Goal: Feedback & Contribution: Leave review/rating

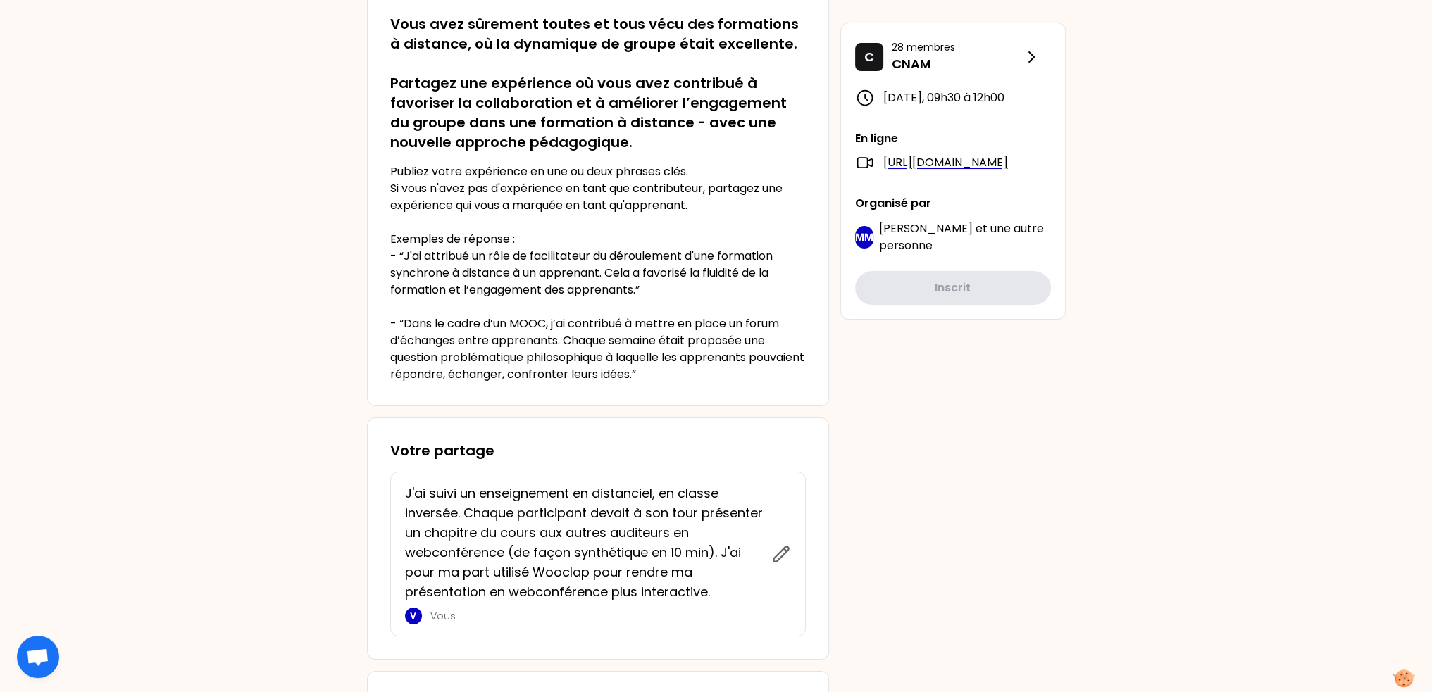
scroll to position [352, 0]
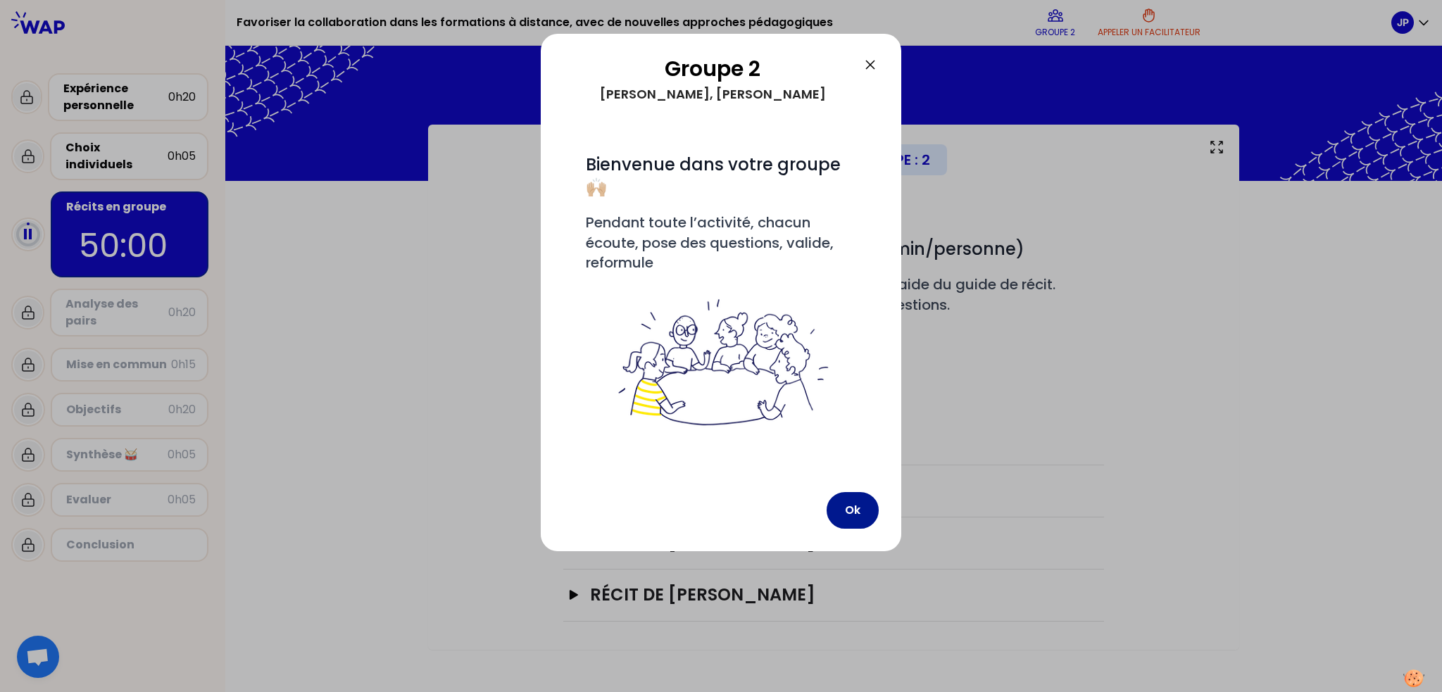
click at [854, 504] on button "Ok" at bounding box center [853, 510] width 52 height 37
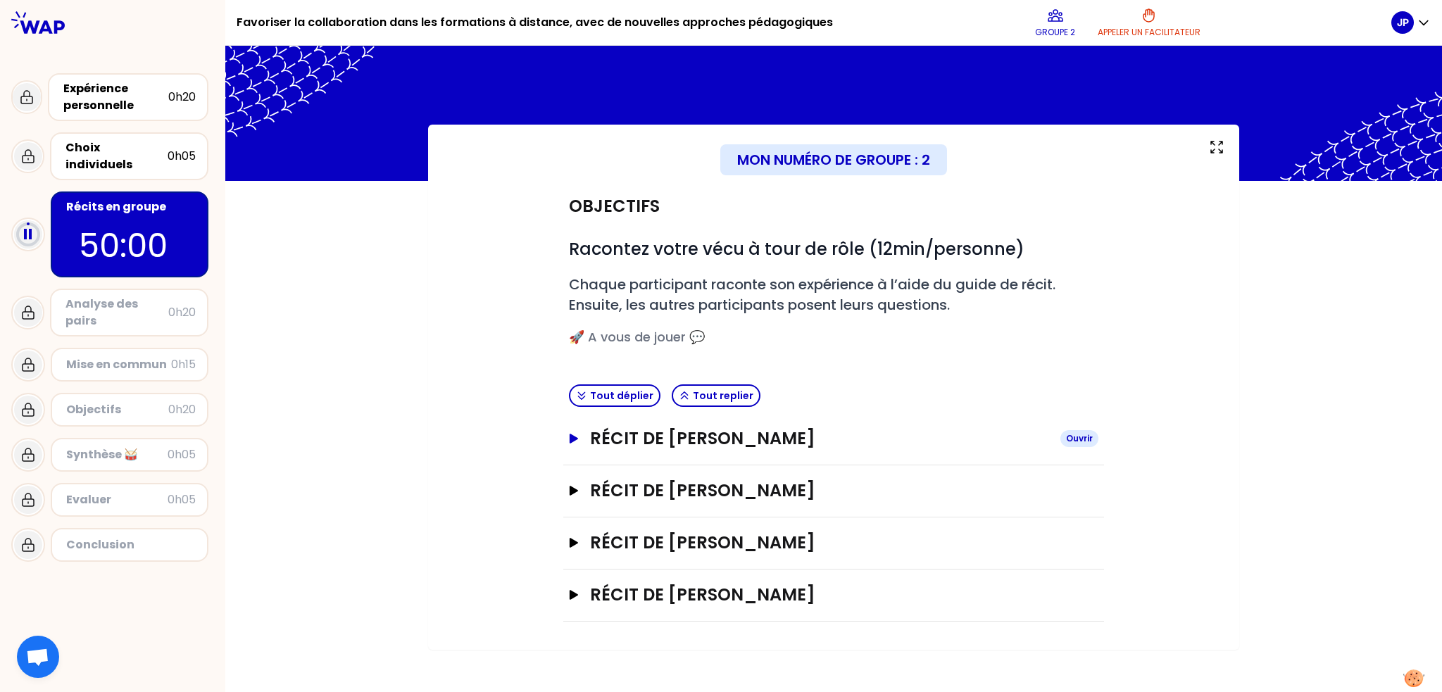
click at [568, 437] on icon "button" at bounding box center [573, 439] width 11 height 10
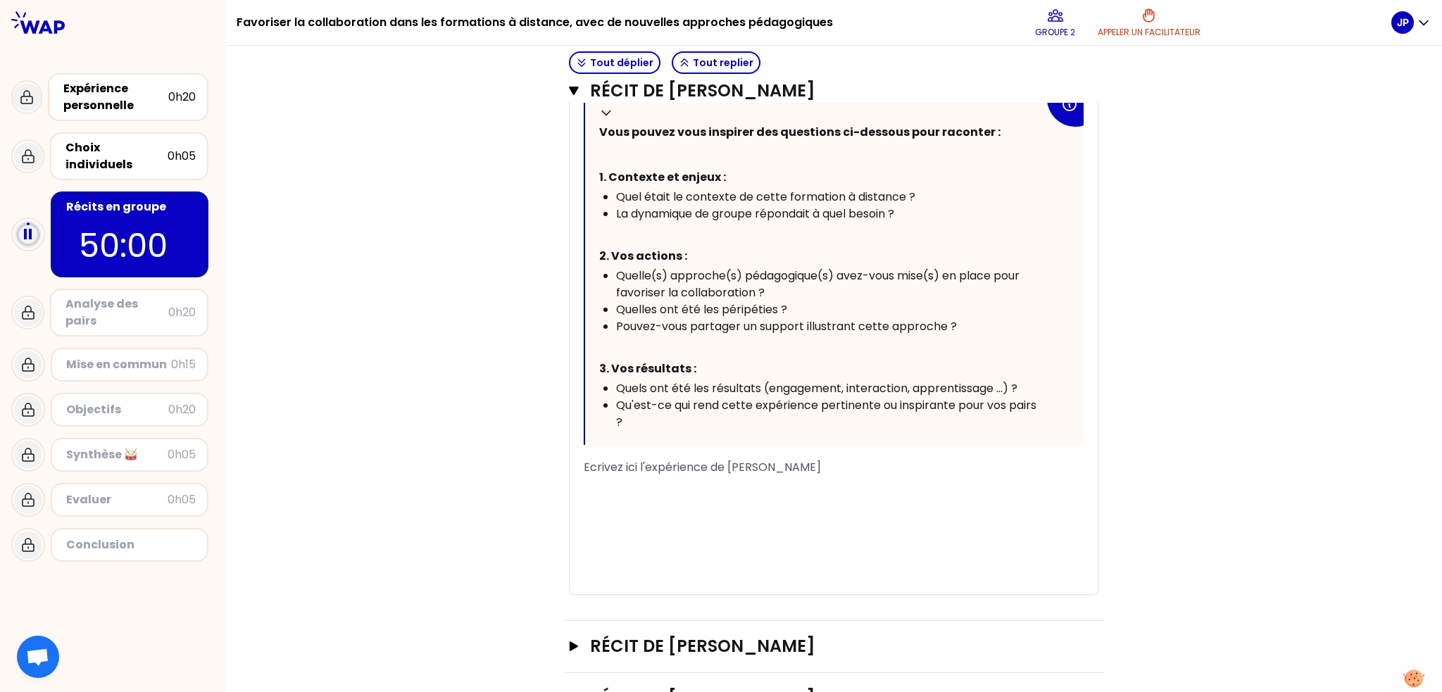
scroll to position [634, 0]
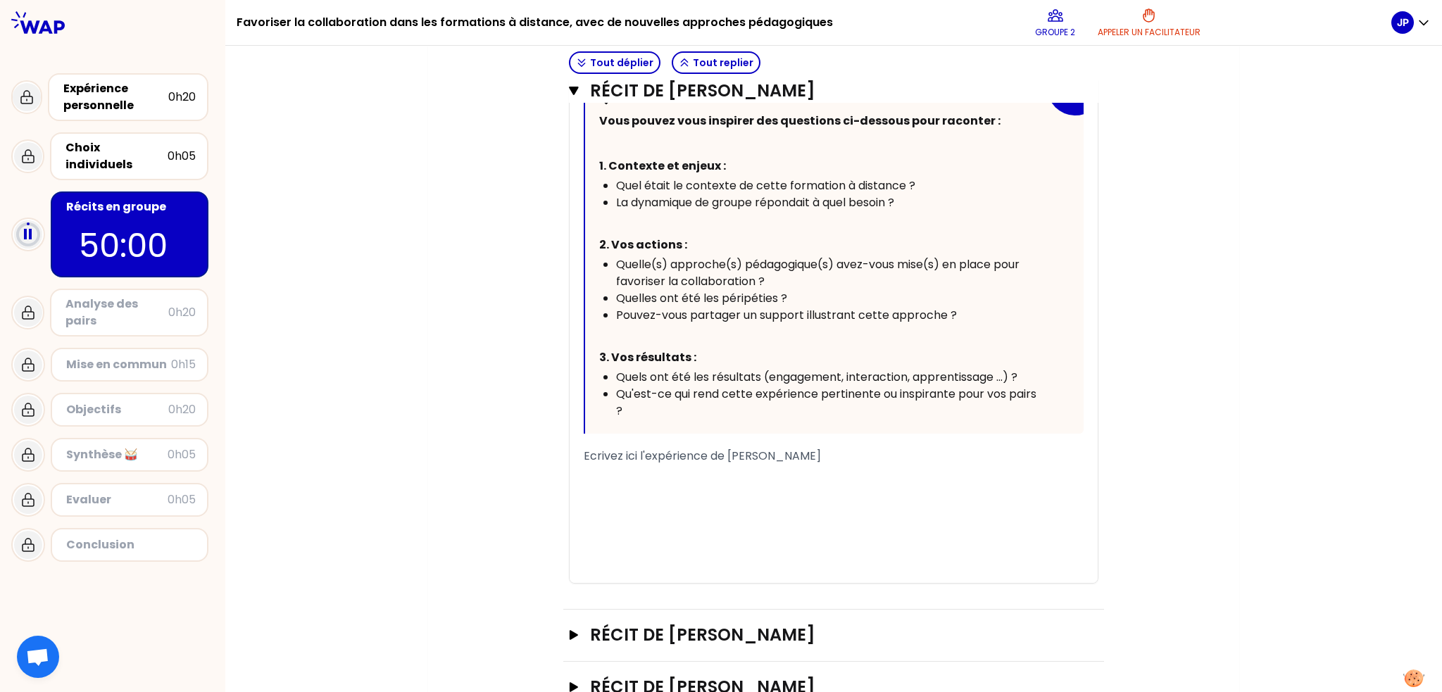
click at [748, 465] on div "﻿" at bounding box center [834, 473] width 500 height 17
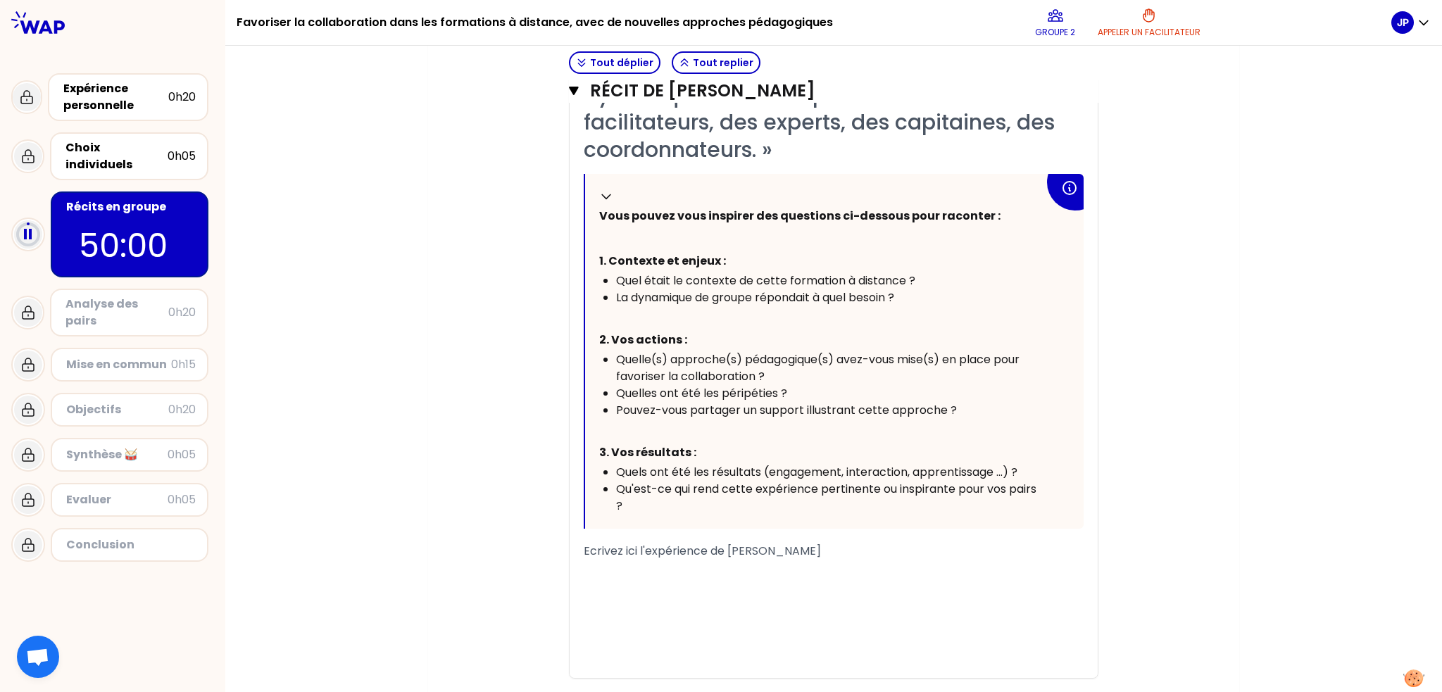
scroll to position [563, 0]
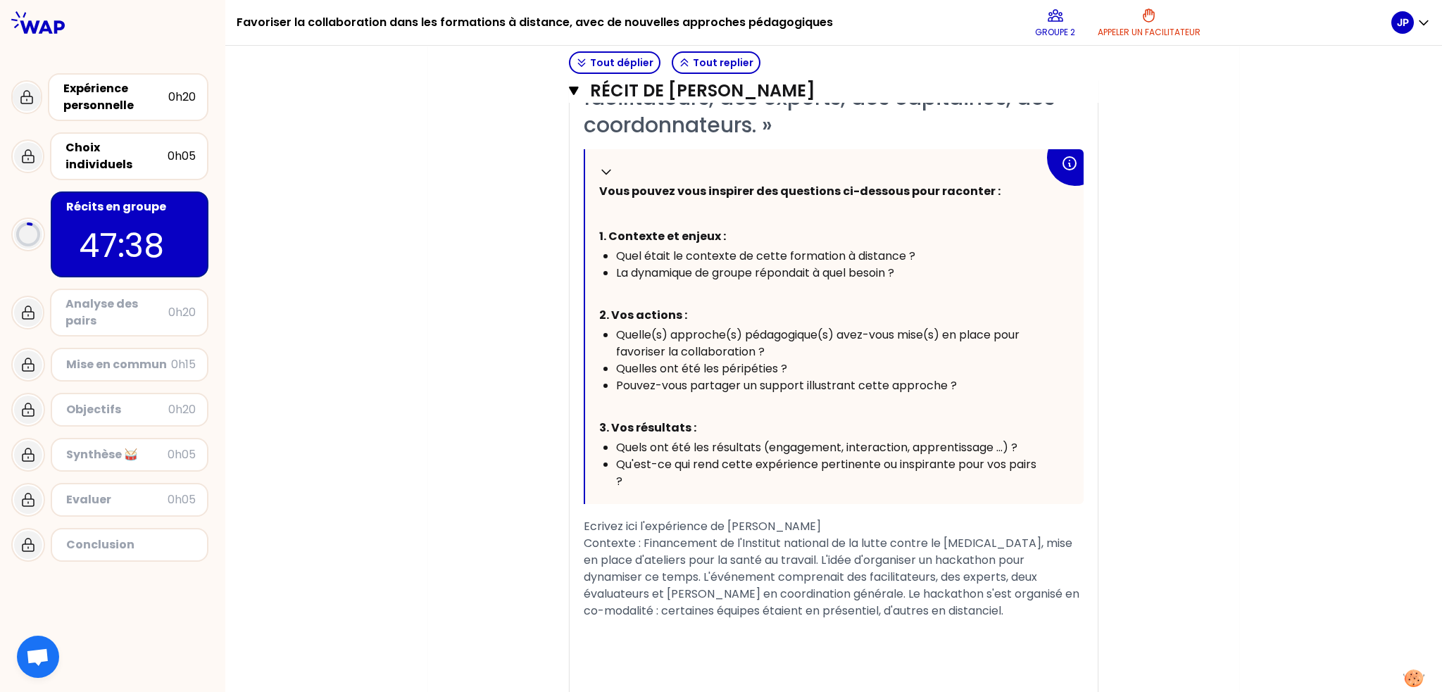
click at [837, 525] on div "Ecrivez ici l'expérience de [PERSON_NAME]" at bounding box center [834, 526] width 500 height 17
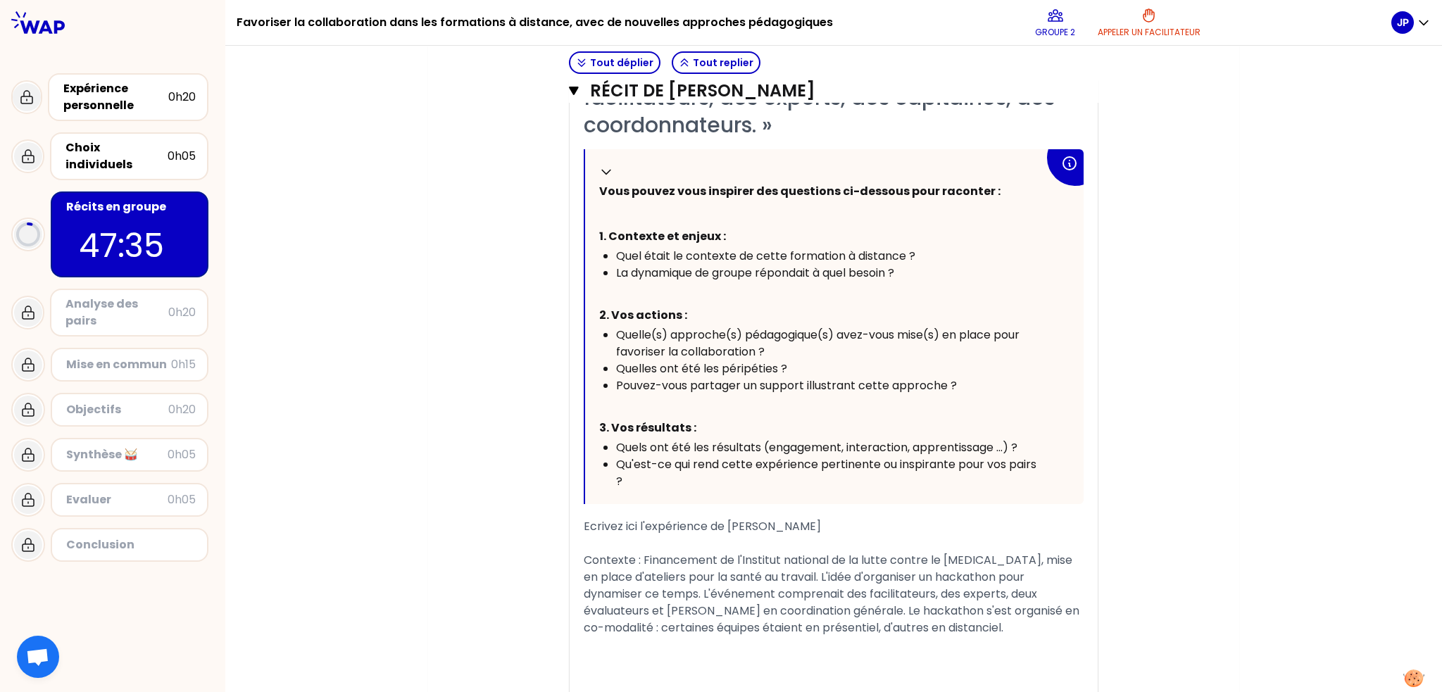
drag, startPoint x: 837, startPoint y: 525, endPoint x: 535, endPoint y: 523, distance: 302.2
click at [535, 523] on div "Objectifs # Racontez votre vécu à tour de rôle (12min/personne) # Chaque partic…" at bounding box center [833, 270] width 755 height 1304
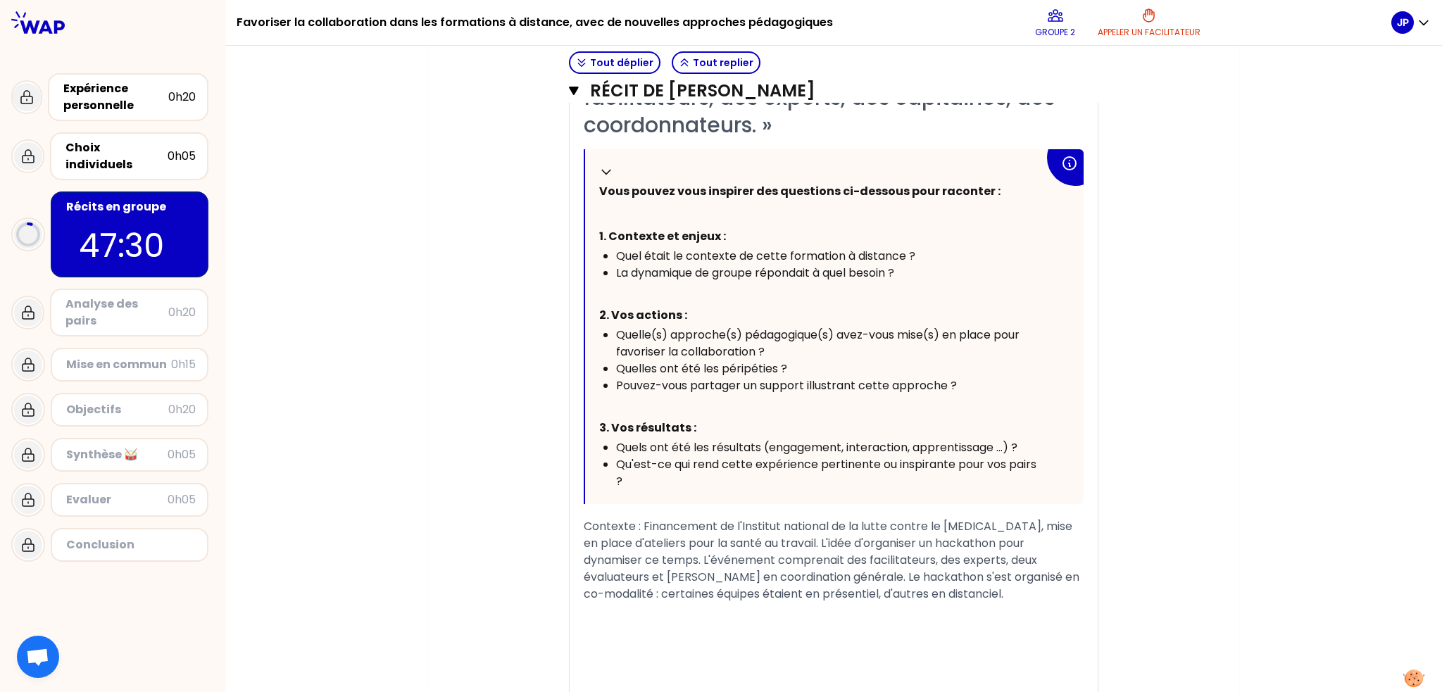
click at [620, 557] on span "Contexte : Financement de l'Institut national de la lutte contre le [MEDICAL_DA…" at bounding box center [833, 560] width 499 height 84
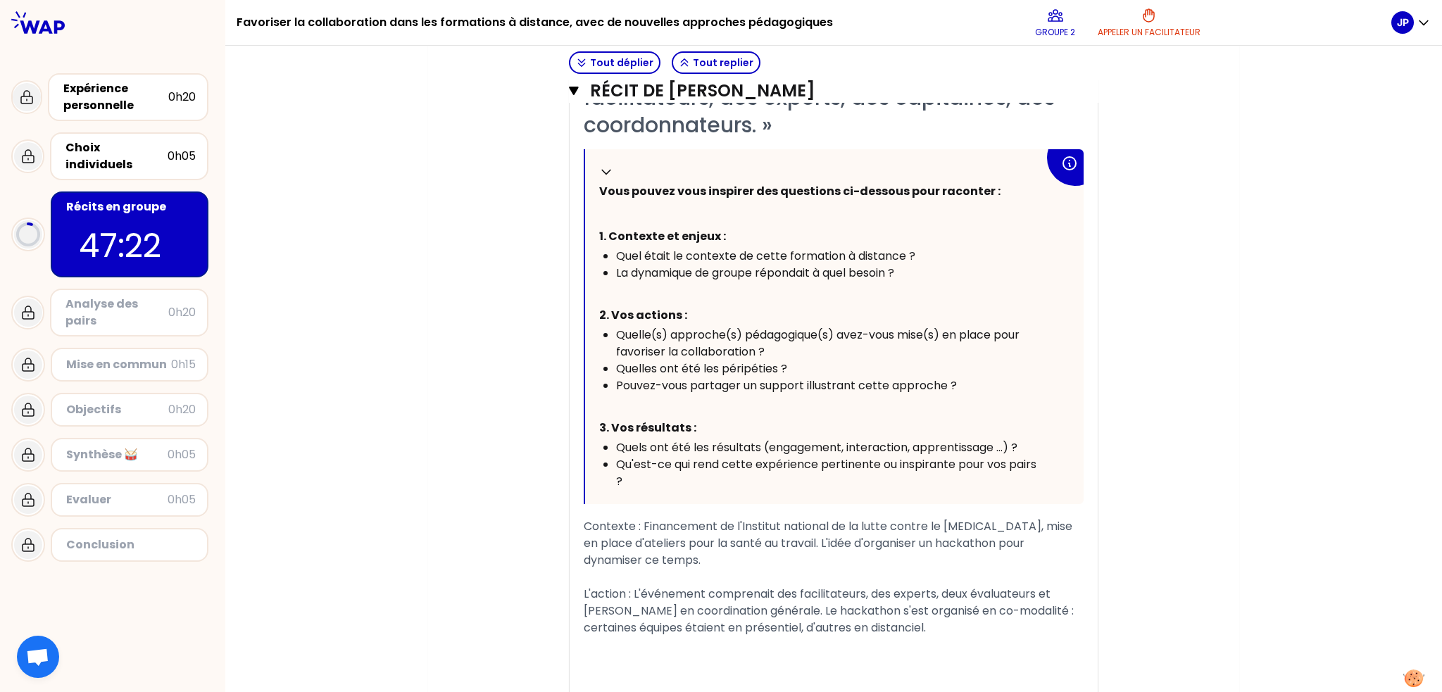
click at [586, 527] on span "Contexte : Financement de l'Institut national de la lutte contre le [MEDICAL_DA…" at bounding box center [830, 543] width 492 height 50
click at [940, 628] on div "L'action : L'événement comprenait des facilitateurs, des experts, deux évaluate…" at bounding box center [834, 611] width 500 height 51
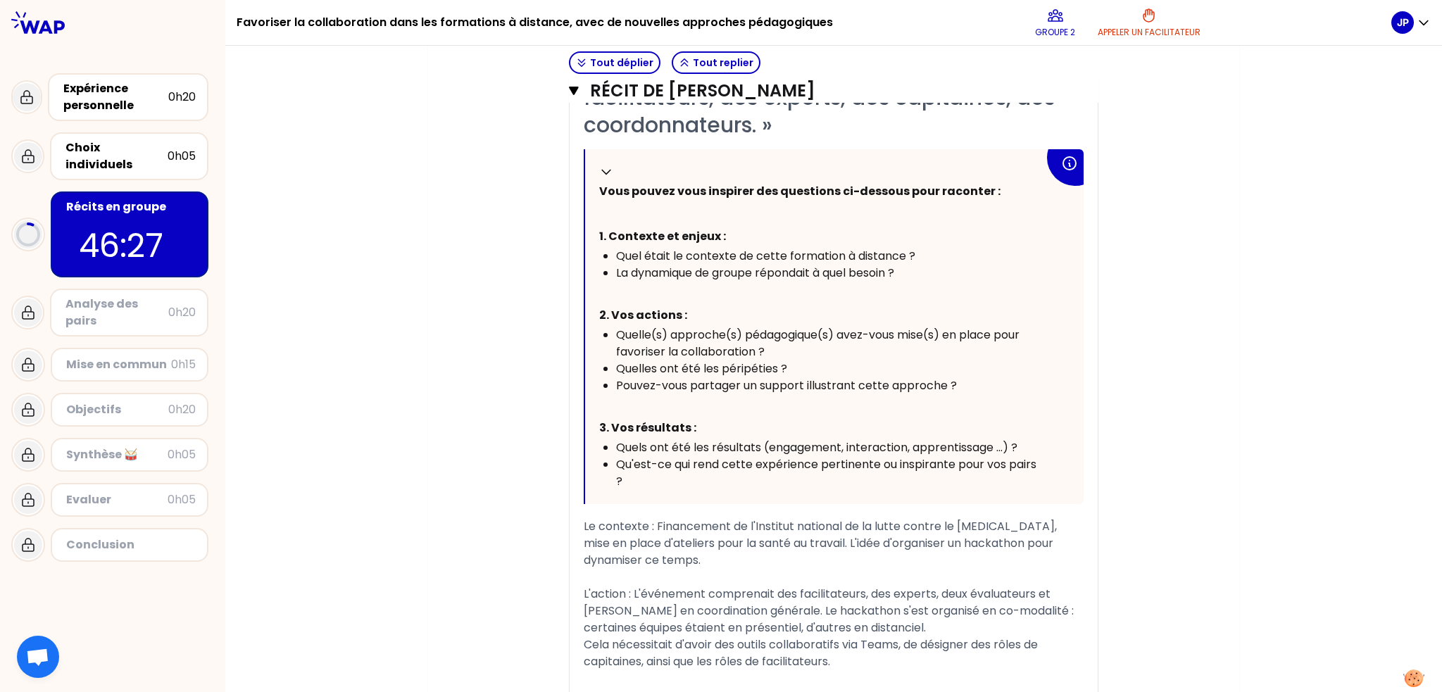
scroll to position [885, 0]
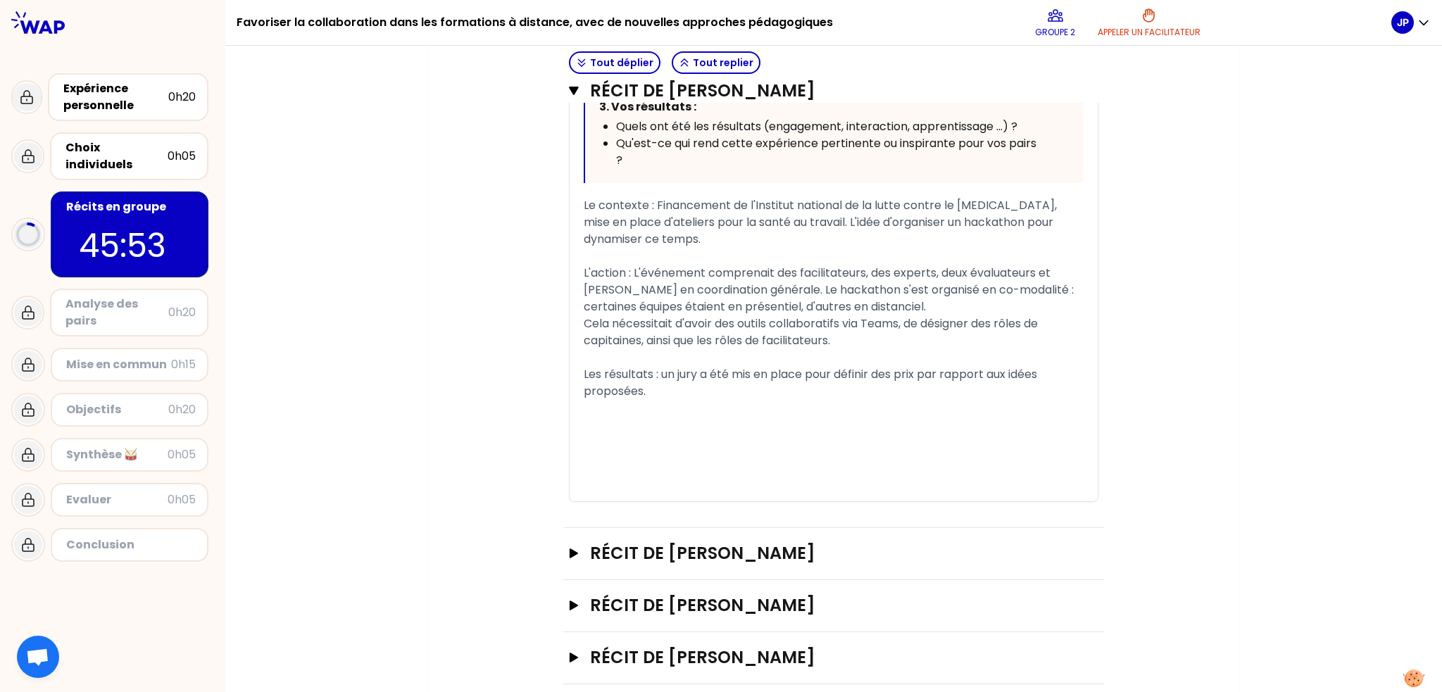
click at [893, 337] on div "Cela nécessitait d'avoir des outils collaboratifs via Teams, de désigner des rô…" at bounding box center [834, 333] width 500 height 34
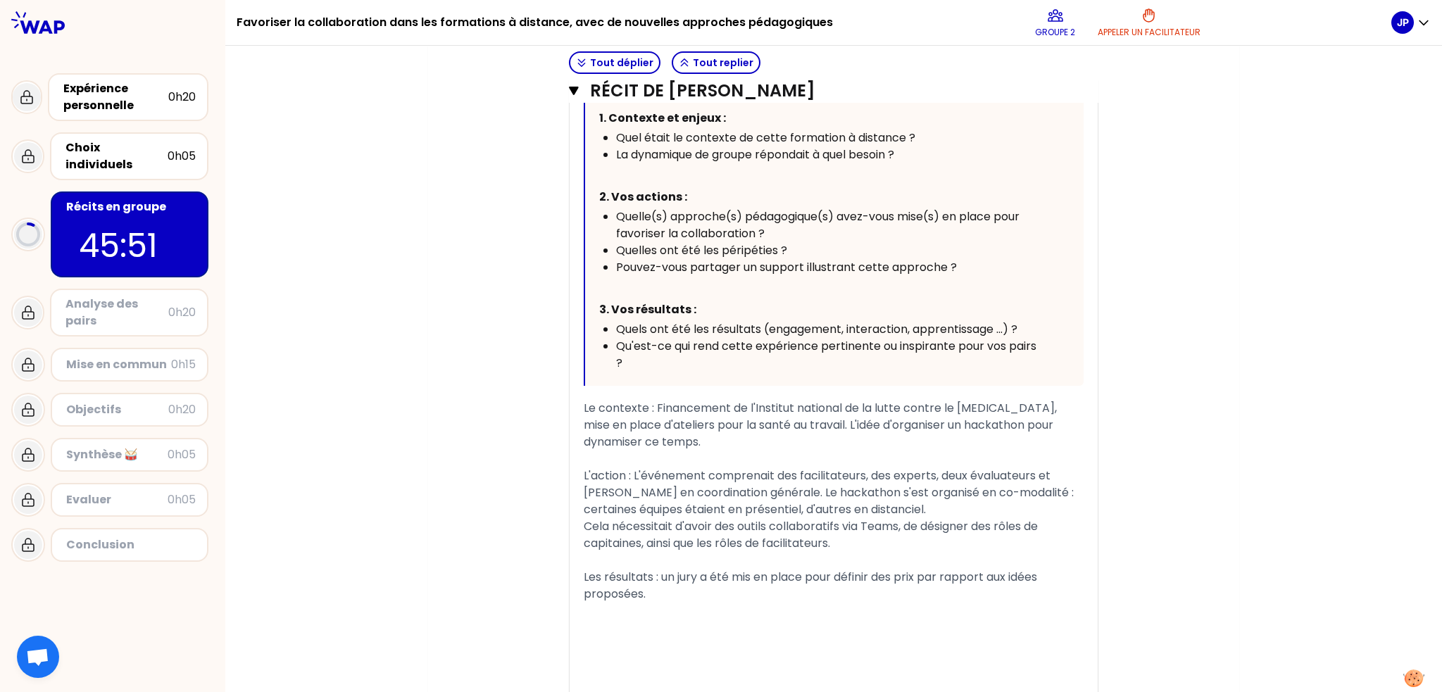
scroll to position [673, 0]
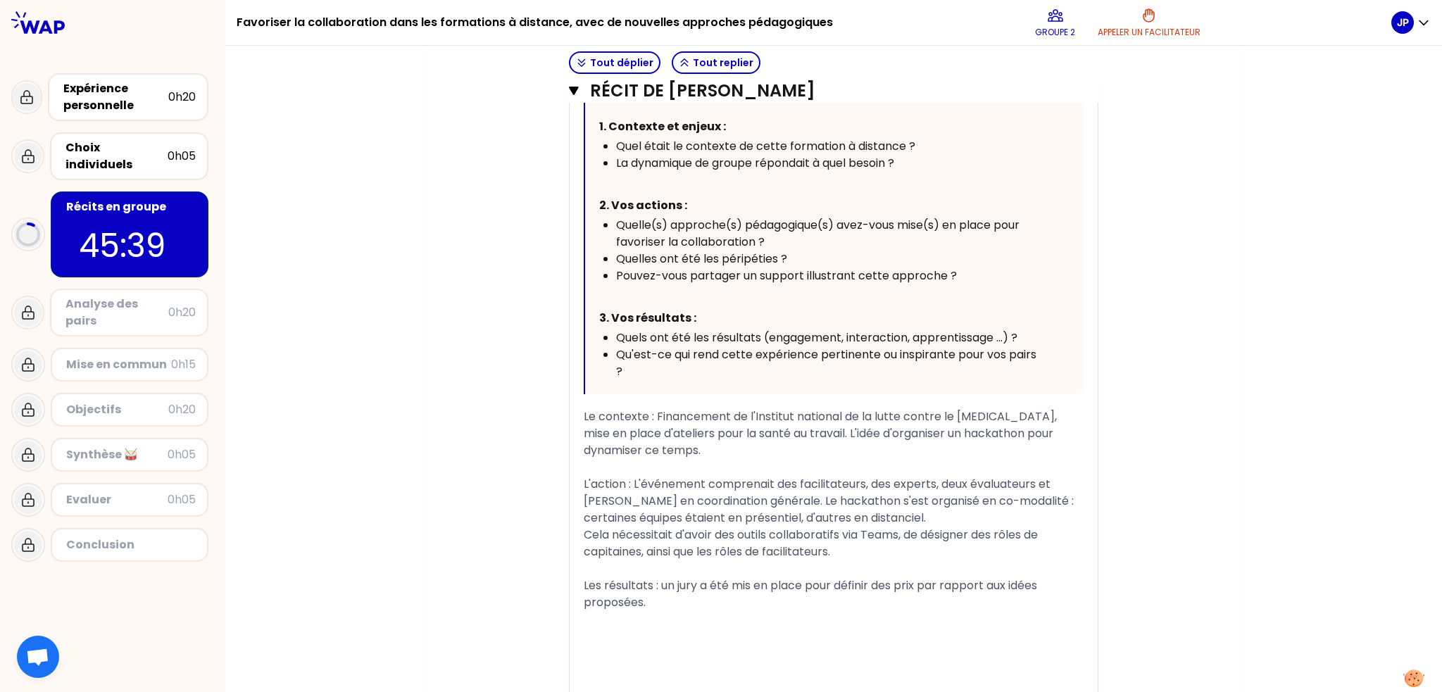
click at [761, 429] on span "Le contexte : Financement de l'Institut national de la lutte contre le [MEDICAL…" at bounding box center [822, 433] width 476 height 50
click at [651, 413] on span "Le contexte : Financement de l'Institut national de la lutte contre le [MEDICAL…" at bounding box center [822, 433] width 476 height 50
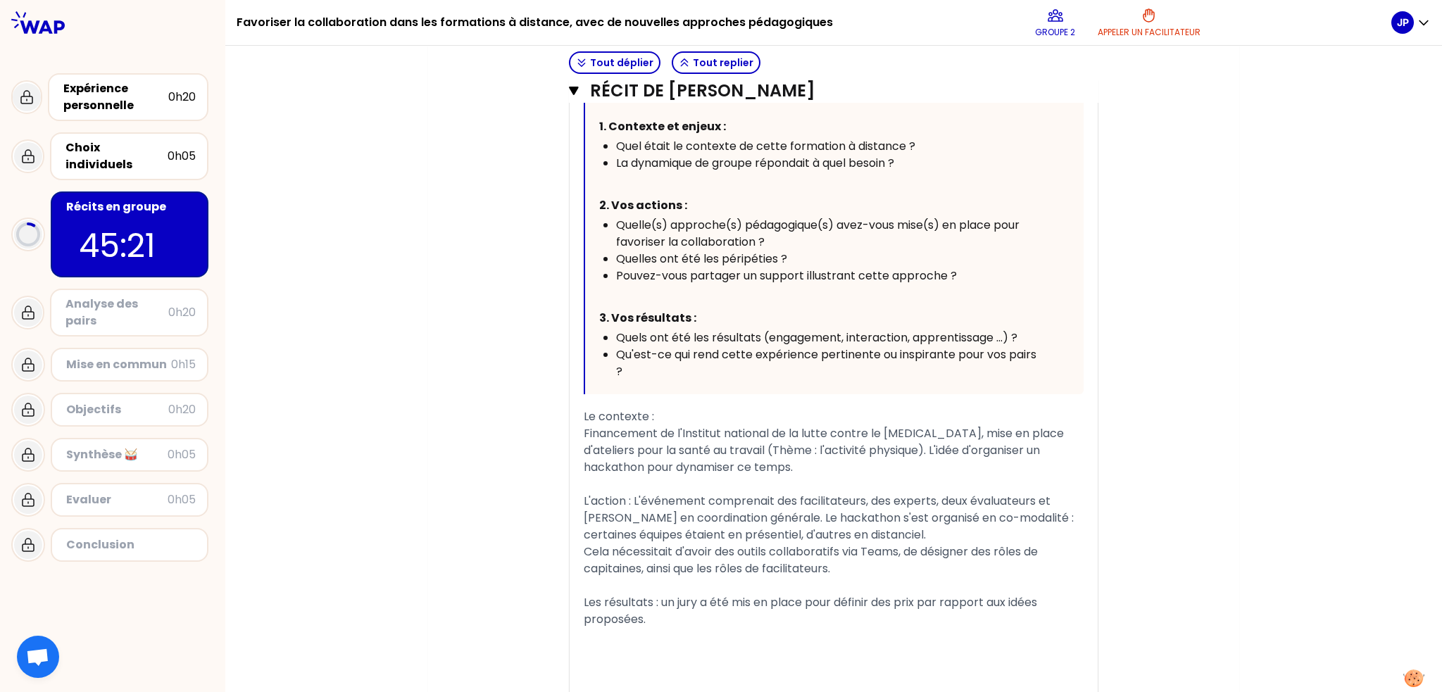
click at [628, 499] on span "L'action : L'événement comprenait des facilitateurs, des experts, deux évaluate…" at bounding box center [830, 518] width 493 height 50
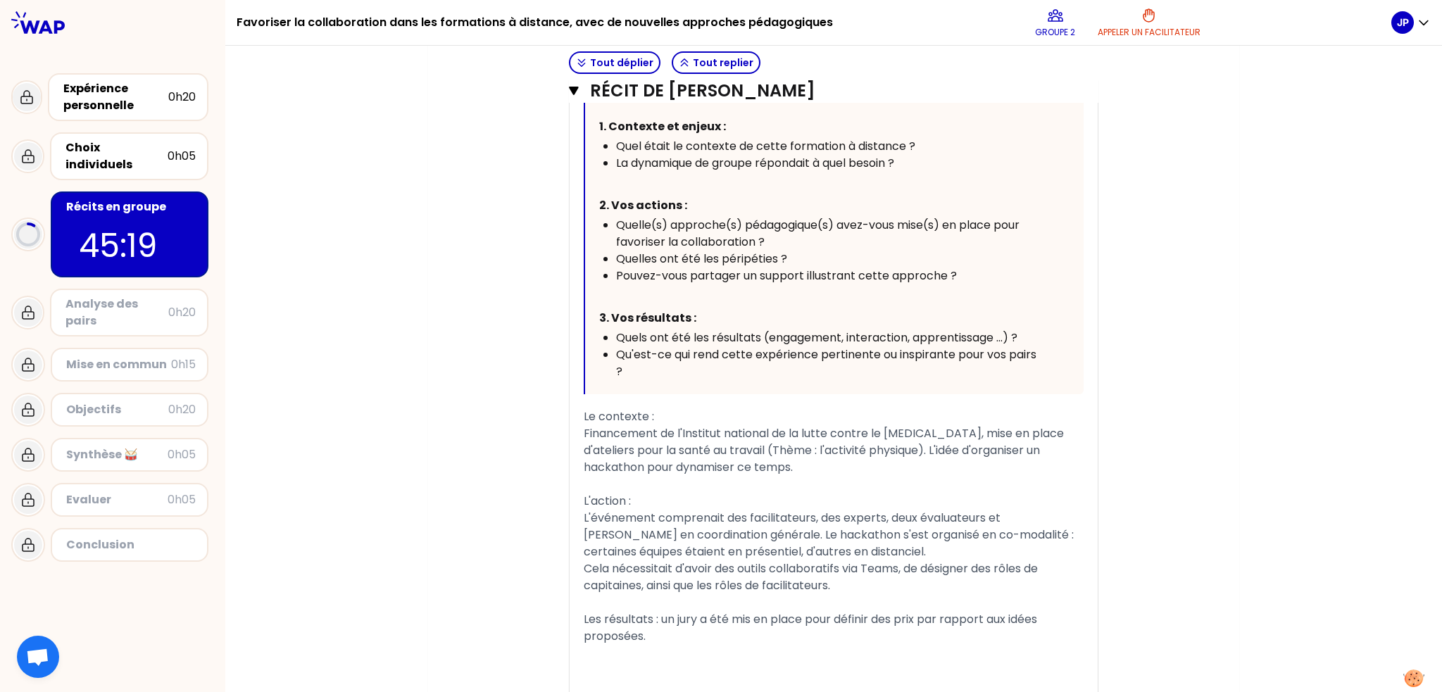
click at [657, 613] on span "Les résultats : un jury a été mis en place pour définir des prix par rapport au…" at bounding box center [812, 627] width 456 height 33
click at [853, 587] on div "Cela nécessitait d'avoir des outils collaboratifs via Teams, de désigner des rô…" at bounding box center [834, 578] width 500 height 34
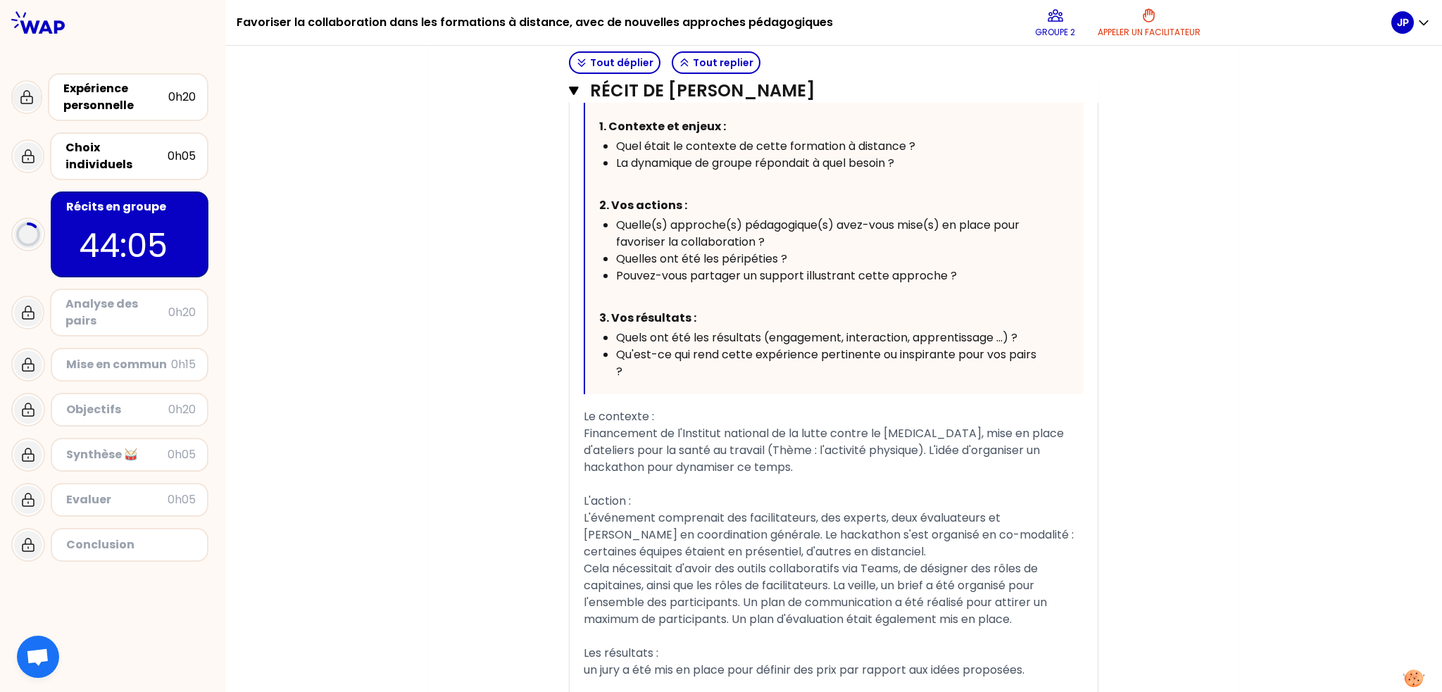
click at [732, 599] on span "Cela nécessitait d'avoir des outils collaboratifs via Teams, de désigner des rô…" at bounding box center [817, 594] width 466 height 67
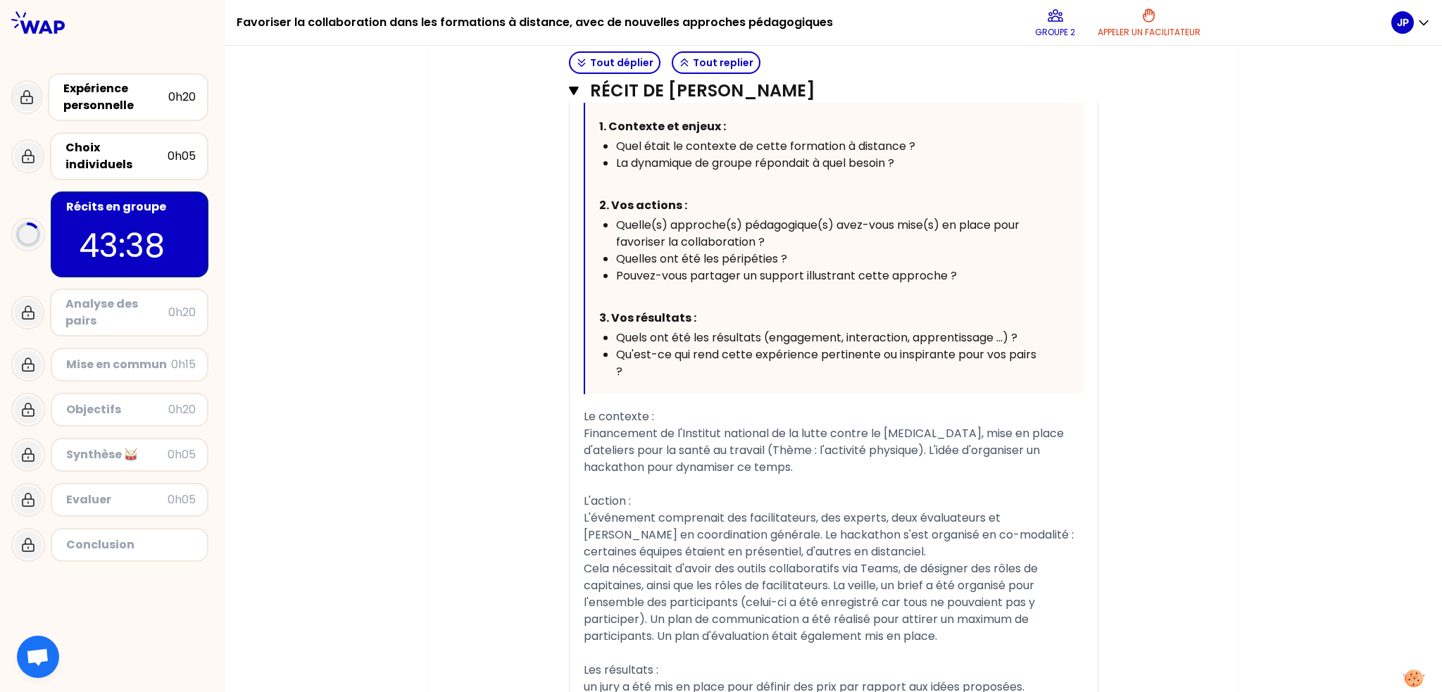
click at [963, 635] on div "Cela nécessitait d'avoir des outils collaboratifs via Teams, de désigner des rô…" at bounding box center [834, 603] width 500 height 85
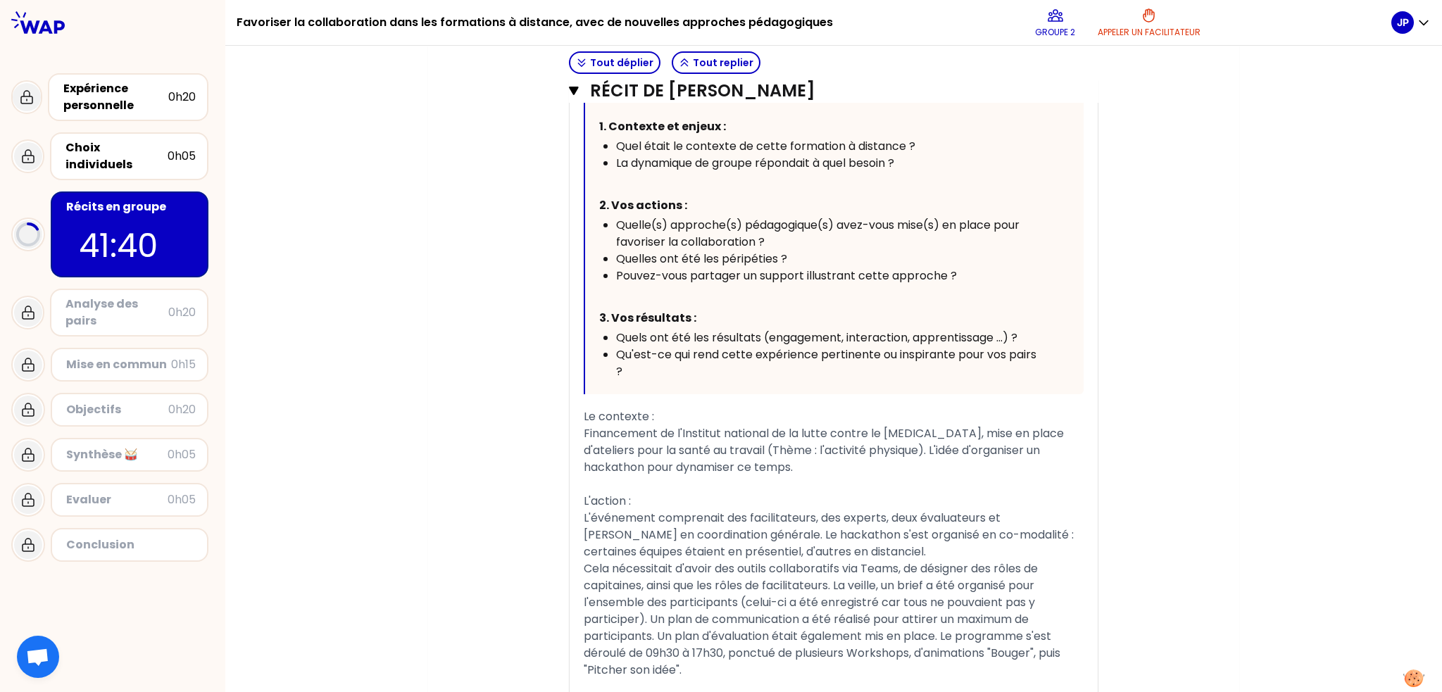
click at [709, 532] on span "L'événement comprenait des facilitateurs, des experts, deux évaluateurs et [PER…" at bounding box center [830, 535] width 493 height 50
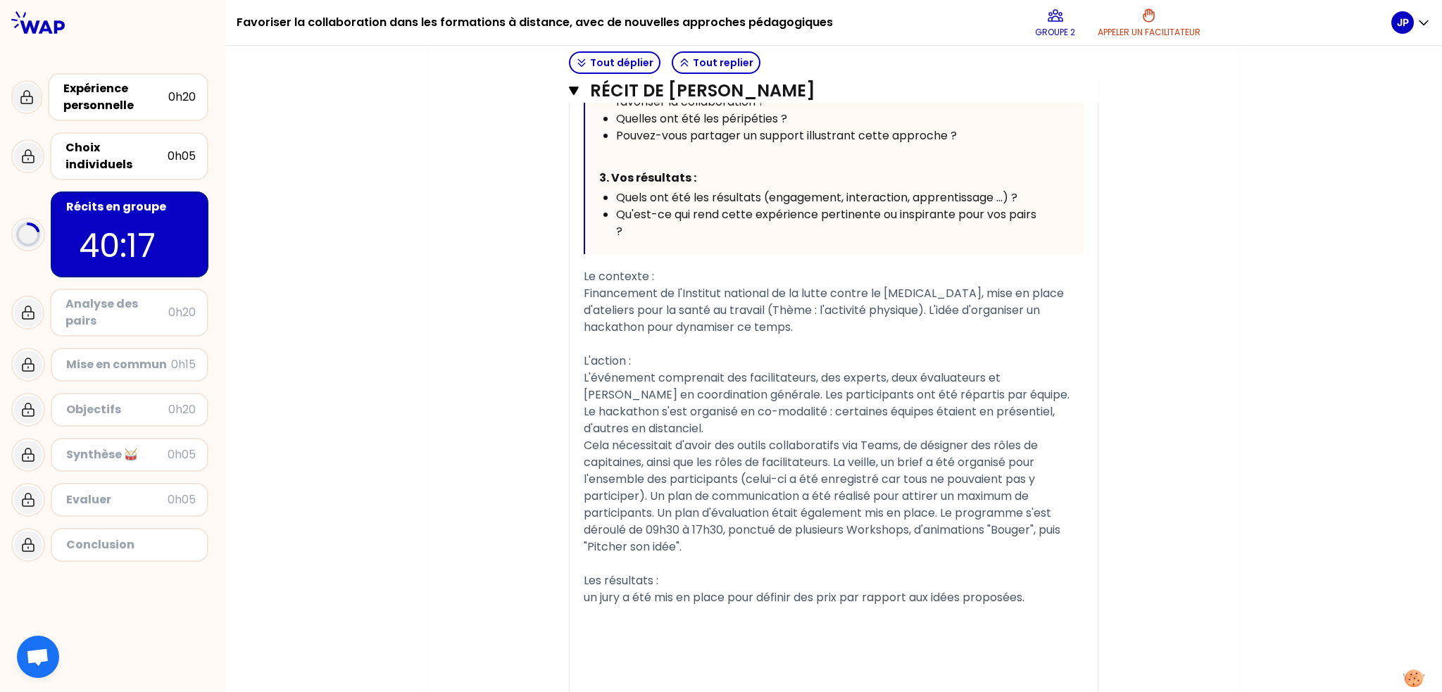
scroll to position [814, 0]
click at [1042, 589] on div "un jury a été mis en place pour définir des prix par rapport aux idées proposée…" at bounding box center [834, 597] width 500 height 17
click at [855, 525] on div "Cela nécessitait d'avoir des outils collaboratifs via Teams, de désigner des rô…" at bounding box center [834, 496] width 500 height 118
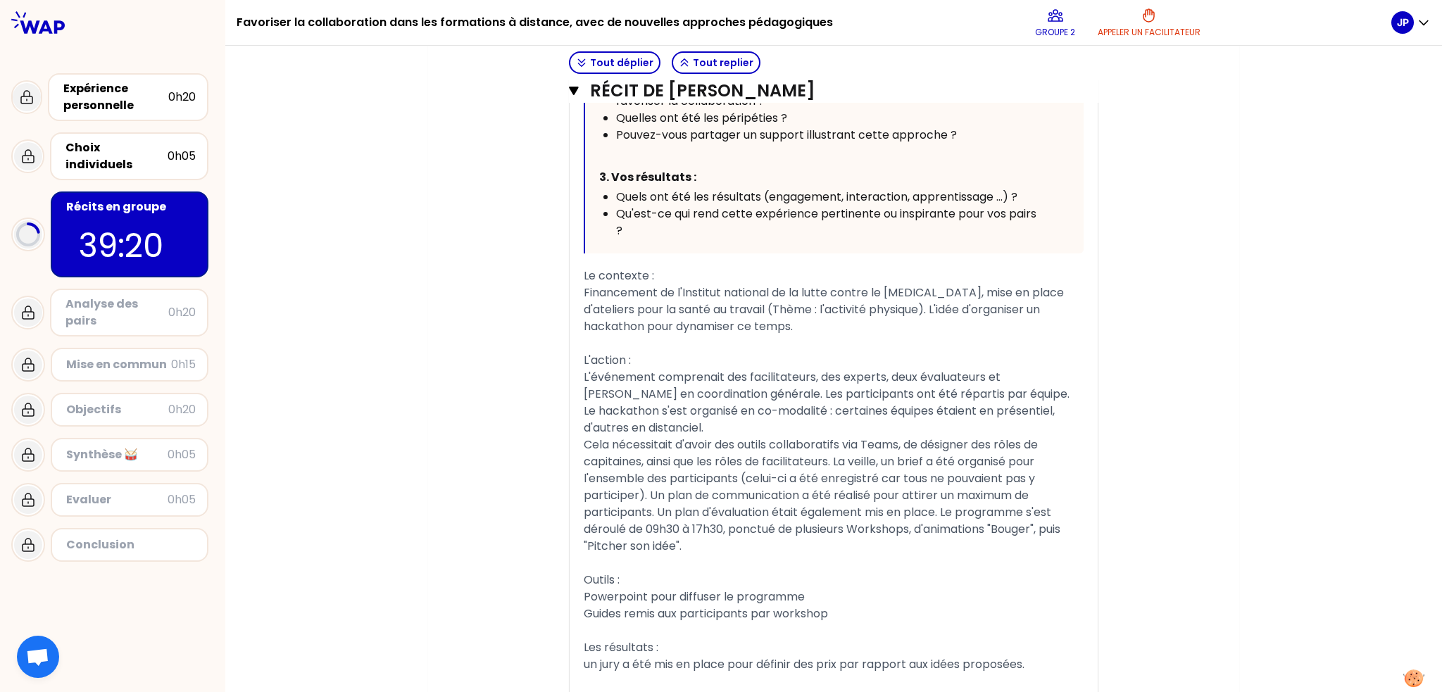
click at [867, 606] on div "Guides remis aux participants par workshop" at bounding box center [834, 614] width 500 height 17
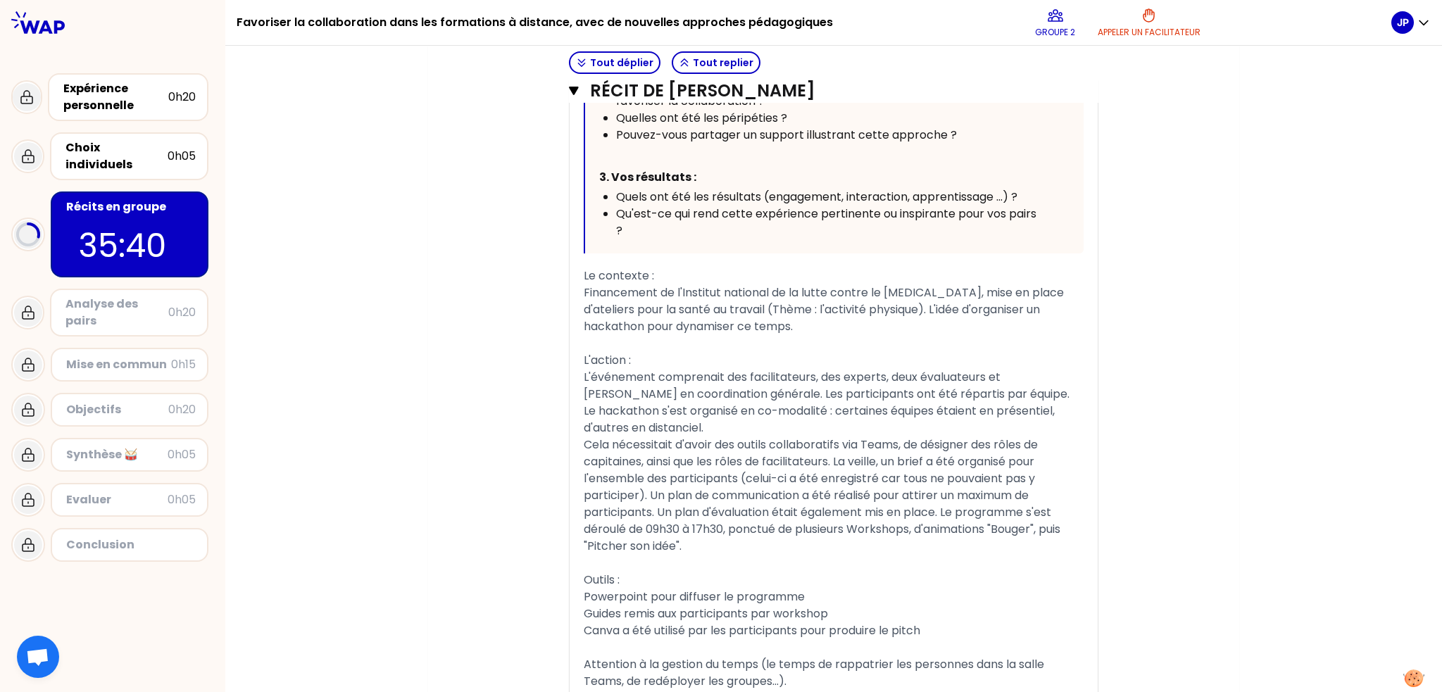
click at [620, 606] on span "Guides remis aux participants par workshop" at bounding box center [706, 614] width 244 height 16
click at [930, 623] on div "Canva a été utilisé par les participants pour produire le pitch" at bounding box center [834, 631] width 500 height 17
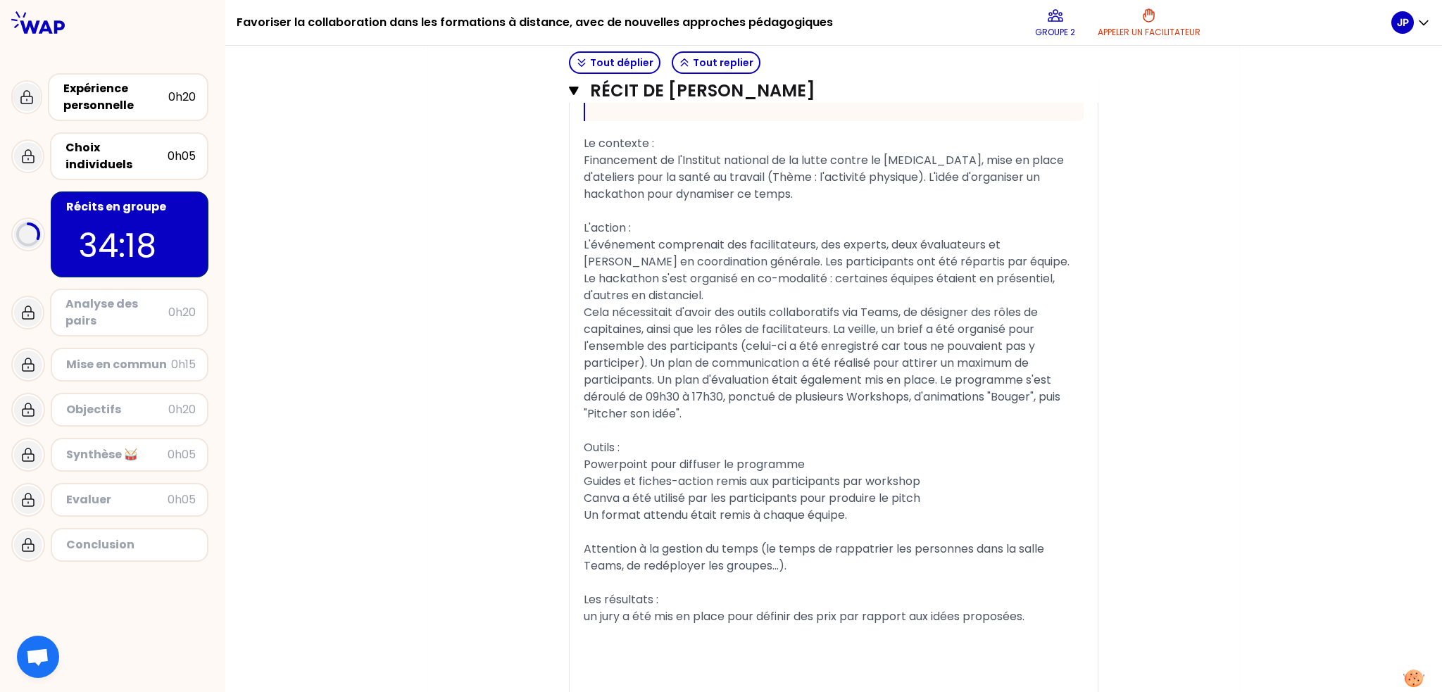
scroll to position [955, 0]
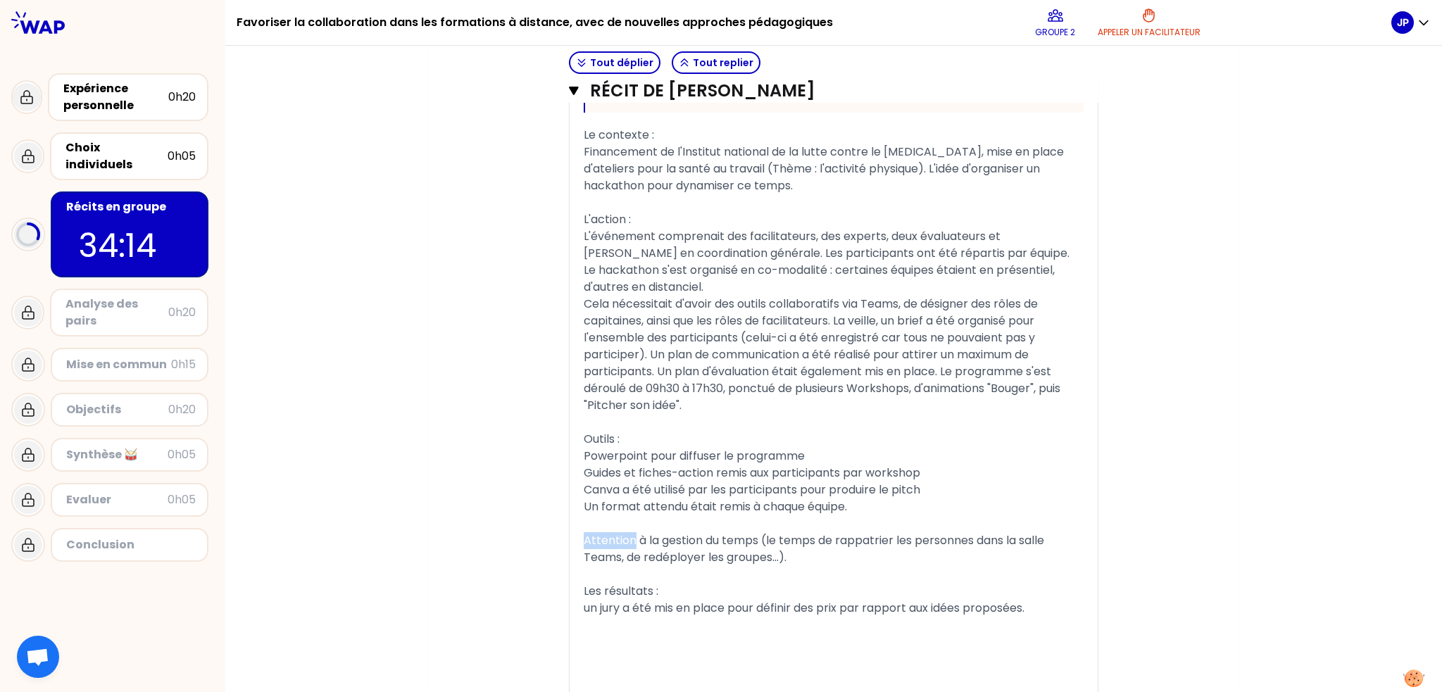
drag, startPoint x: 628, startPoint y: 521, endPoint x: 572, endPoint y: 520, distance: 56.4
click at [572, 520] on div "« J'ai organisé un hackathon en distanciel sur une journée avec Teams. Cela a p…" at bounding box center [834, 137] width 528 height 1164
click at [840, 542] on div "Vigilance : la gestion du temps (le temps de rappatrier les personnes dans la s…" at bounding box center [834, 549] width 500 height 34
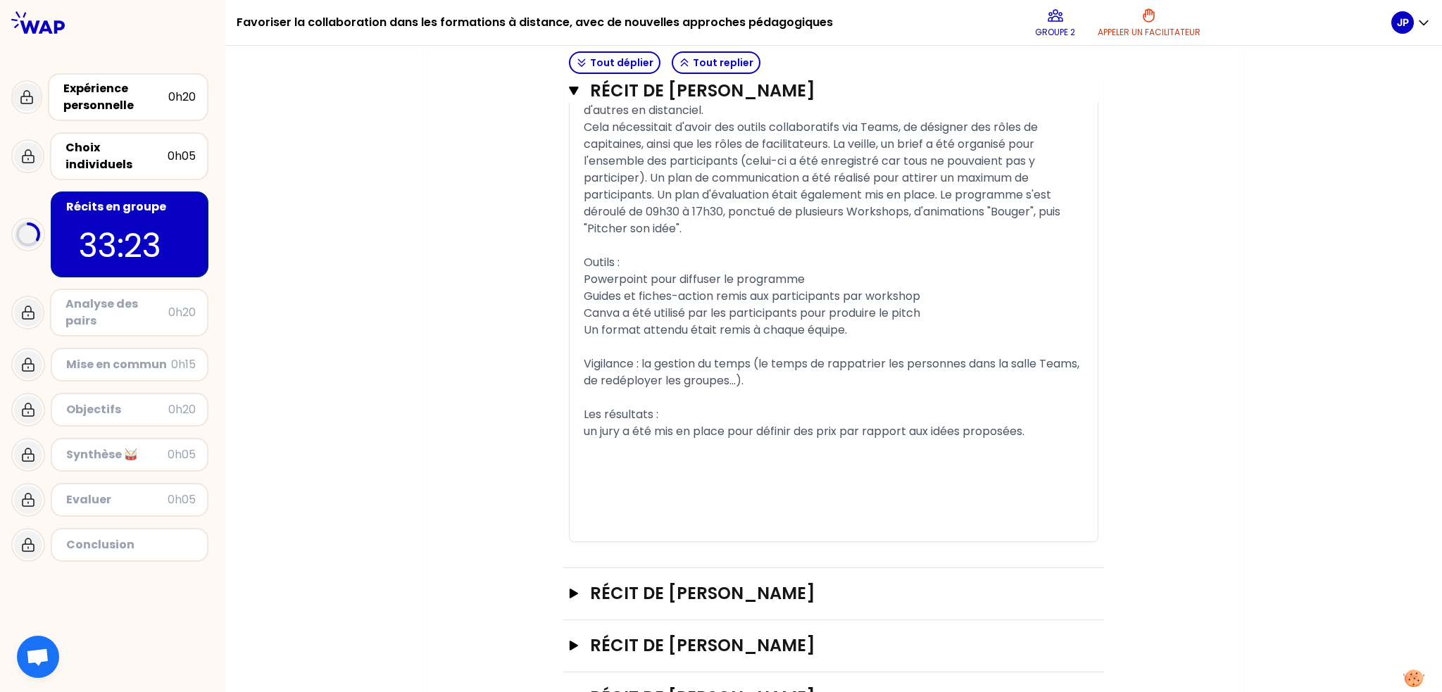
scroll to position [1166, 0]
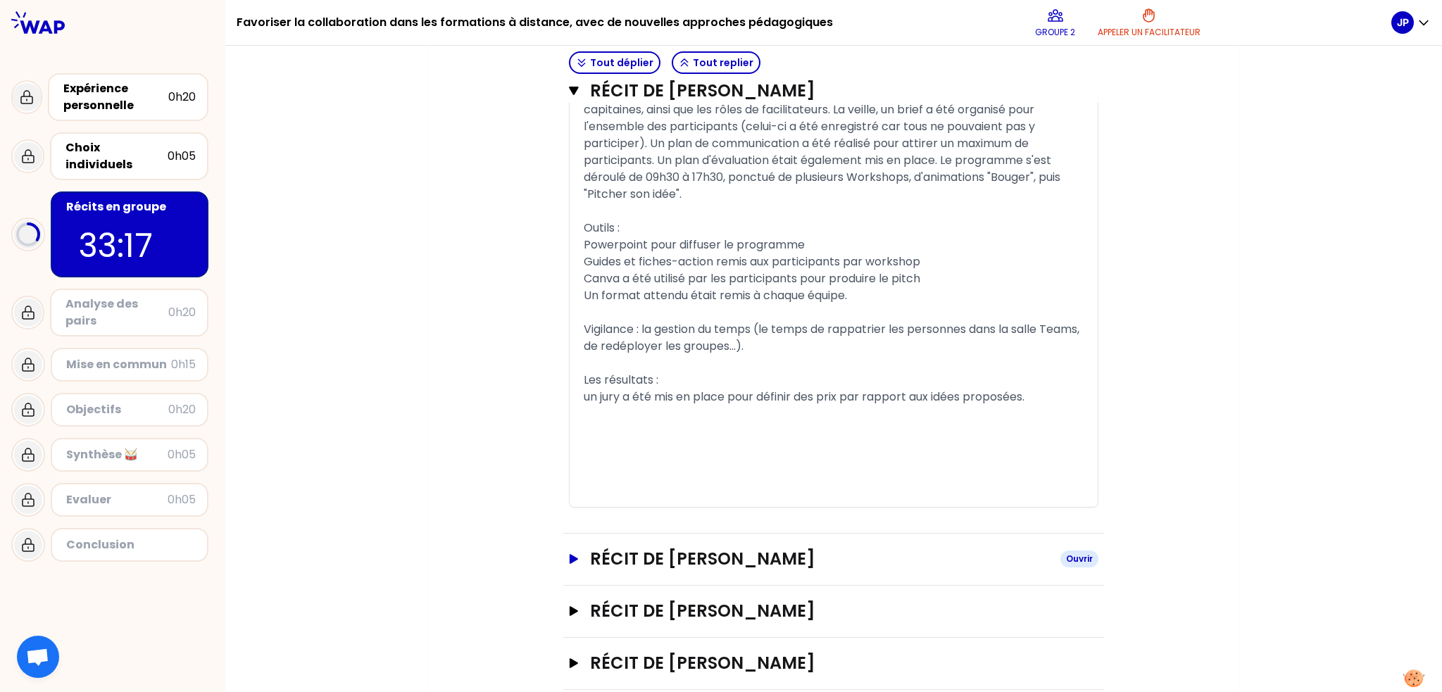
click at [570, 554] on icon "button" at bounding box center [574, 559] width 8 height 10
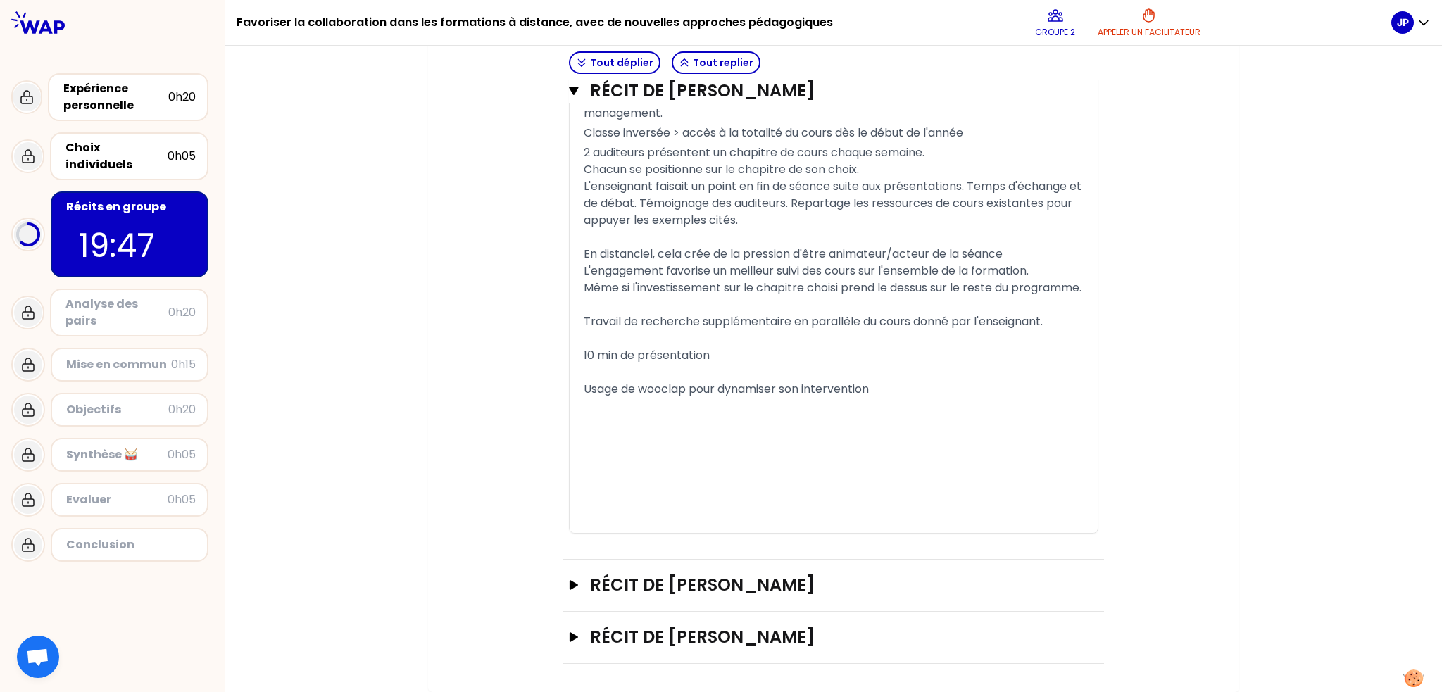
scroll to position [2344, 0]
click at [568, 580] on icon "button" at bounding box center [573, 585] width 11 height 10
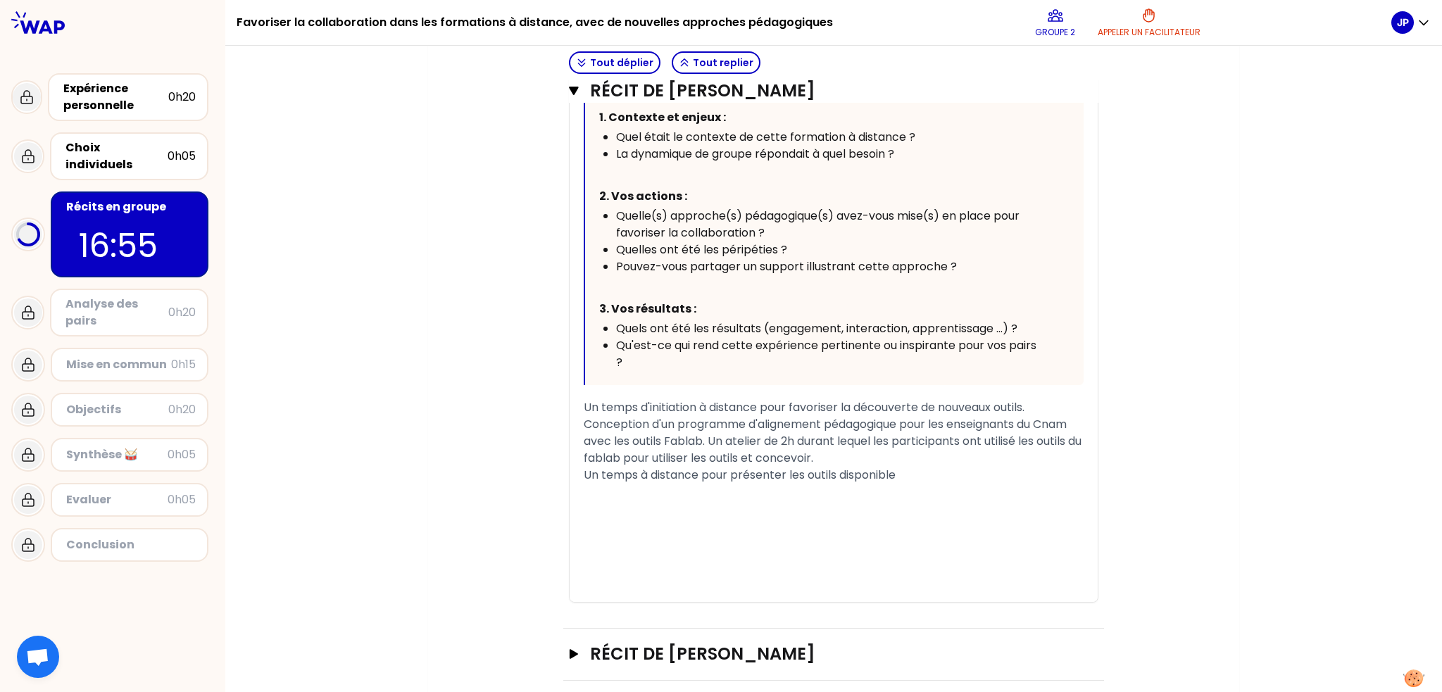
scroll to position [3119, 0]
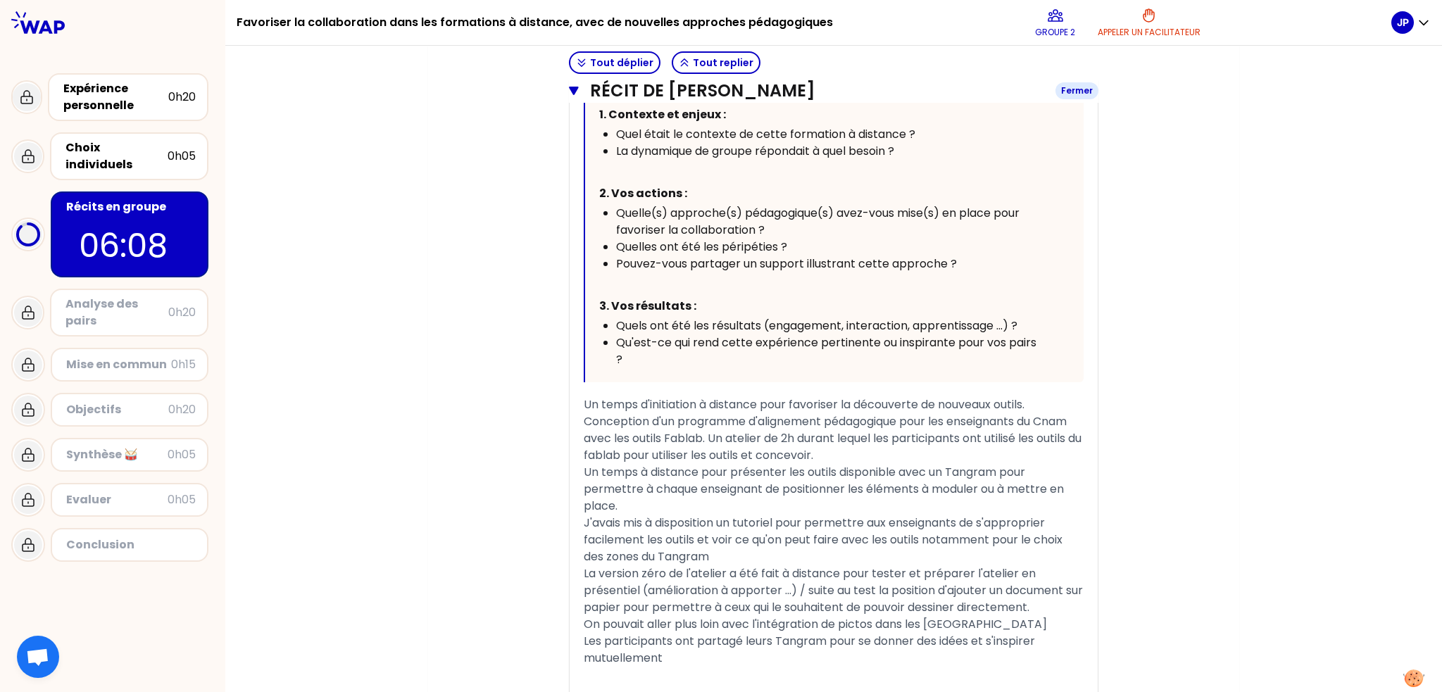
click at [572, 88] on icon "button" at bounding box center [573, 91] width 9 height 8
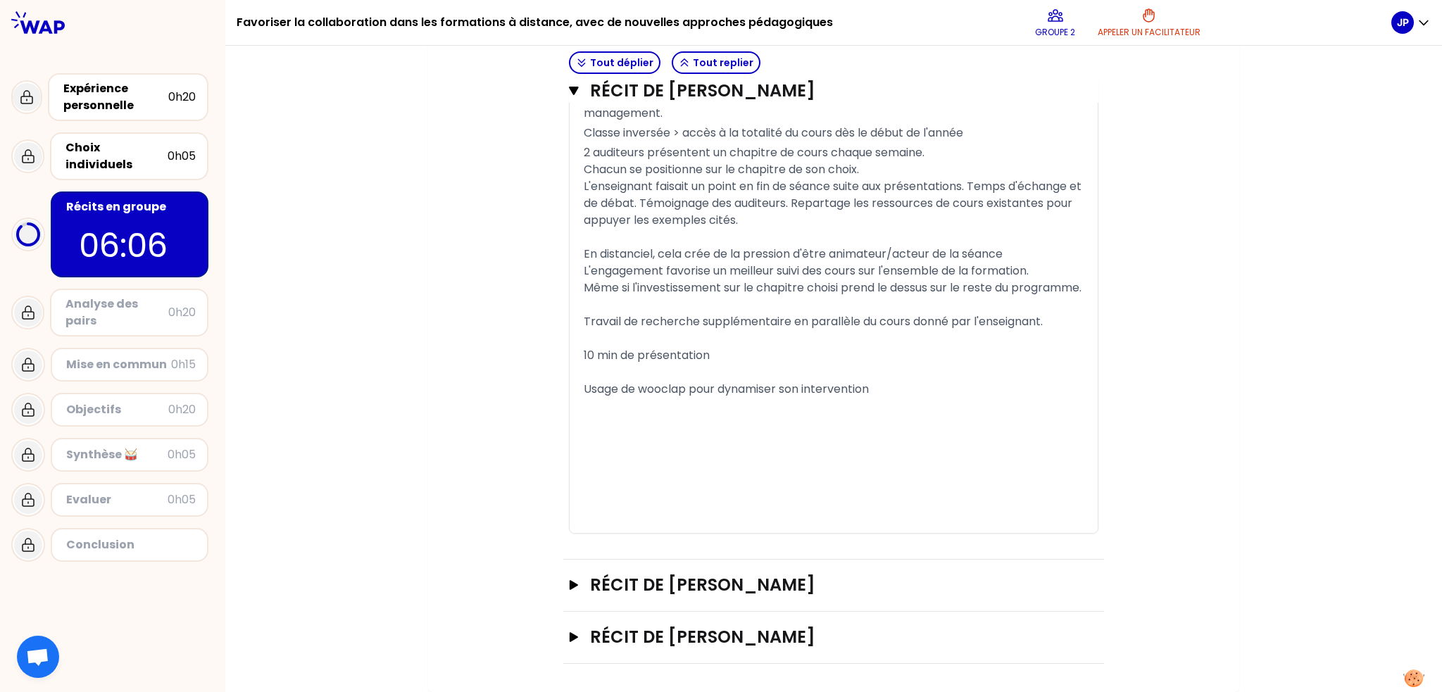
scroll to position [1992, 0]
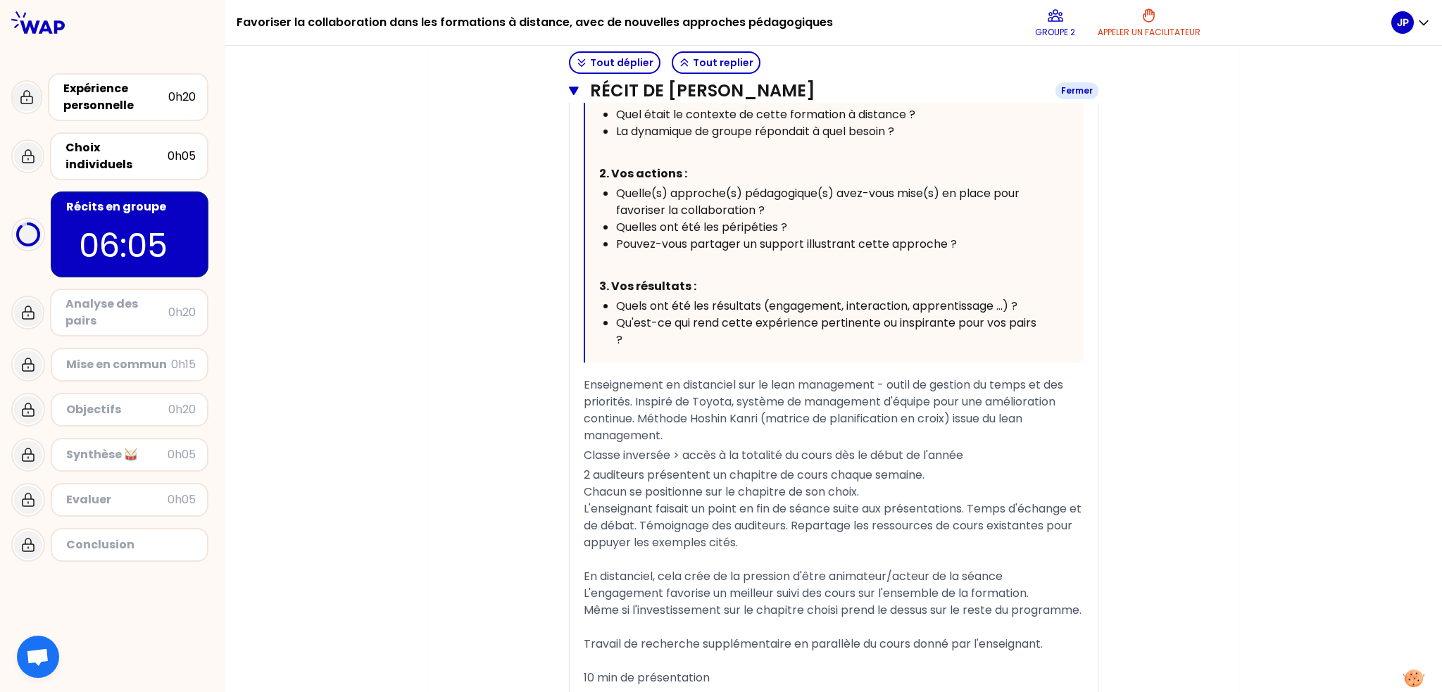
click at [569, 86] on icon "button" at bounding box center [574, 90] width 10 height 11
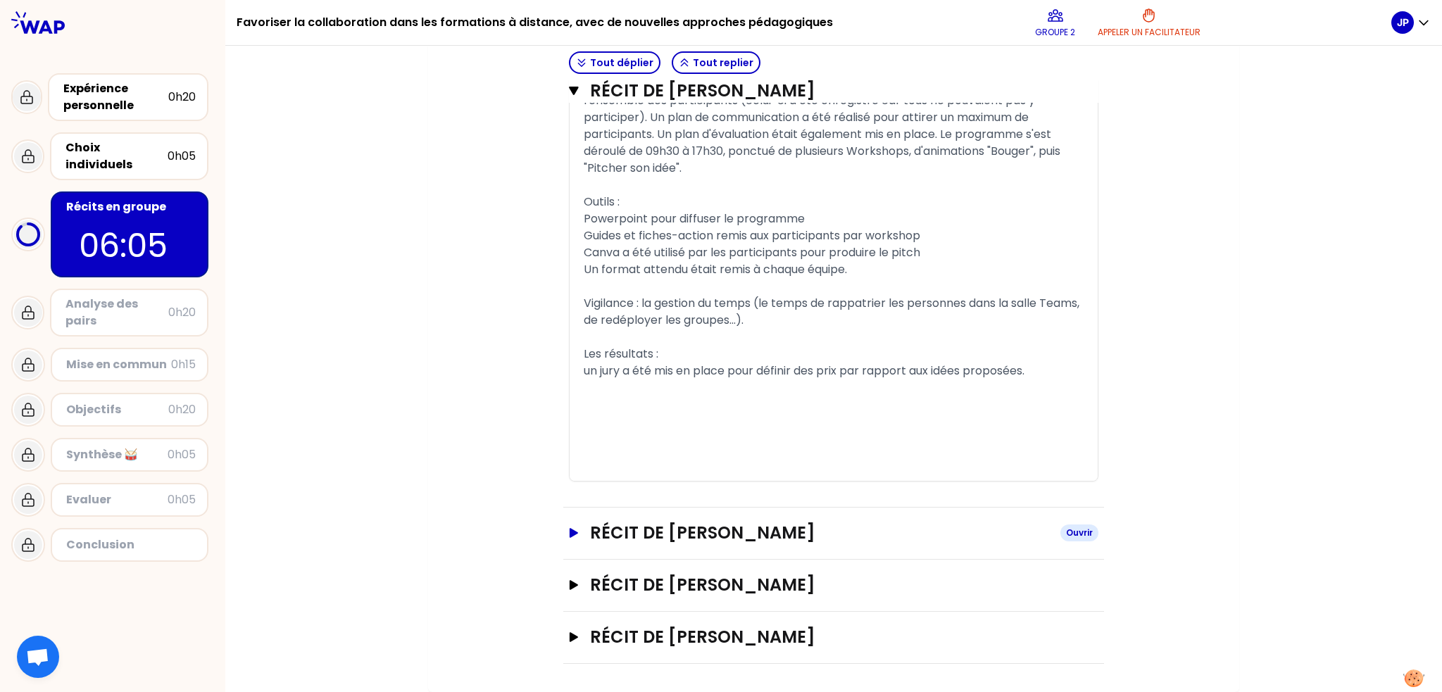
scroll to position [1172, 0]
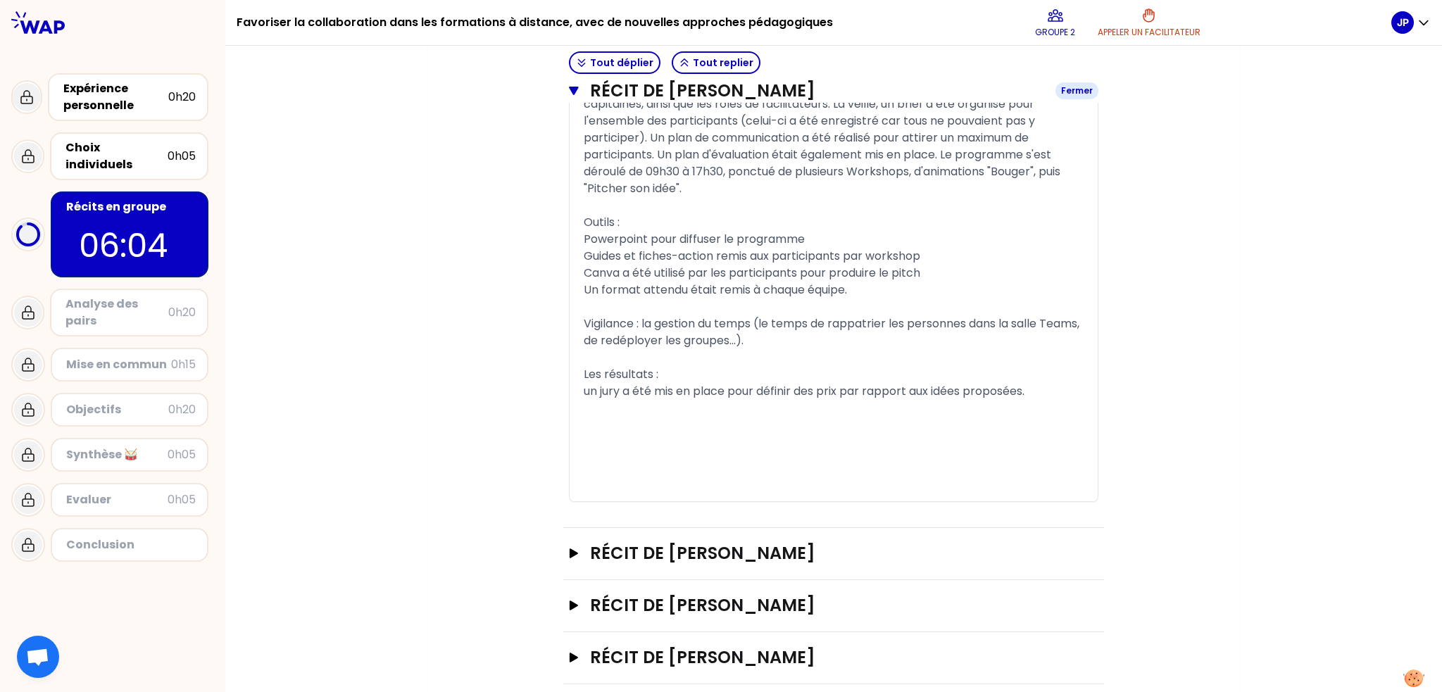
click at [570, 84] on button "Récit de [PERSON_NAME] Fermer" at bounding box center [834, 91] width 530 height 23
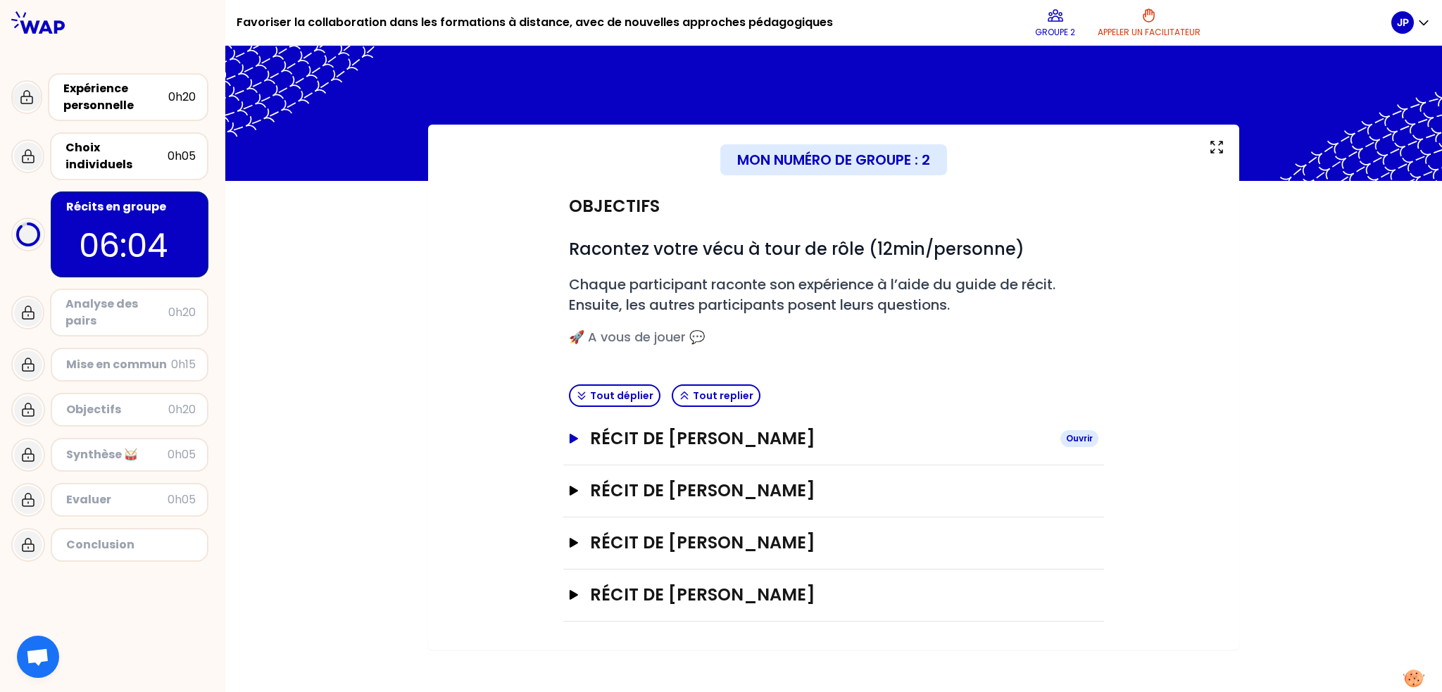
scroll to position [0, 0]
click at [575, 544] on icon "button" at bounding box center [573, 543] width 11 height 10
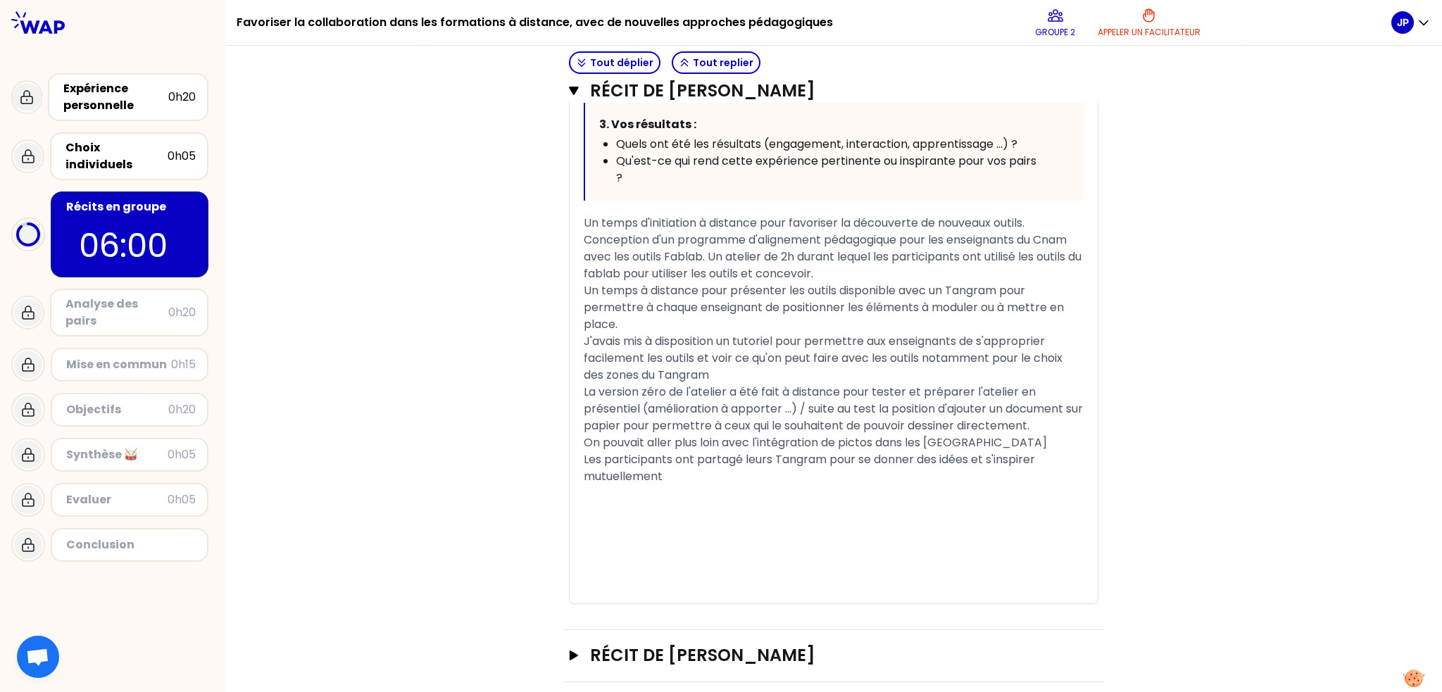
scroll to position [959, 0]
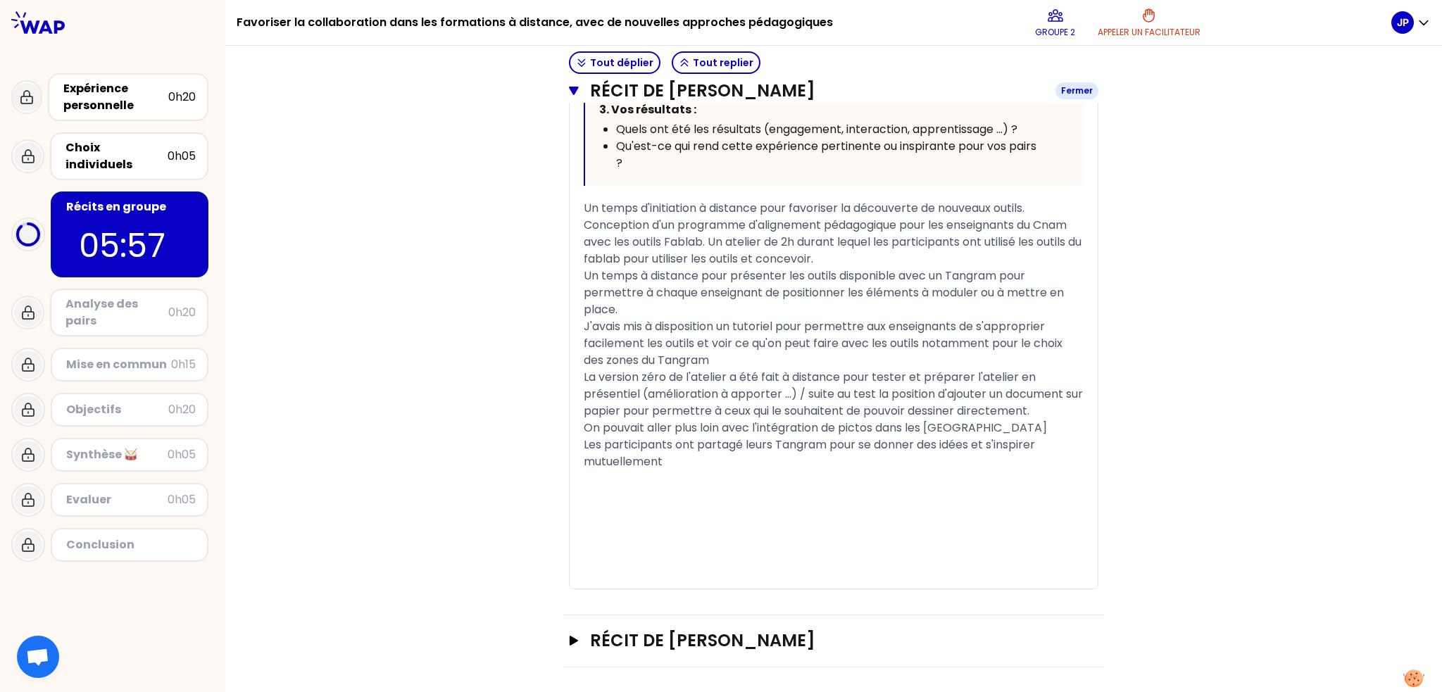
click at [569, 90] on icon "button" at bounding box center [573, 91] width 9 height 8
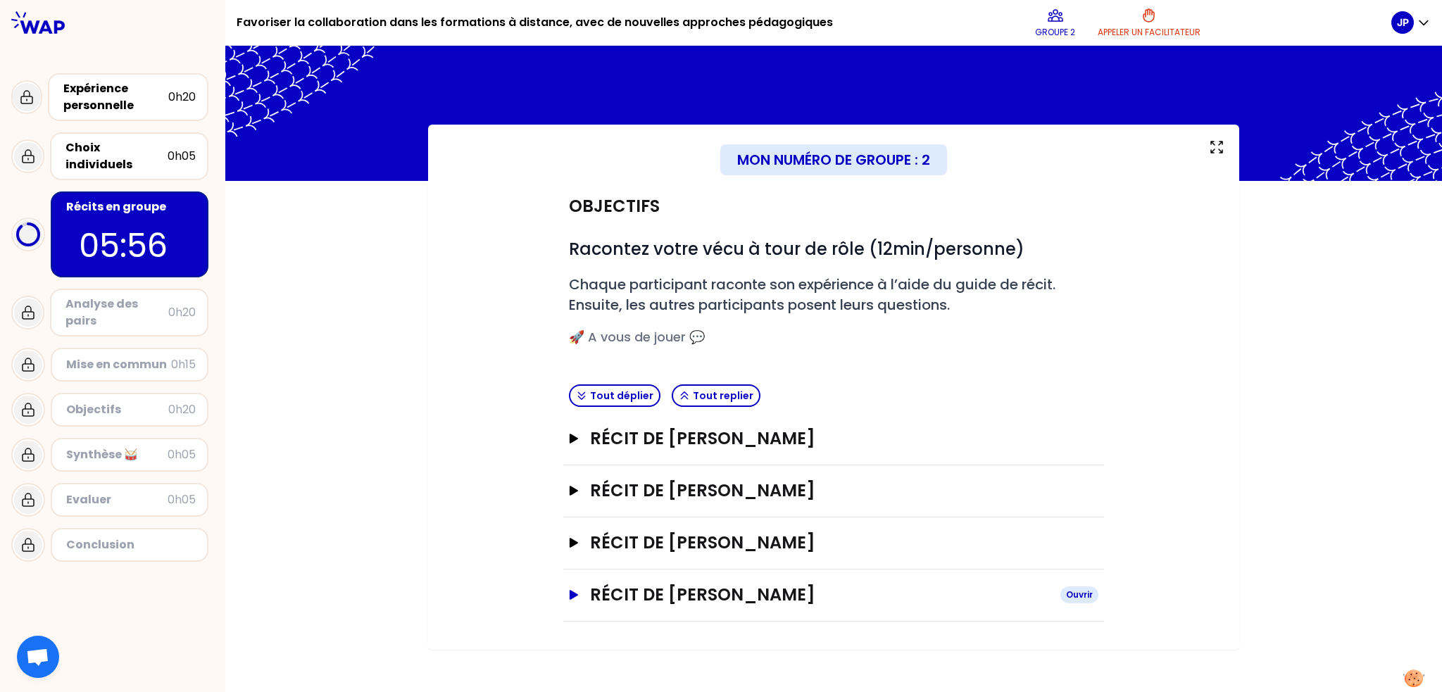
click at [568, 592] on icon "button" at bounding box center [573, 595] width 11 height 10
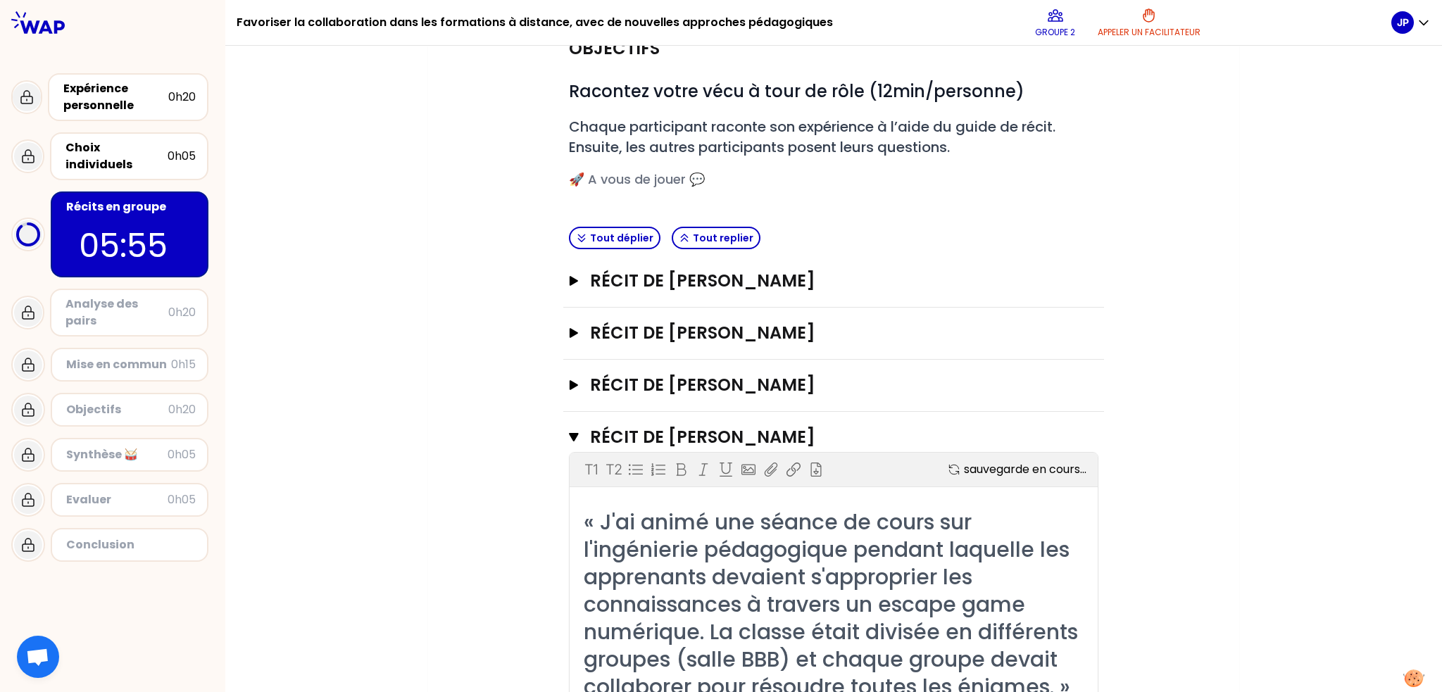
scroll to position [352, 0]
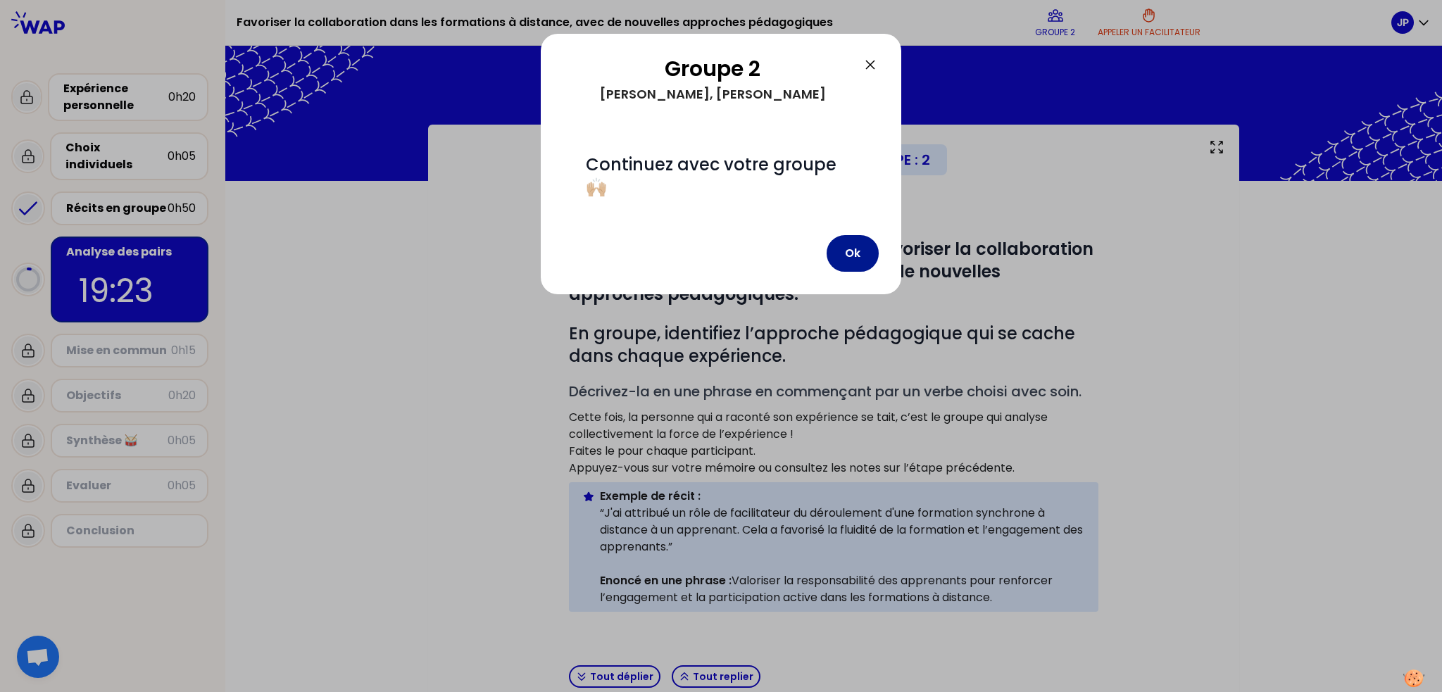
click at [865, 253] on button "Ok" at bounding box center [853, 253] width 52 height 37
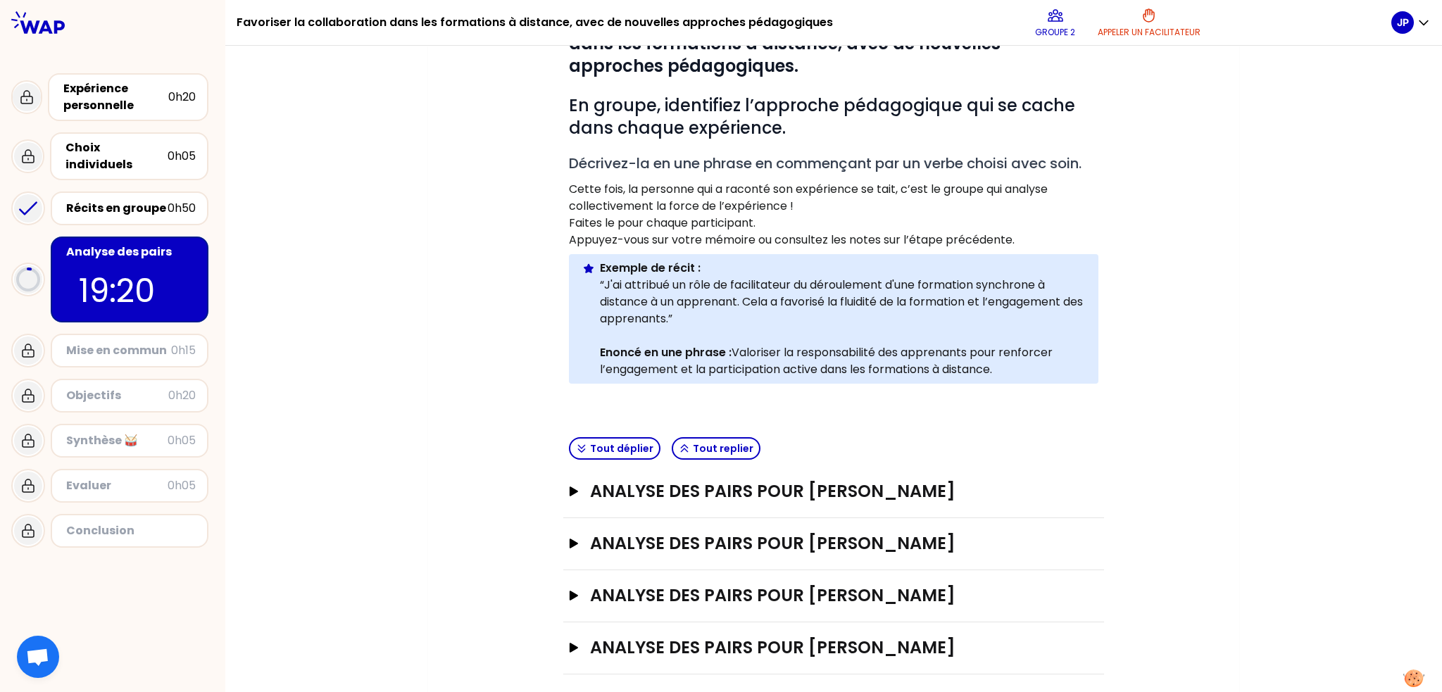
scroll to position [236, 0]
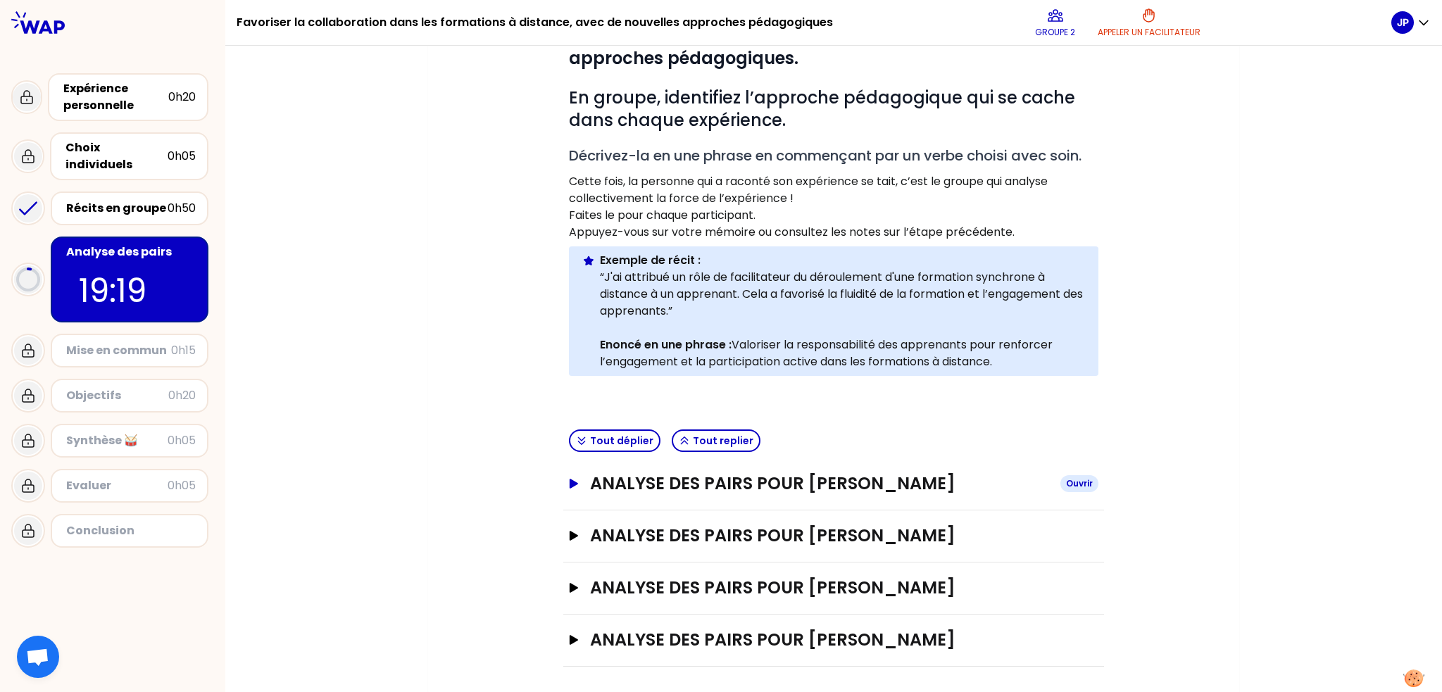
click at [569, 479] on icon "button" at bounding box center [573, 484] width 11 height 10
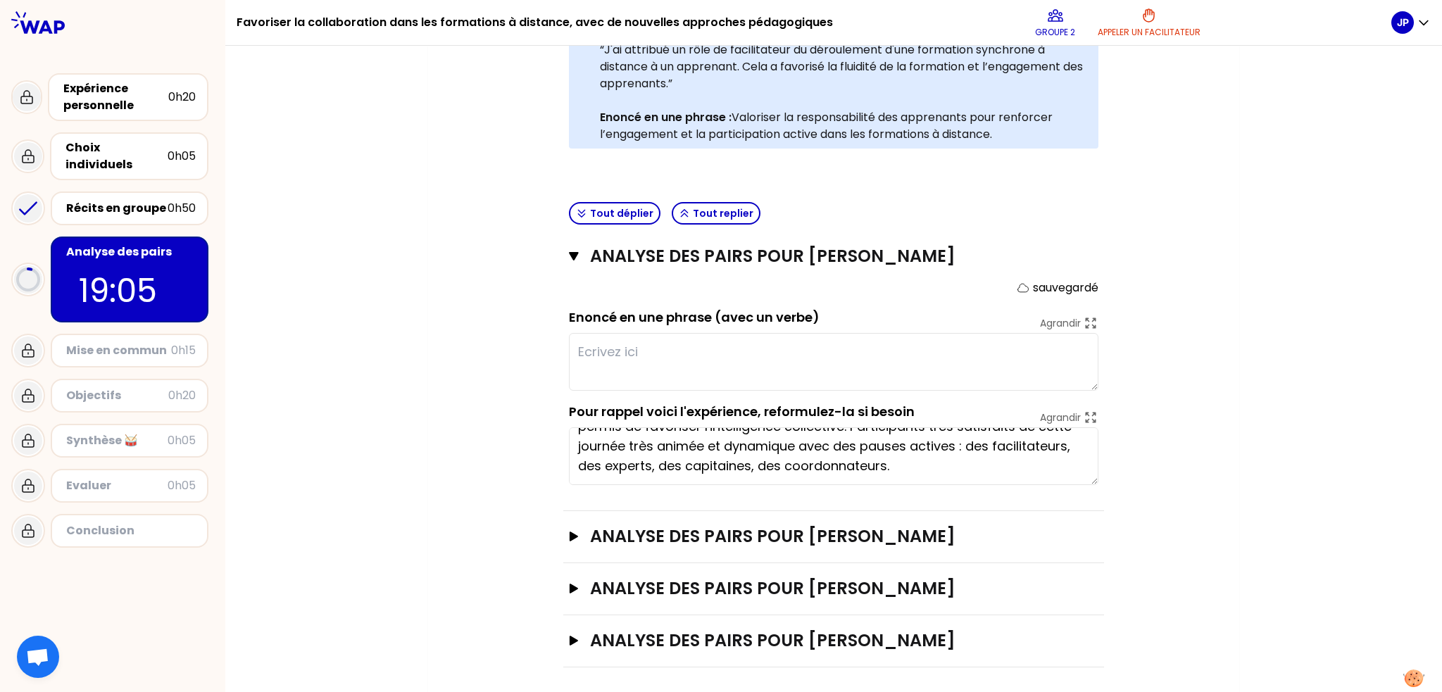
scroll to position [0, 0]
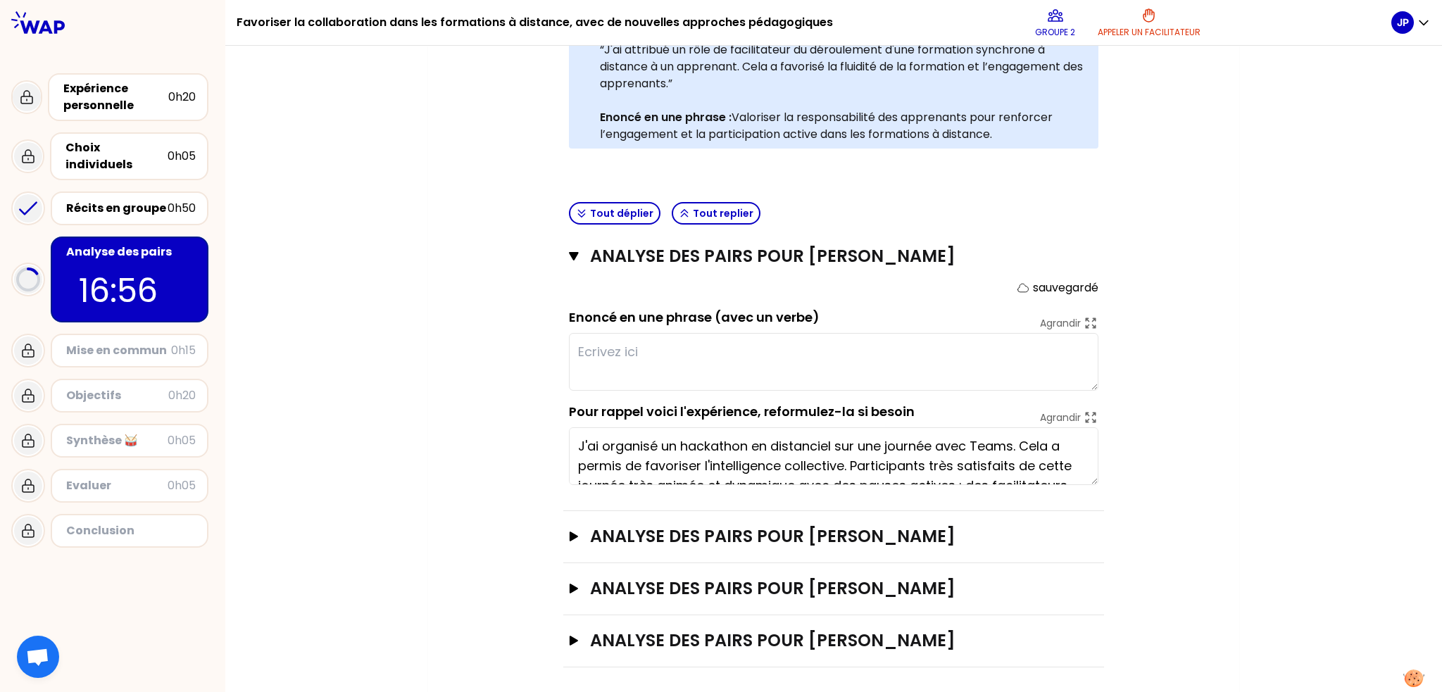
click at [665, 337] on textarea at bounding box center [834, 362] width 530 height 58
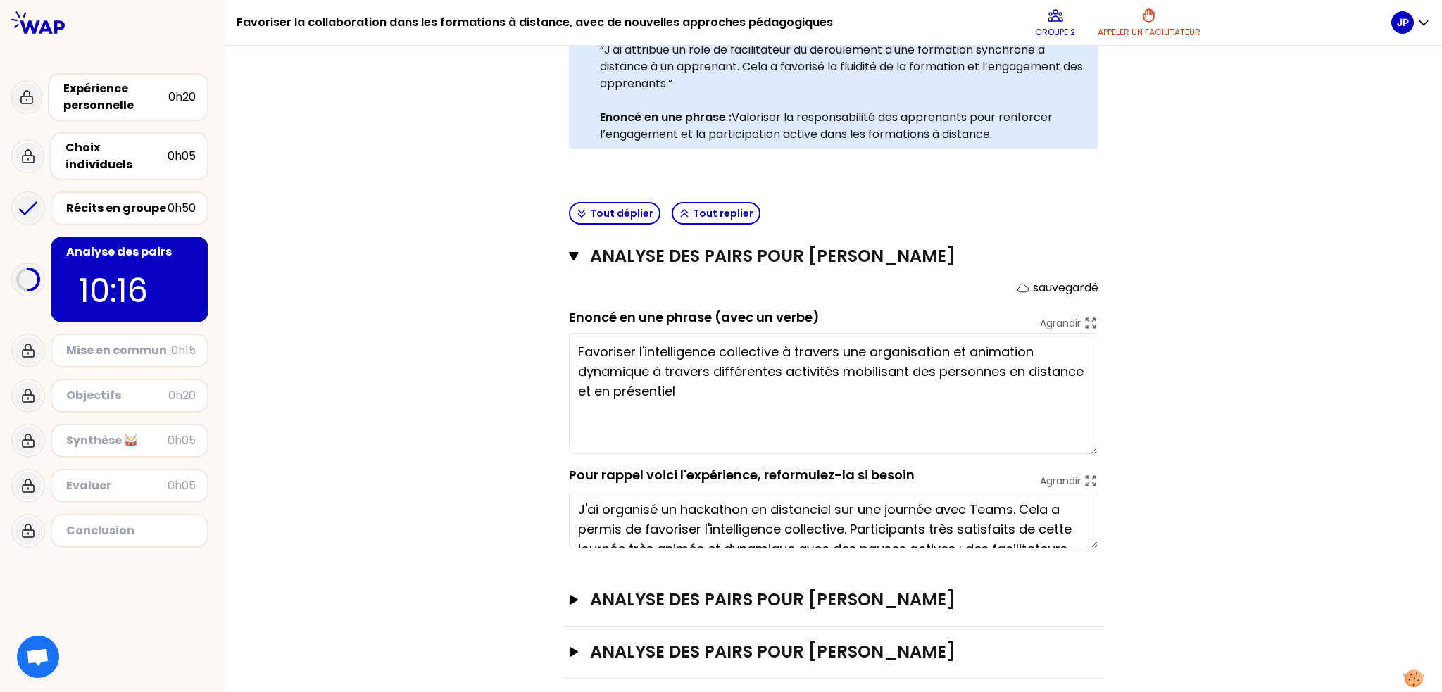
drag, startPoint x: 1083, startPoint y: 385, endPoint x: 1054, endPoint y: 450, distance: 70.9
click at [1054, 450] on textarea "Favoriser l'intelligence collective à travers une organisation et animation dyn…" at bounding box center [834, 393] width 530 height 121
type textarea "Favoriser l'intelligence collective à travers l'organisation d'une journée d'an…"
click at [570, 599] on icon "button" at bounding box center [574, 600] width 8 height 10
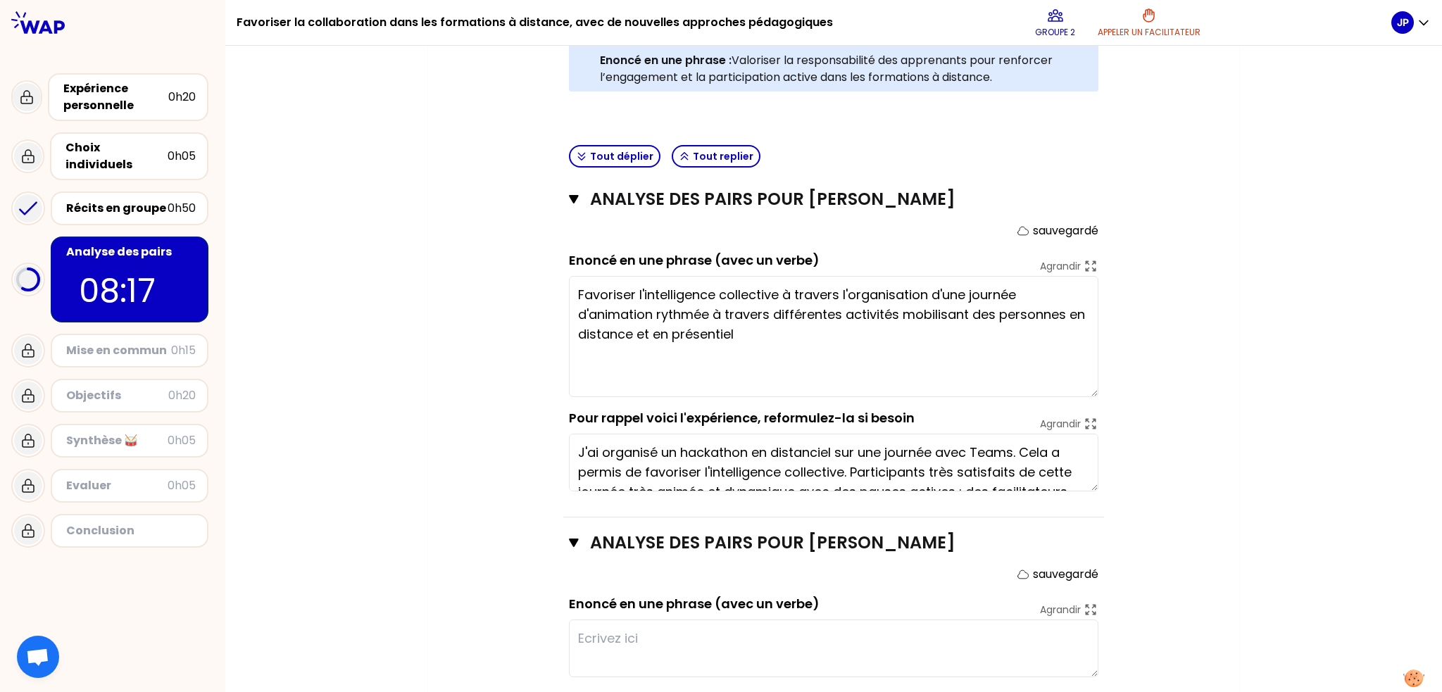
scroll to position [675, 0]
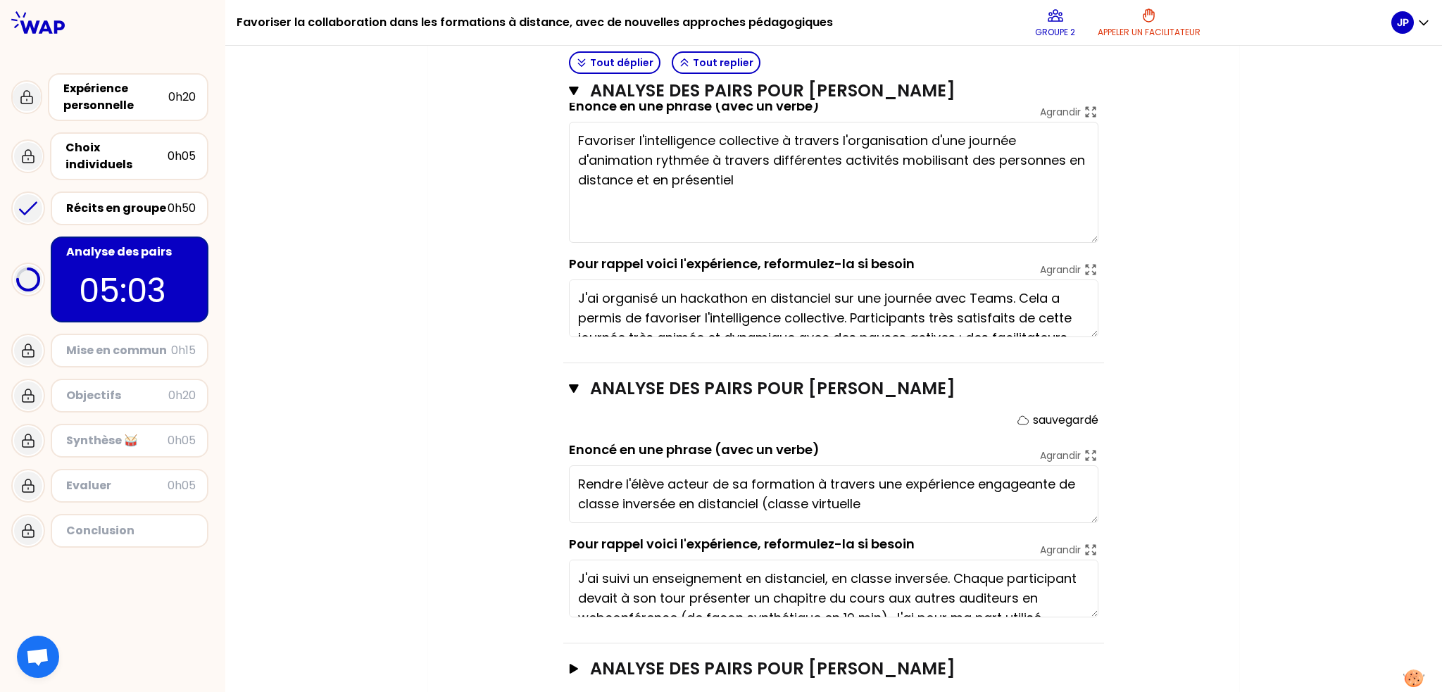
type textarea "Rendre l'élève acteur de sa formation à travers une expérience engageante de cl…"
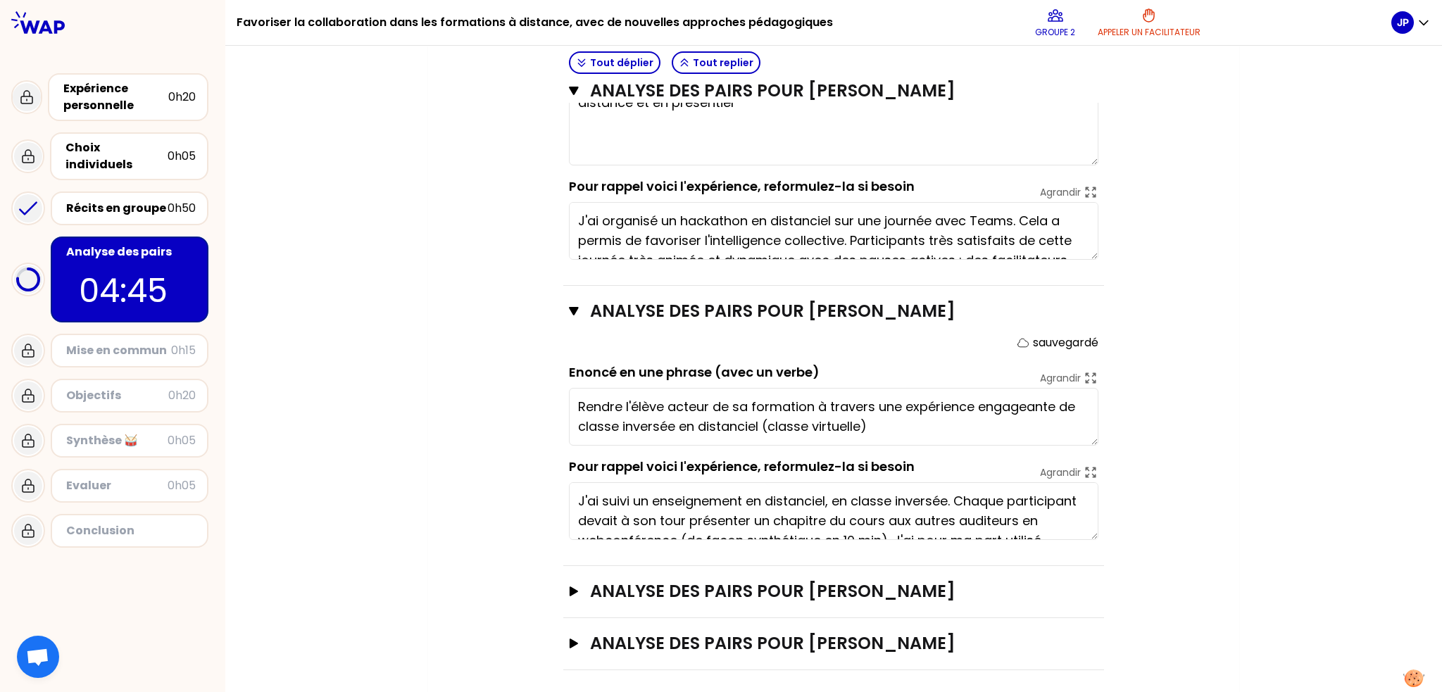
scroll to position [755, 0]
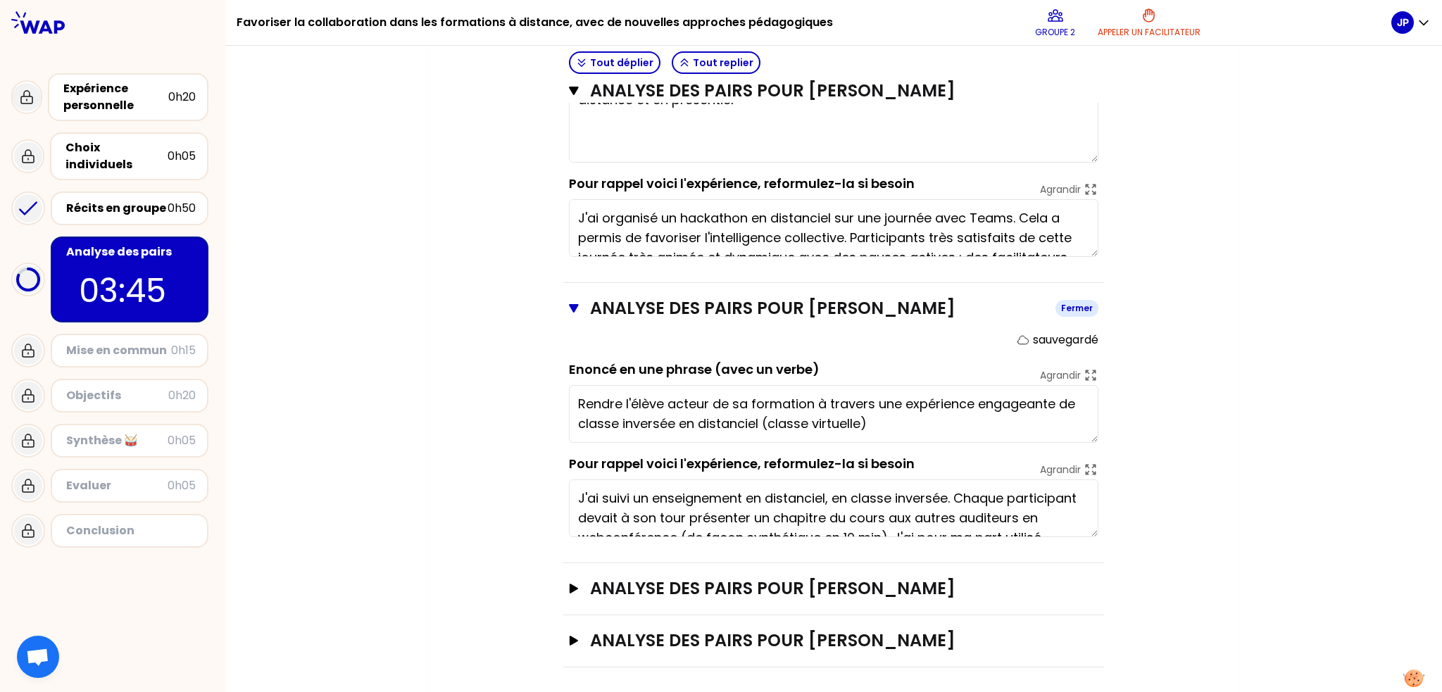
click at [569, 309] on icon "button" at bounding box center [573, 308] width 9 height 8
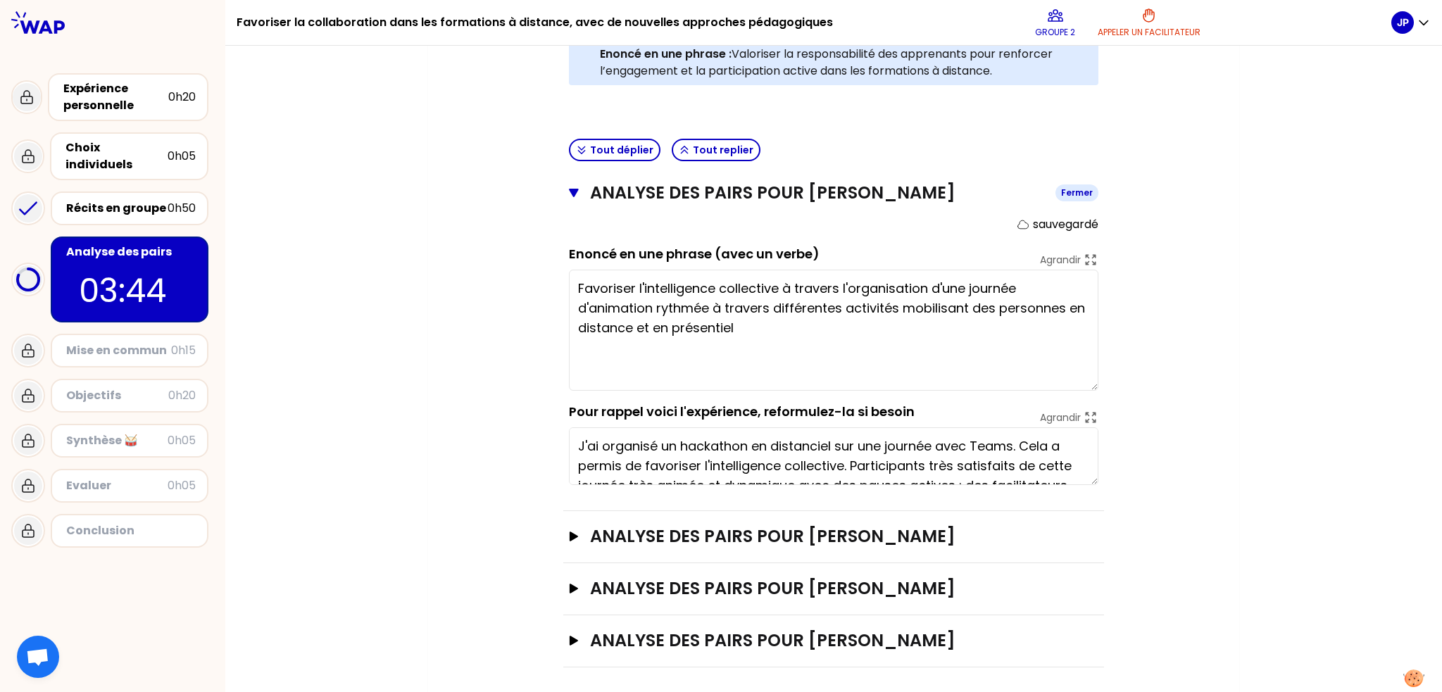
click at [569, 187] on icon "button" at bounding box center [574, 192] width 10 height 11
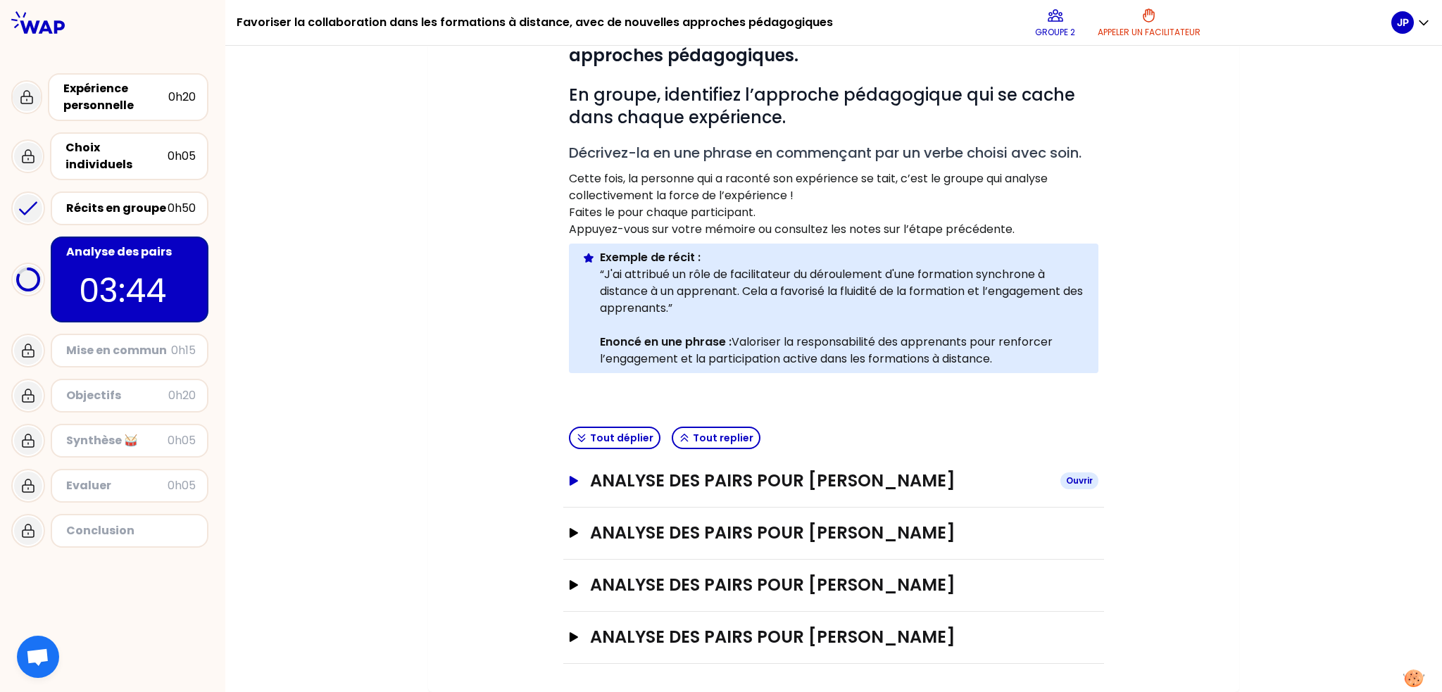
scroll to position [236, 0]
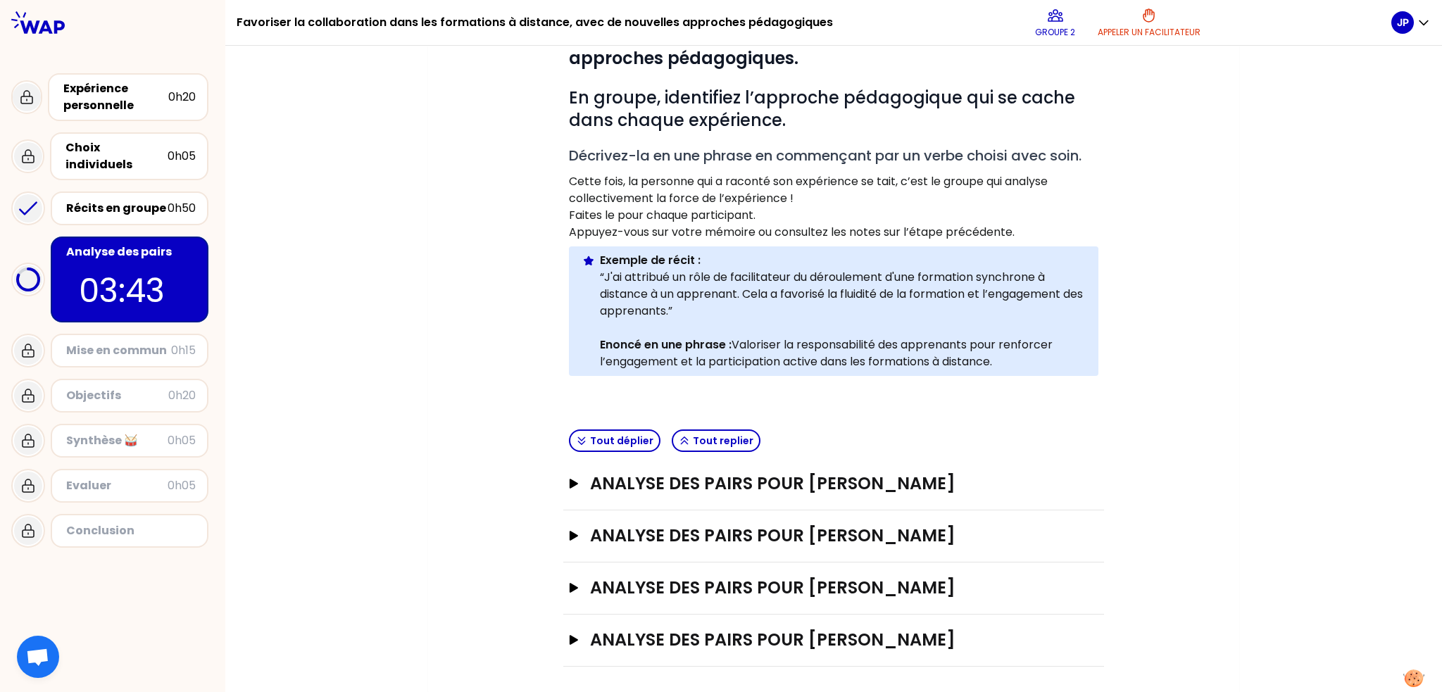
click at [563, 635] on div "Analyse des pairs pour [PERSON_NAME]" at bounding box center [833, 641] width 541 height 52
click at [563, 636] on div "Analyse des pairs pour [PERSON_NAME]" at bounding box center [833, 641] width 541 height 52
click at [570, 637] on icon "button" at bounding box center [574, 640] width 8 height 10
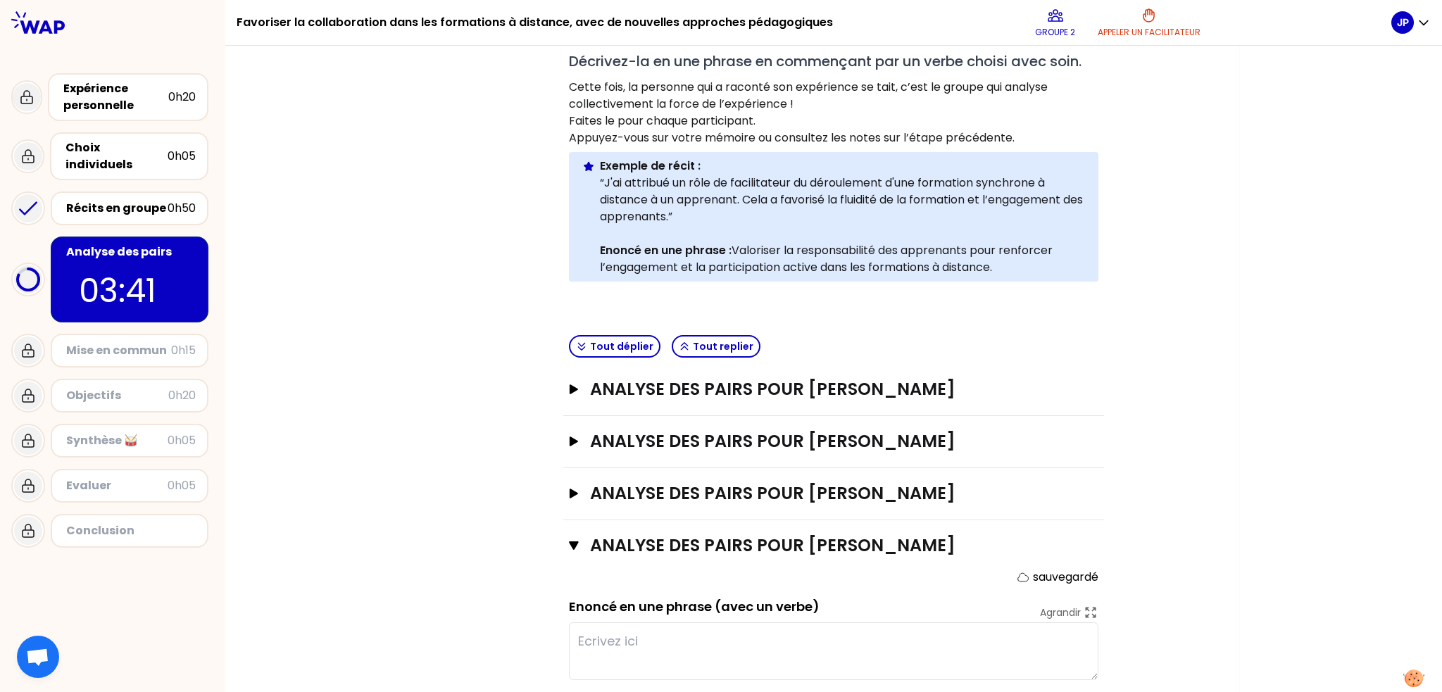
scroll to position [486, 0]
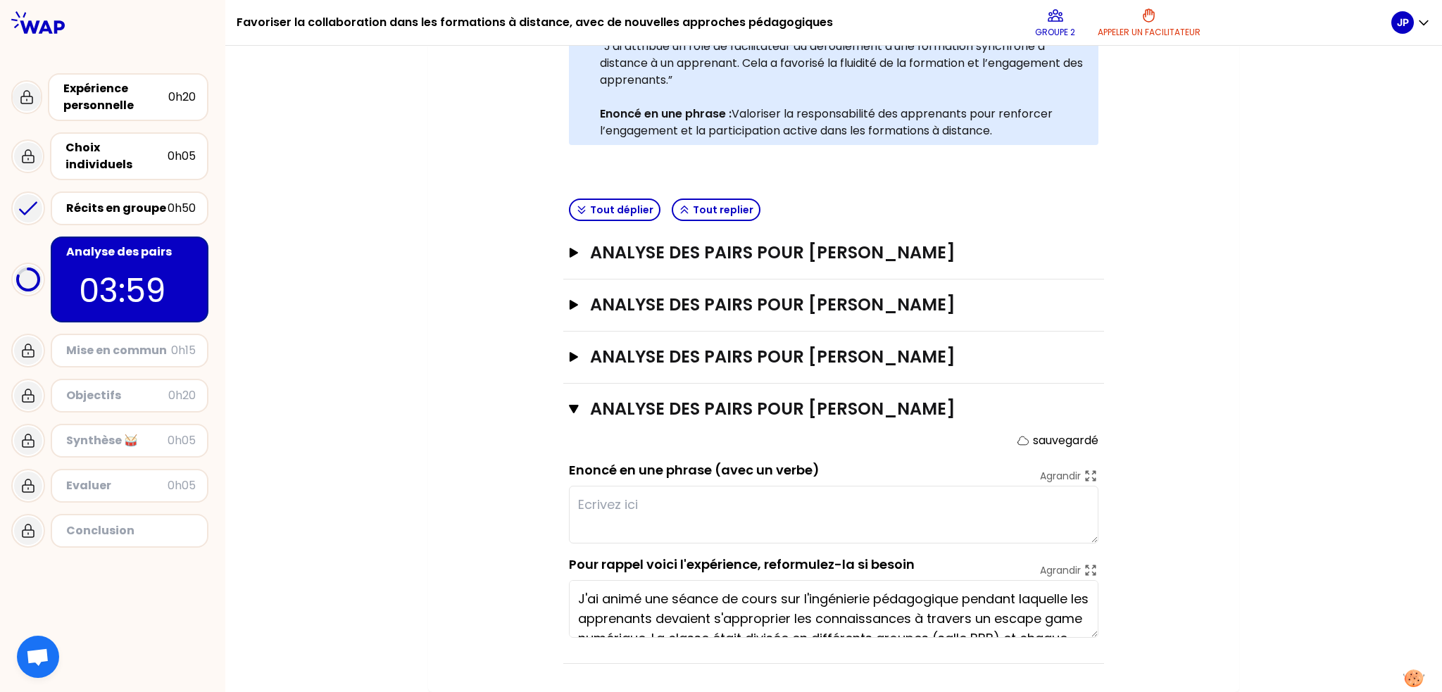
click at [638, 504] on textarea at bounding box center [834, 515] width 530 height 58
click at [659, 501] on textarea at bounding box center [834, 515] width 530 height 58
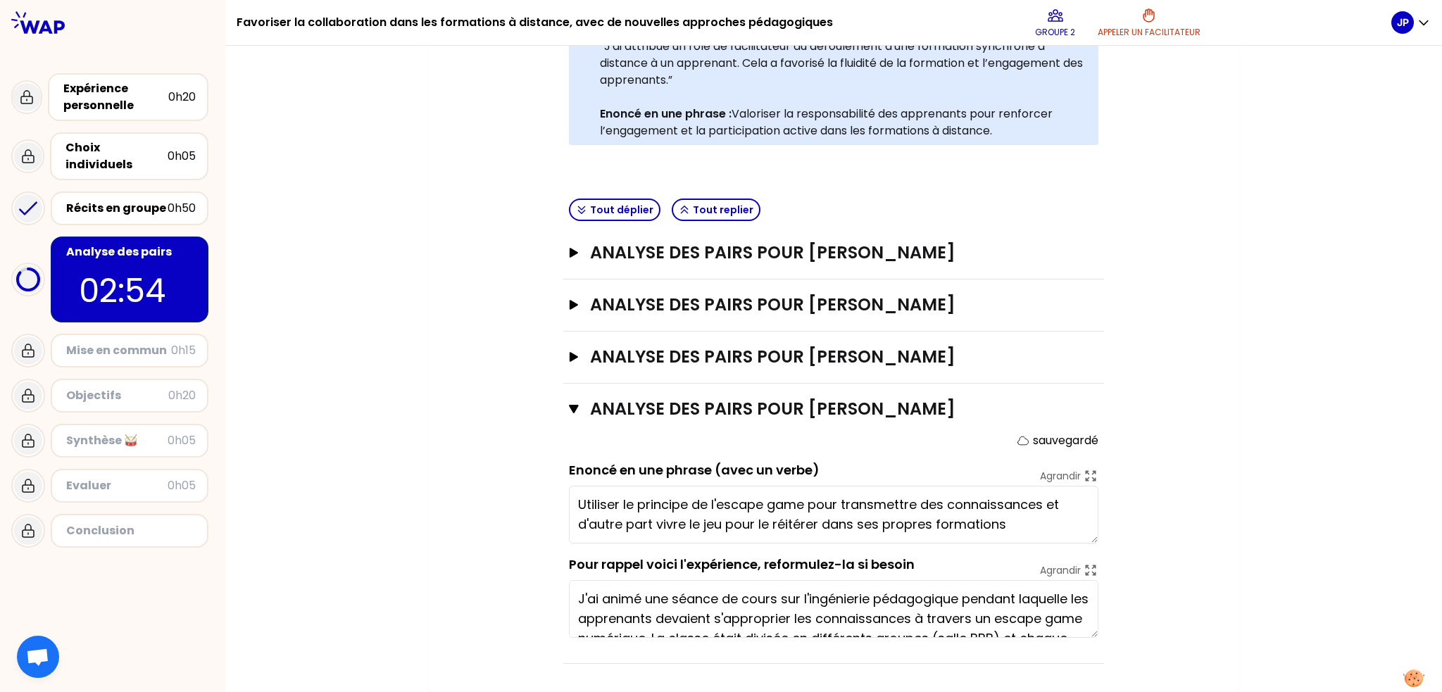
click at [916, 506] on textarea "Utiliser le principe de l'escape game pour transmettre des connaissances et d'a…" at bounding box center [834, 515] width 530 height 58
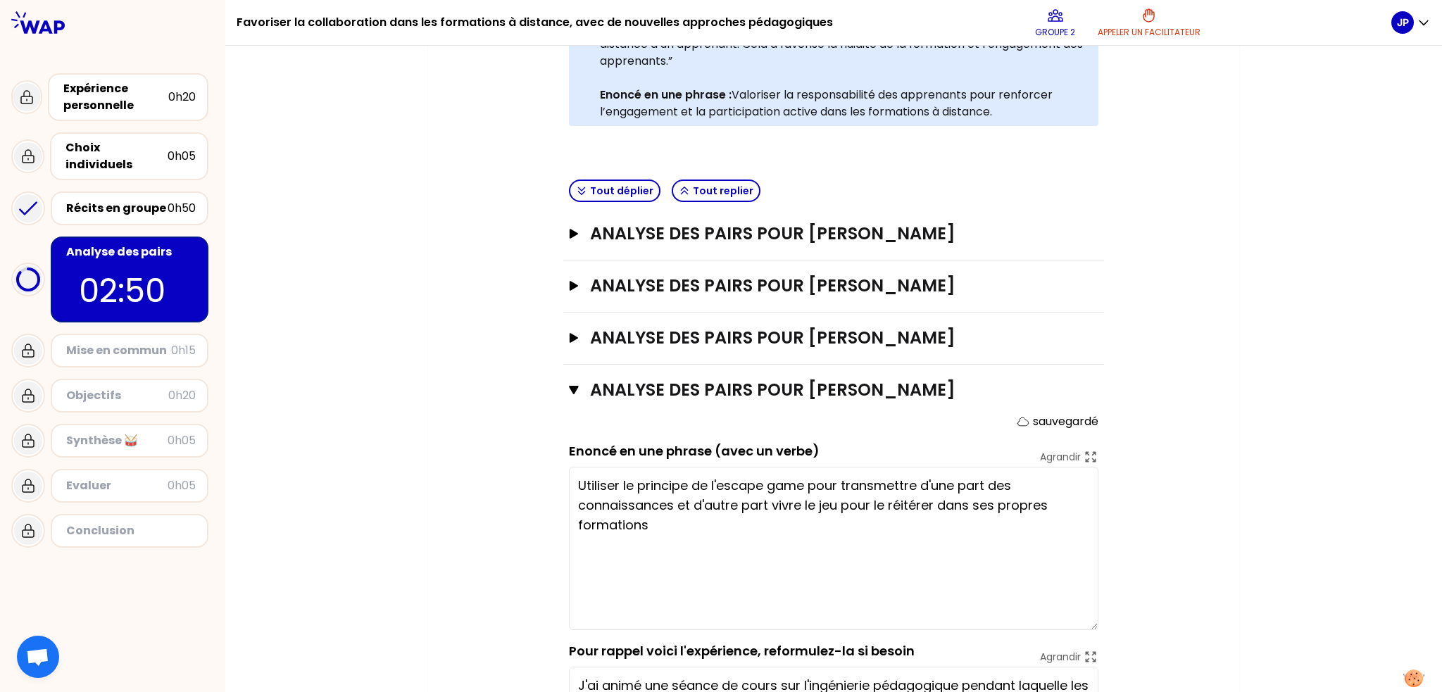
drag, startPoint x: 1088, startPoint y: 540, endPoint x: 1092, endPoint y: 647, distance: 106.4
click at [1092, 630] on textarea "Utiliser le principe de l'escape game pour transmettre d'une part des connaissa…" at bounding box center [834, 548] width 530 height 163
click at [837, 504] on textarea "Utiliser le principe de l'escape game pour transmettre d'une part des connaissa…" at bounding box center [834, 548] width 530 height 163
drag, startPoint x: 917, startPoint y: 504, endPoint x: 981, endPoint y: 504, distance: 64.1
click at [981, 504] on textarea "Utiliser le principe de l'escape game pour transmettre d'une part des connaissa…" at bounding box center [834, 548] width 530 height 163
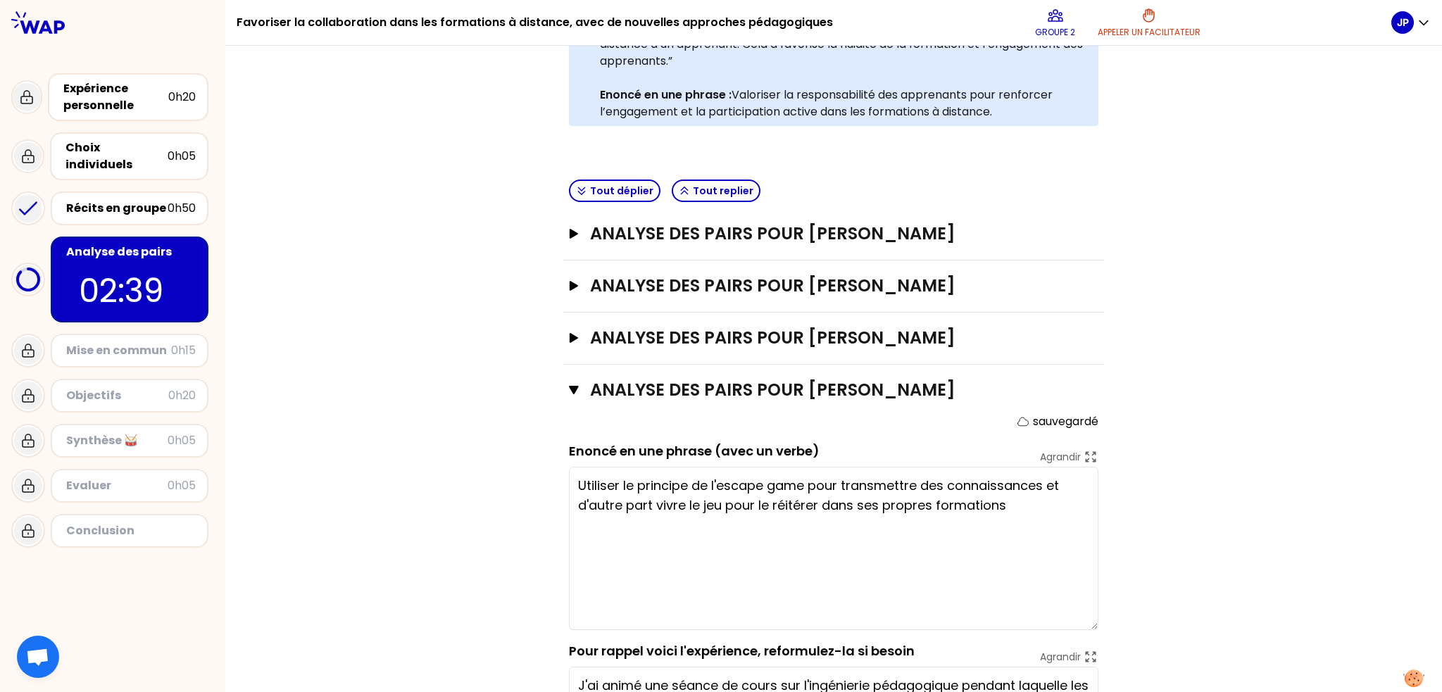
drag, startPoint x: 649, startPoint y: 525, endPoint x: 574, endPoint y: 527, distance: 75.4
click at [574, 527] on textarea "Utiliser le principe de l'escape game pour transmettre des connaissances et d'a…" at bounding box center [834, 548] width 530 height 163
click at [915, 525] on textarea "Utiliser le principe de l'escape game pour transmettre des connaissances, vivre…" at bounding box center [834, 548] width 530 height 163
click at [842, 506] on textarea "Utiliser le principe de l'escape game pour transmettre des connaissances, vivre…" at bounding box center [834, 548] width 530 height 163
drag, startPoint x: 837, startPoint y: 501, endPoint x: 913, endPoint y: 502, distance: 76.8
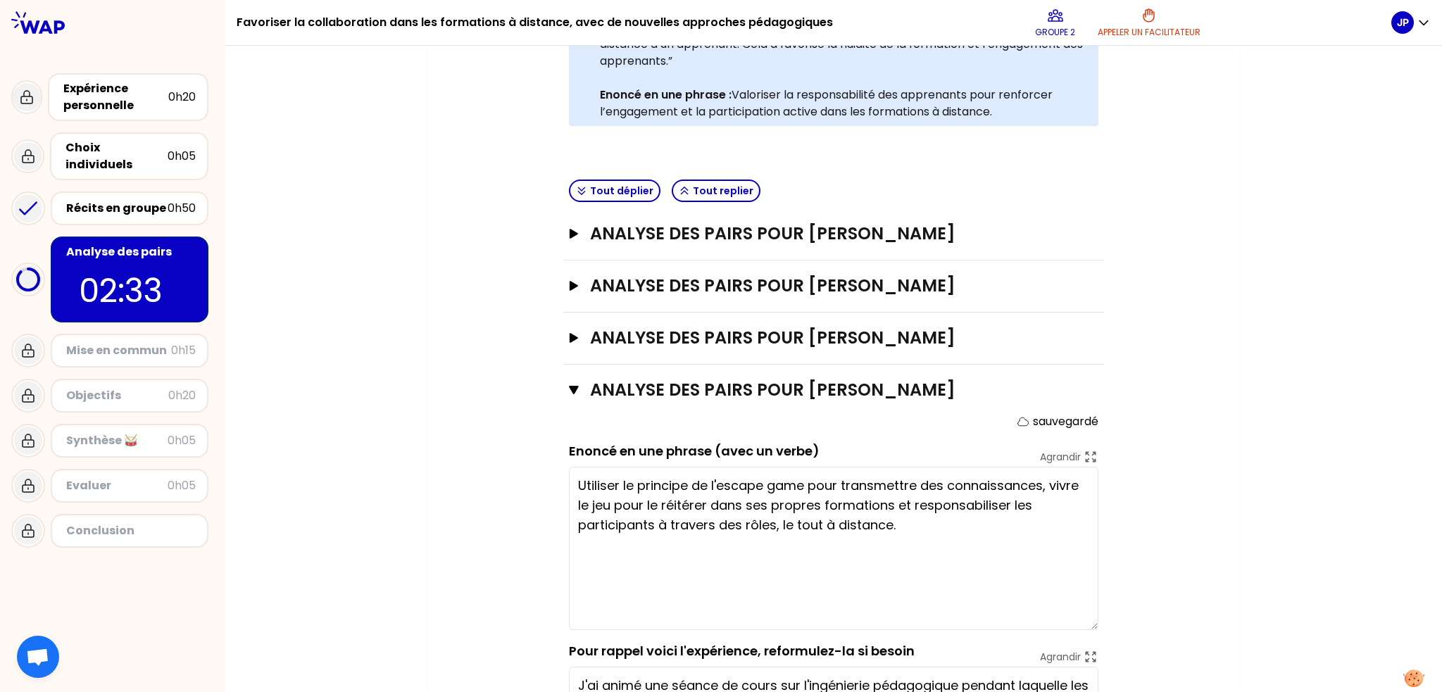
click at [913, 502] on textarea "Utiliser le principe de l'escape game pour transmettre des connaissances, vivre…" at bounding box center [834, 548] width 530 height 163
type textarea "Utiliser le principe de l'escape game pour renforcer des connaissances, vivre l…"
click at [570, 394] on icon "button" at bounding box center [574, 390] width 10 height 11
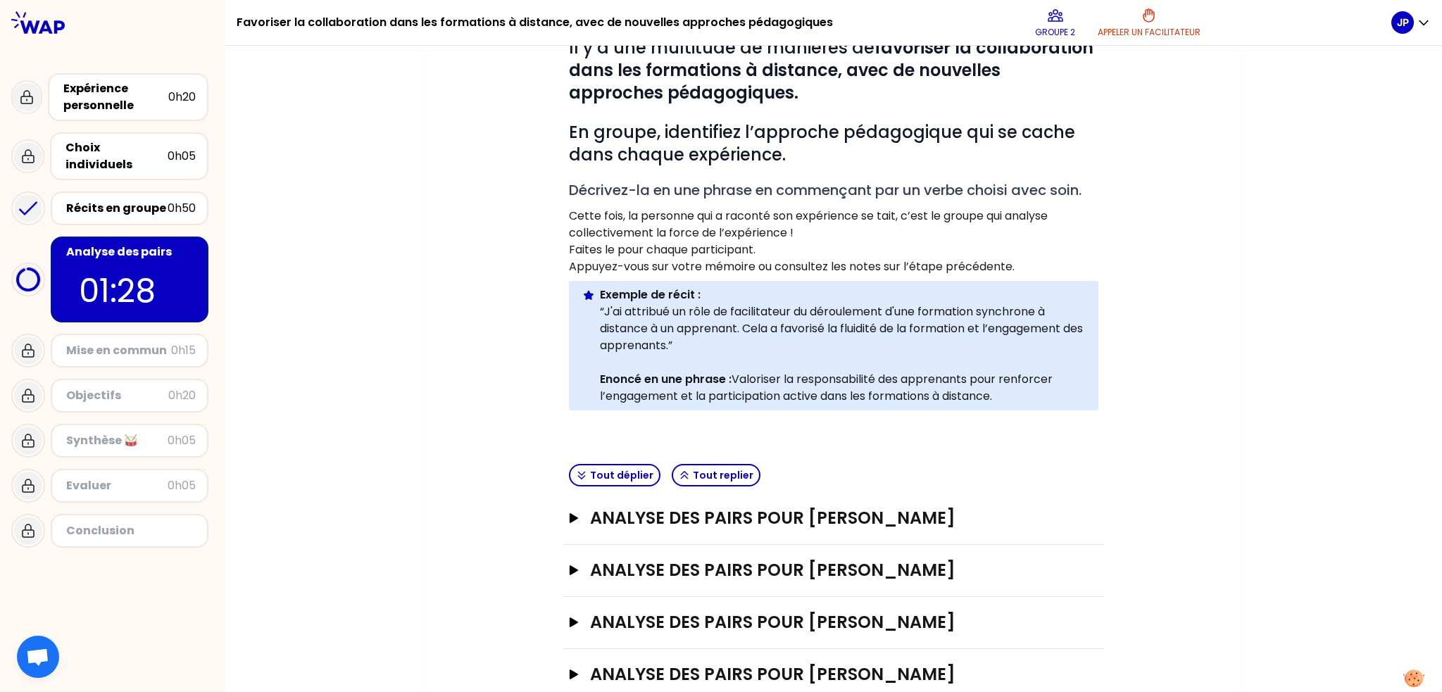
scroll to position [236, 0]
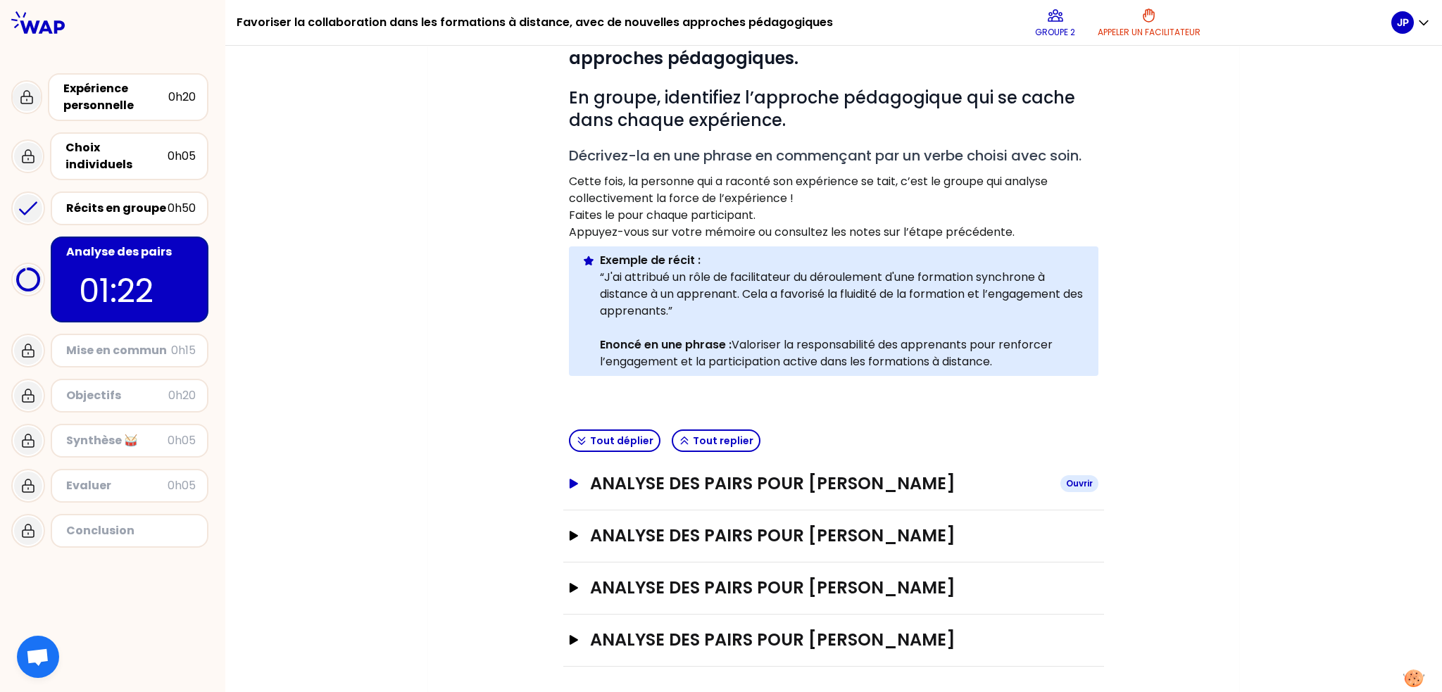
click at [568, 486] on icon "button" at bounding box center [573, 484] width 11 height 10
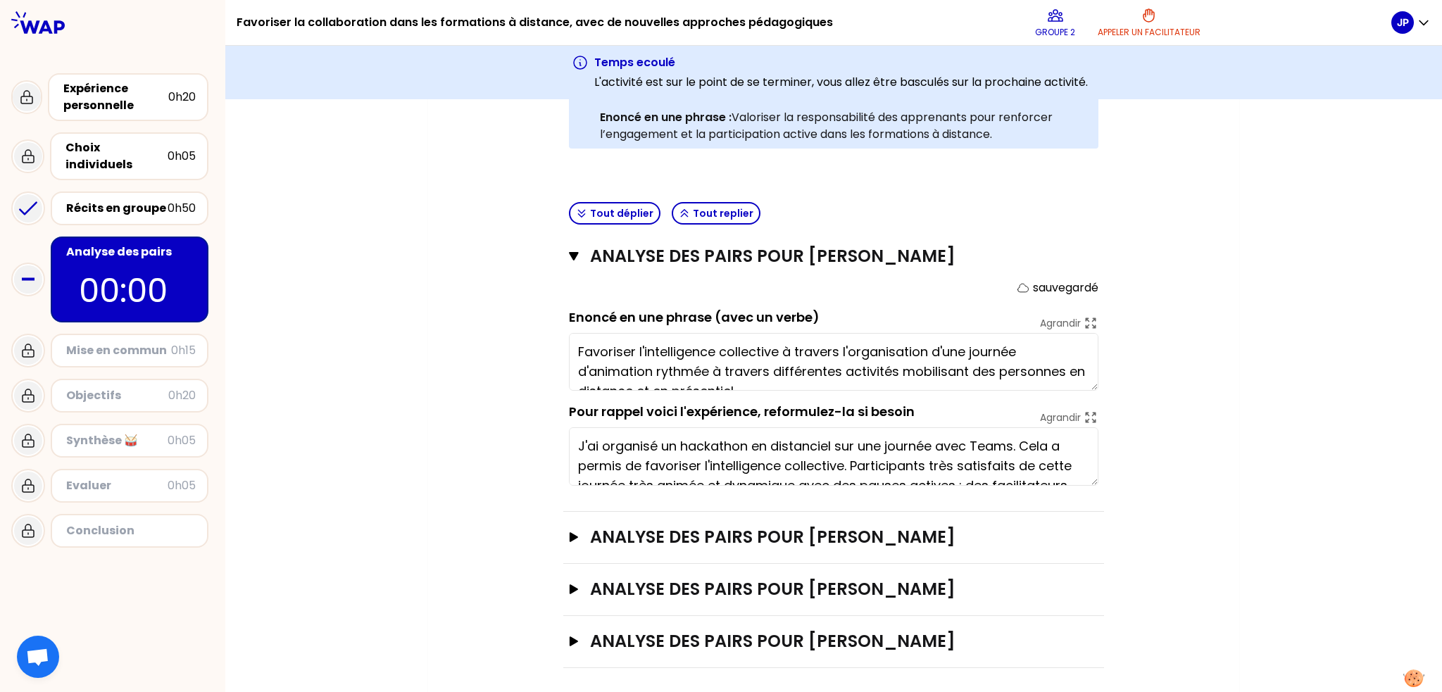
scroll to position [517, 0]
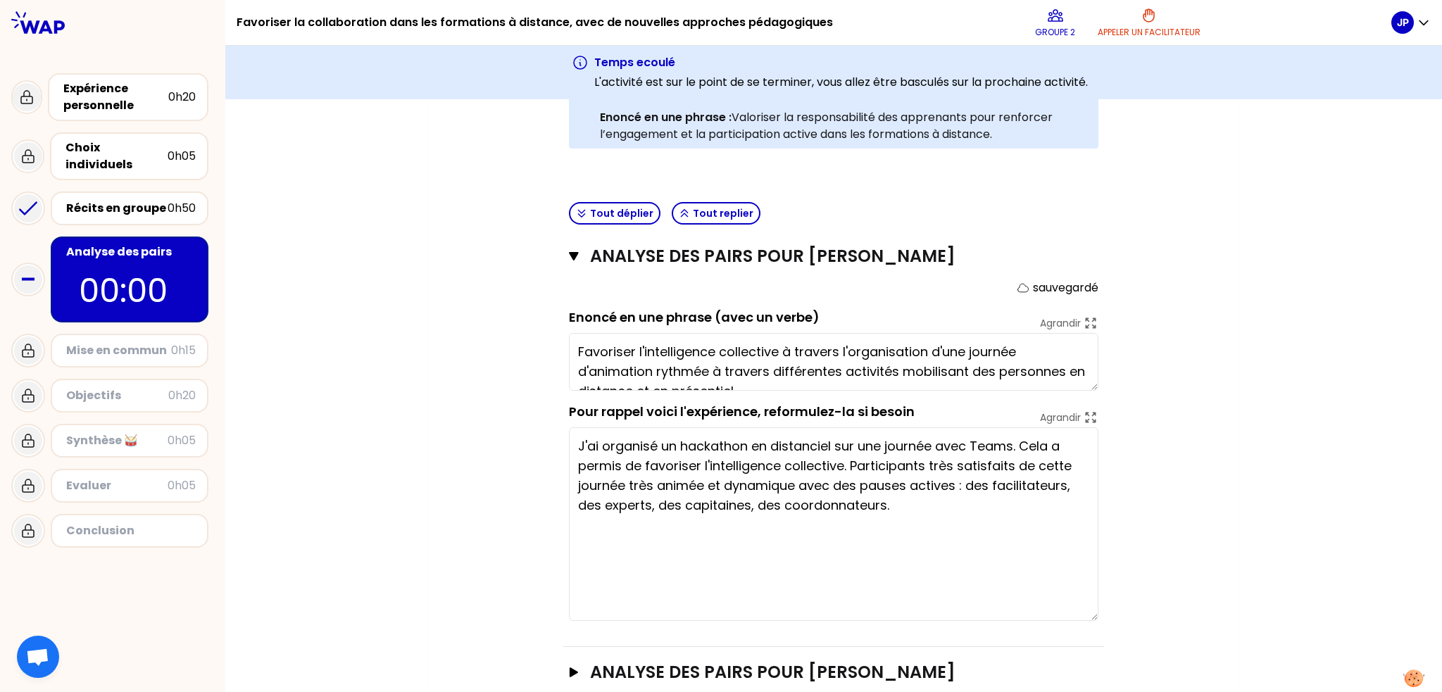
drag, startPoint x: 1088, startPoint y: 480, endPoint x: 1052, endPoint y: 616, distance: 141.5
click at [1052, 616] on textarea "J'ai organisé un hackathon en distanciel sur une journée avec Teams. Cela a per…" at bounding box center [834, 525] width 530 height 194
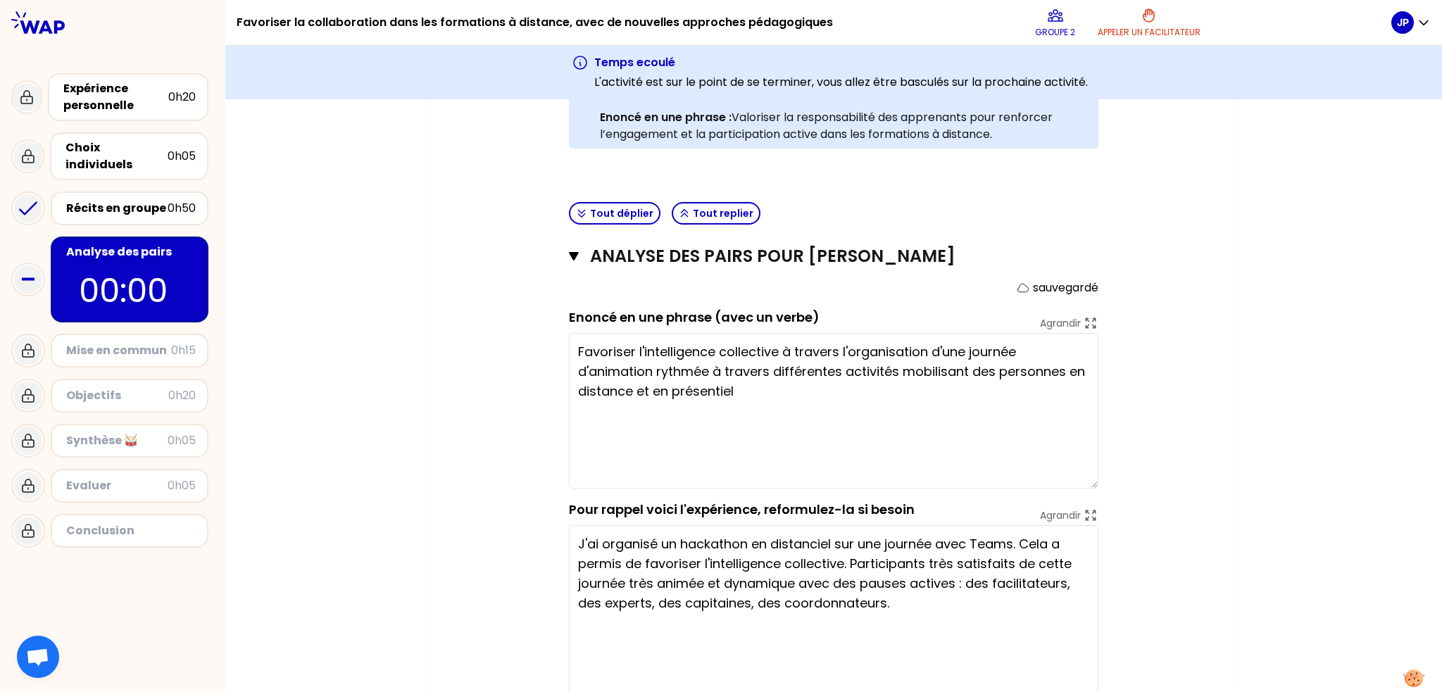
drag, startPoint x: 1088, startPoint y: 385, endPoint x: 1083, endPoint y: 483, distance: 98.8
click at [1083, 483] on textarea "Favoriser l'intelligence collective à travers l'organisation d'une journée d'an…" at bounding box center [834, 411] width 530 height 156
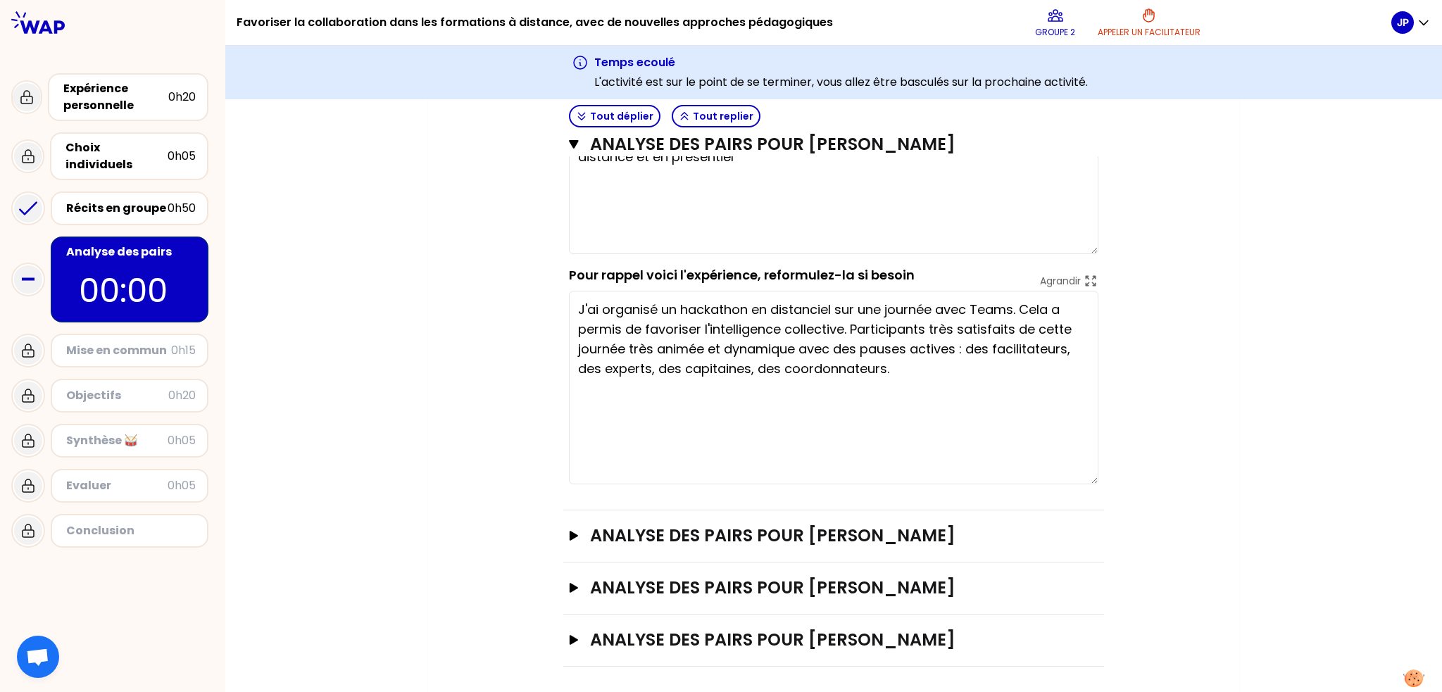
scroll to position [540, 0]
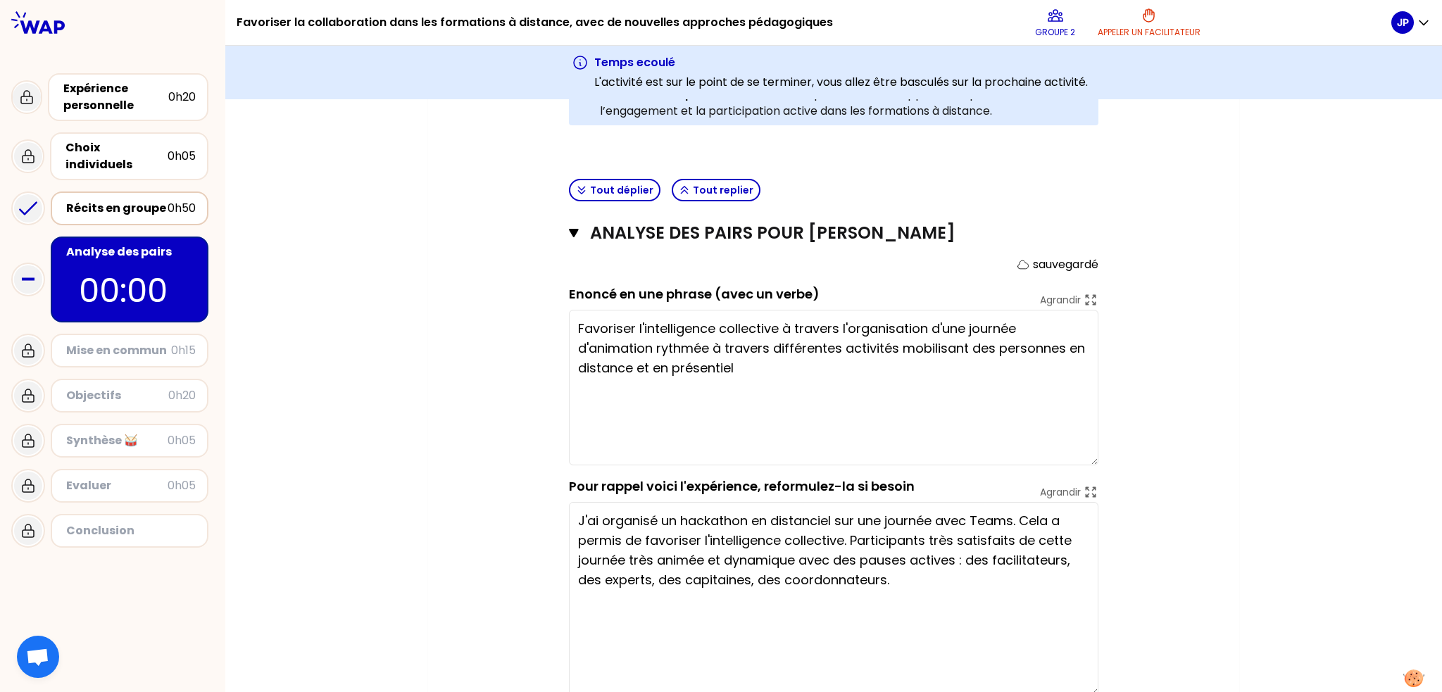
click at [130, 200] on div "Récits en groupe" at bounding box center [116, 208] width 101 height 17
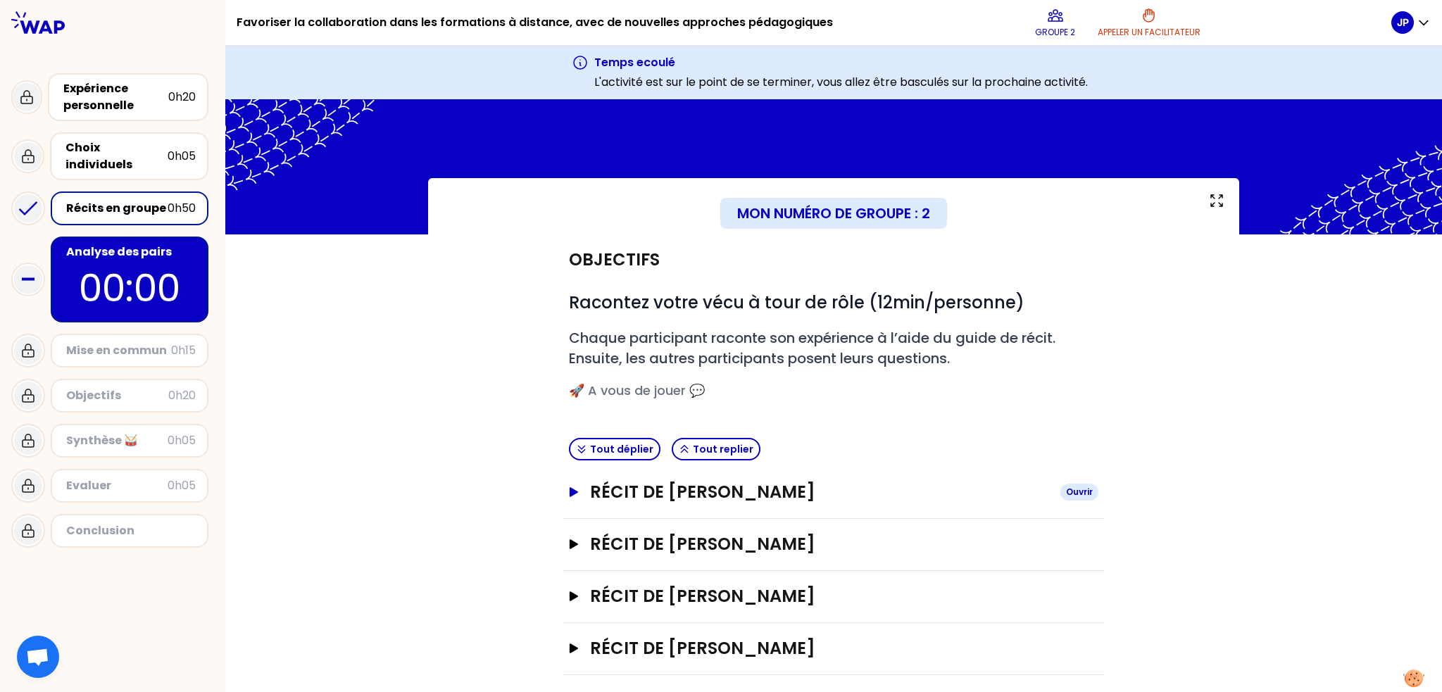
click at [570, 487] on icon "button" at bounding box center [573, 492] width 11 height 10
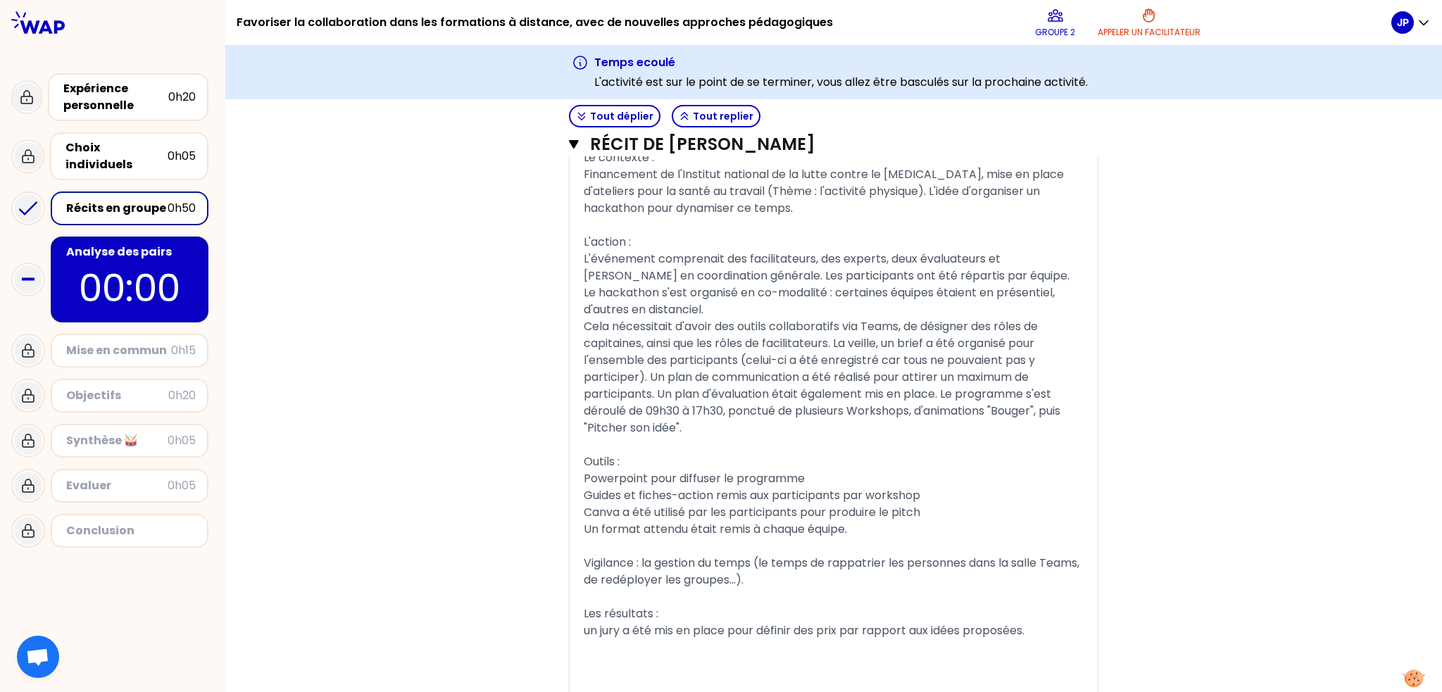
scroll to position [916, 0]
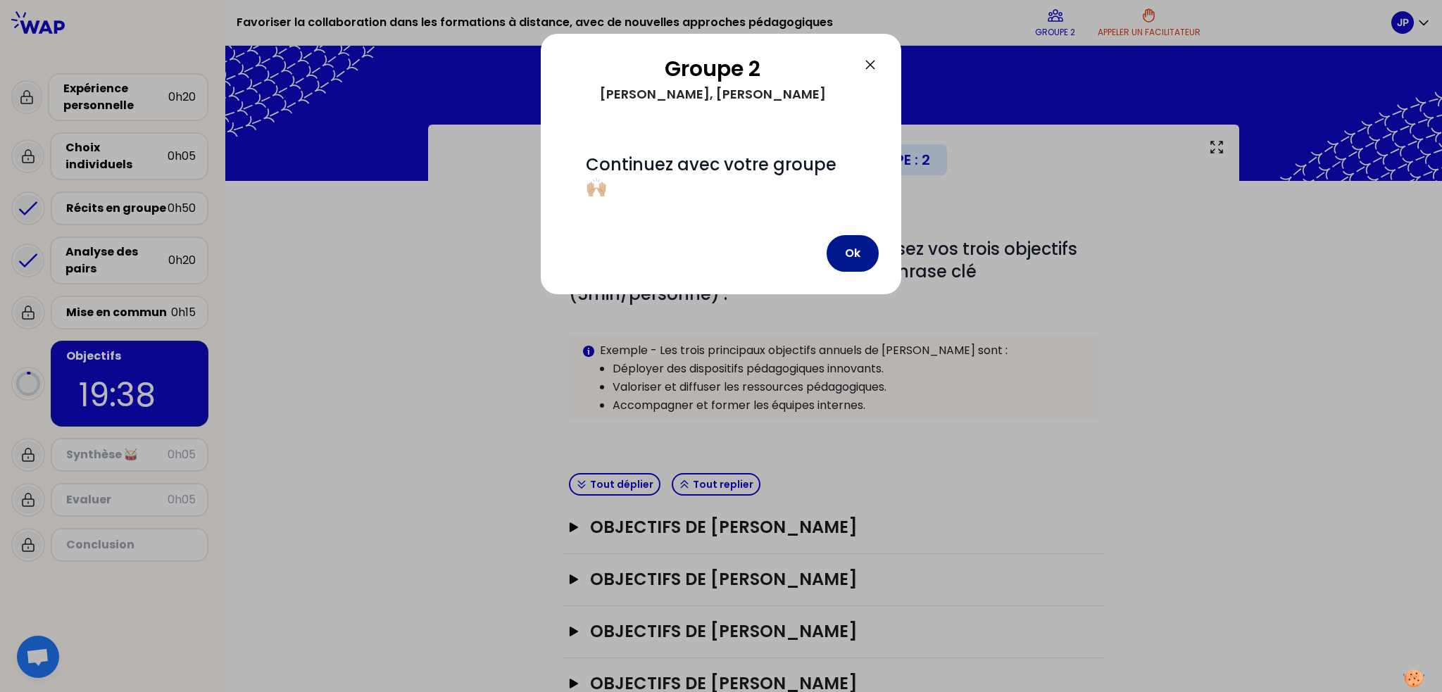
click at [867, 258] on button "Ok" at bounding box center [853, 253] width 52 height 37
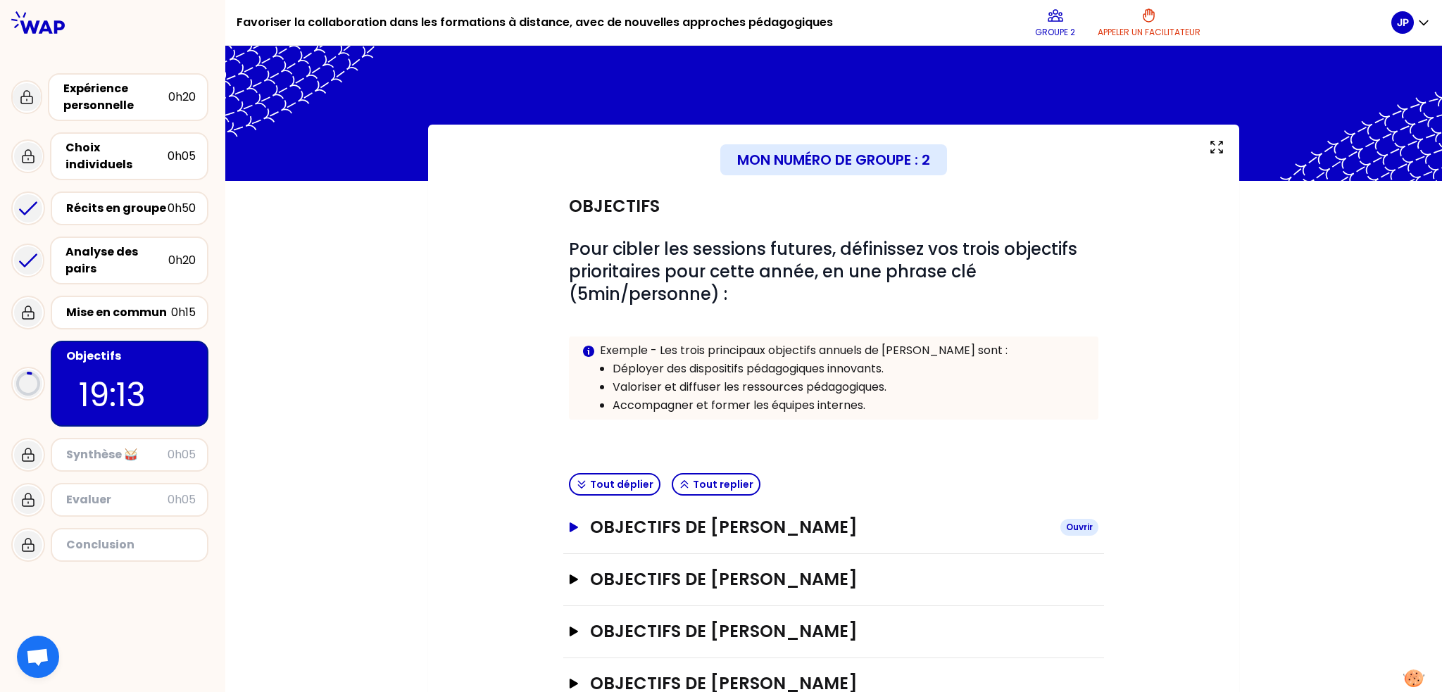
click at [570, 526] on icon "button" at bounding box center [574, 528] width 8 height 10
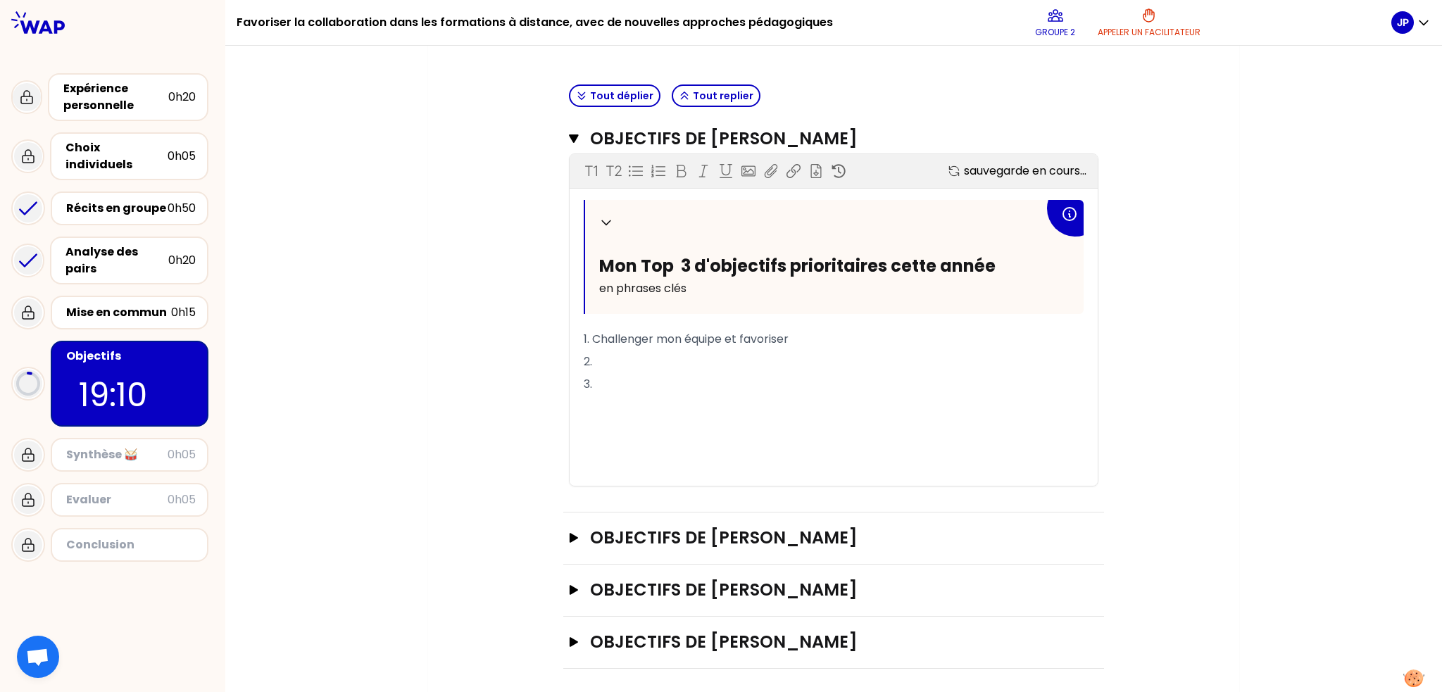
scroll to position [389, 0]
click at [572, 535] on icon "button" at bounding box center [573, 537] width 11 height 10
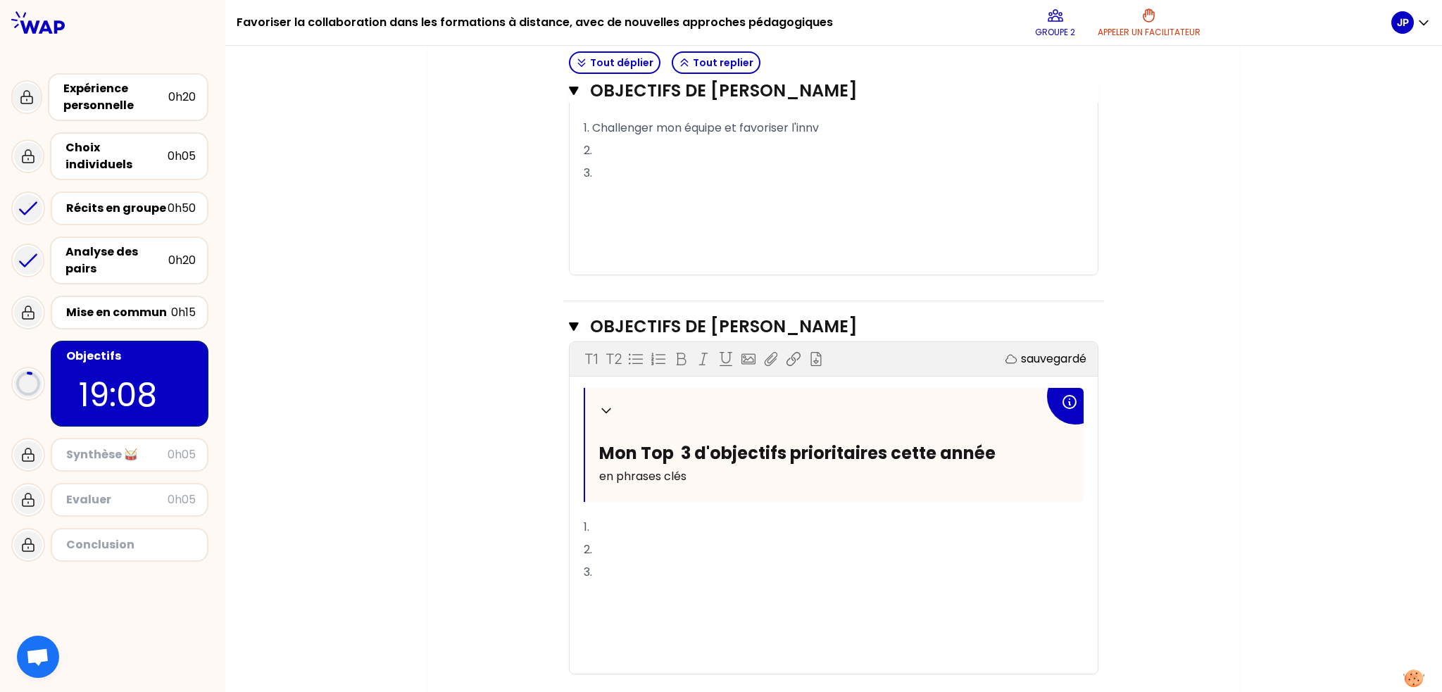
scroll to position [601, 0]
click at [641, 527] on p "1." at bounding box center [834, 527] width 500 height 23
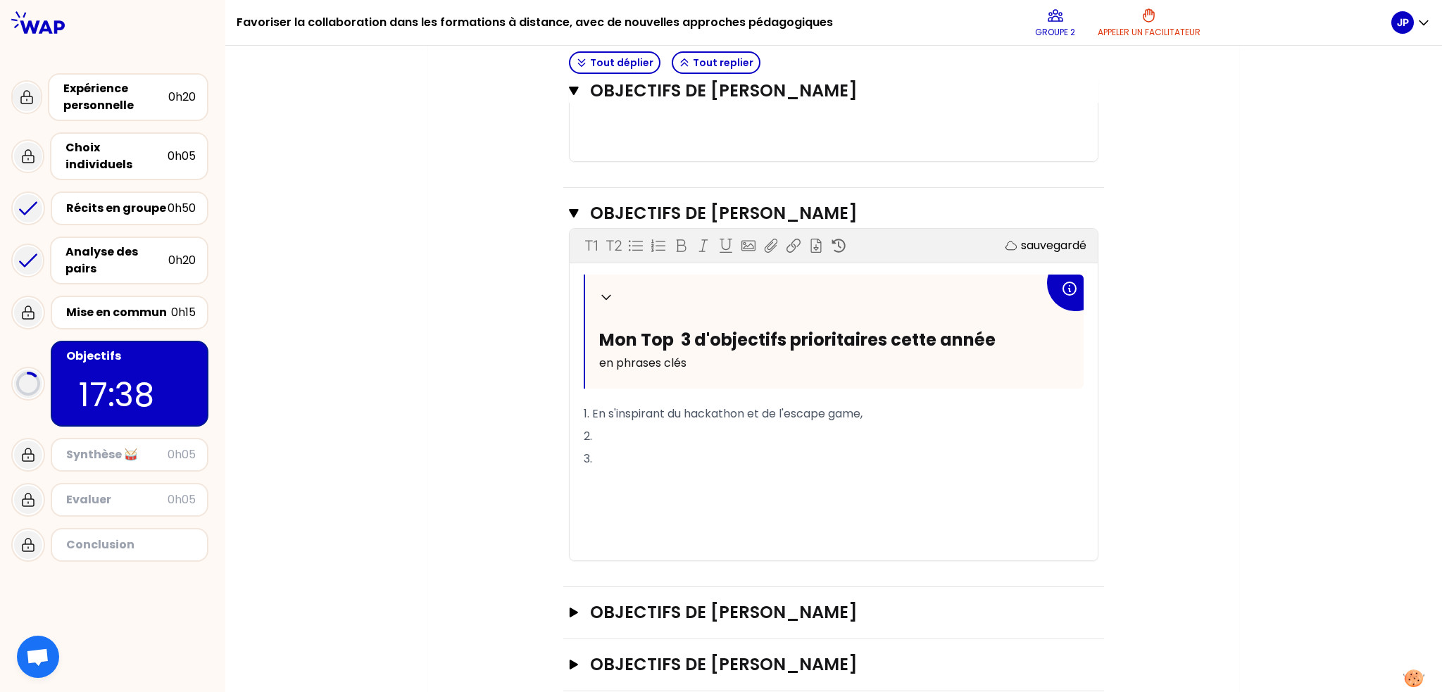
scroll to position [771, 0]
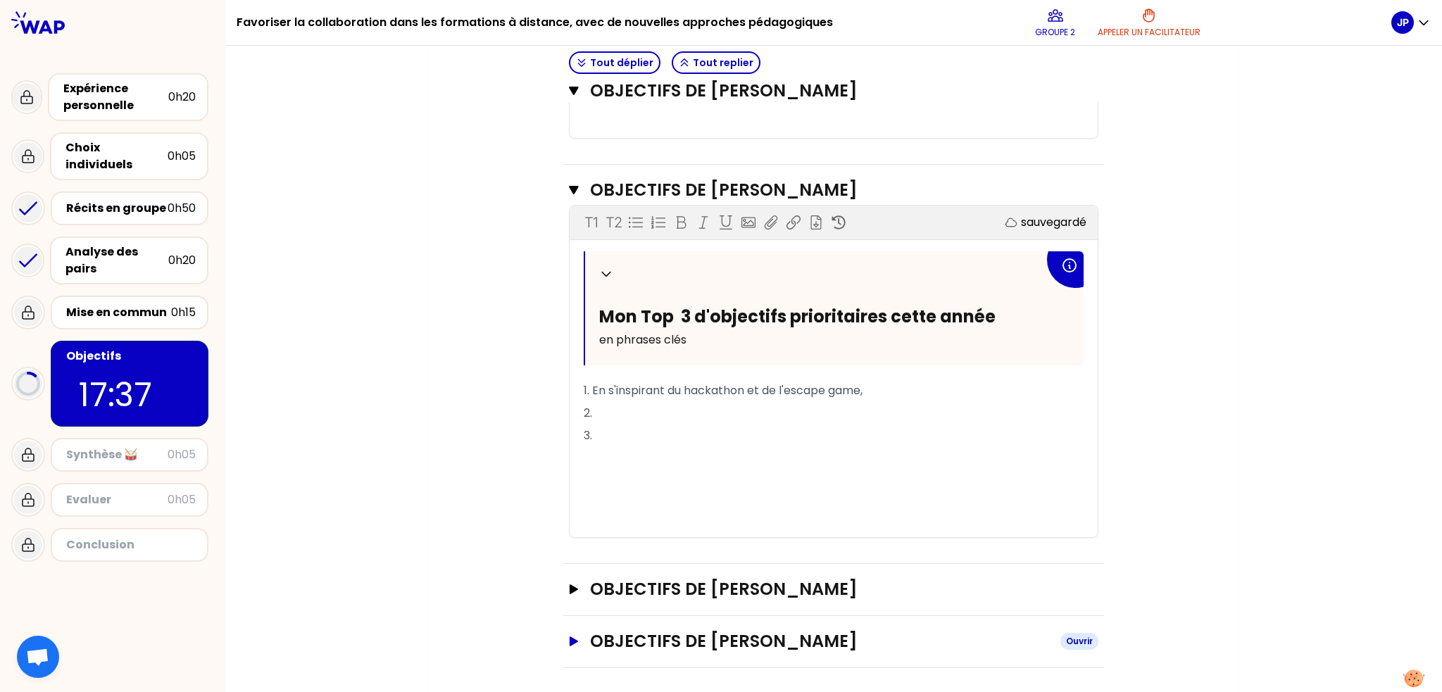
click at [570, 642] on button "Objectifs de [PERSON_NAME]" at bounding box center [834, 641] width 530 height 23
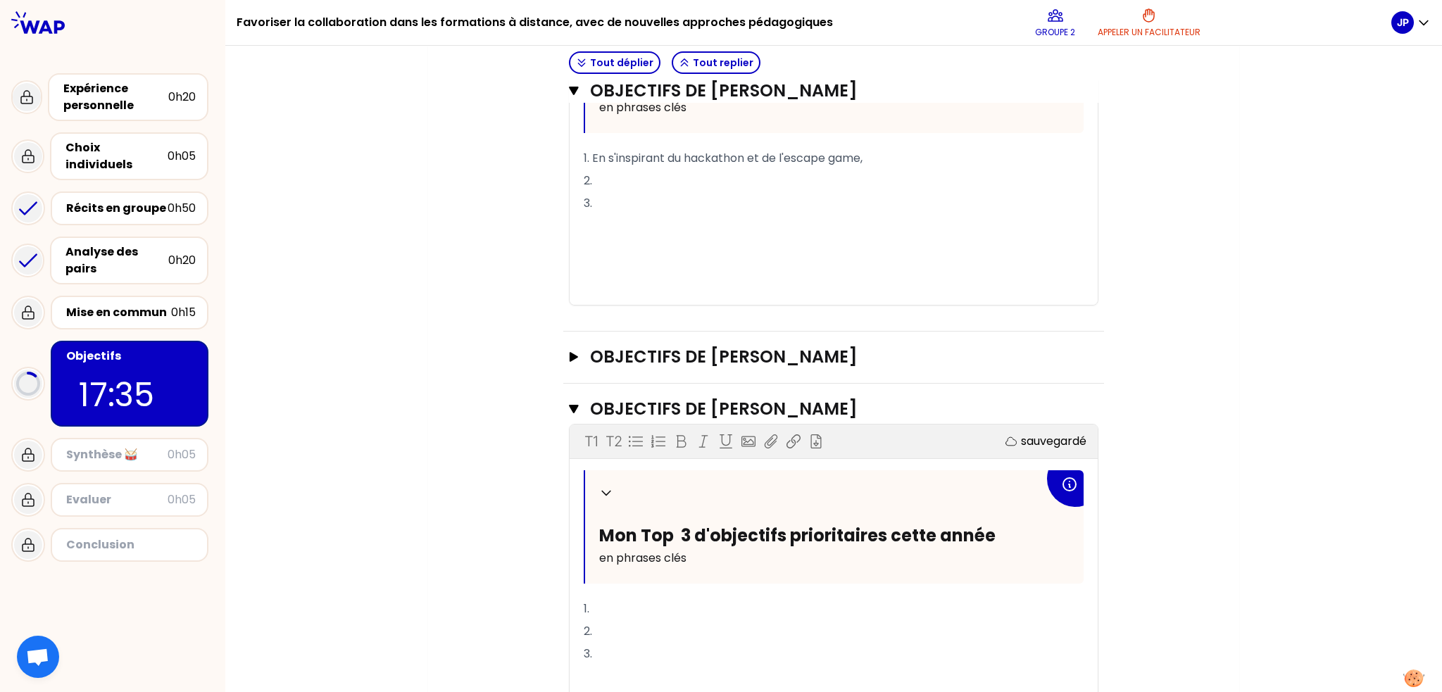
scroll to position [982, 0]
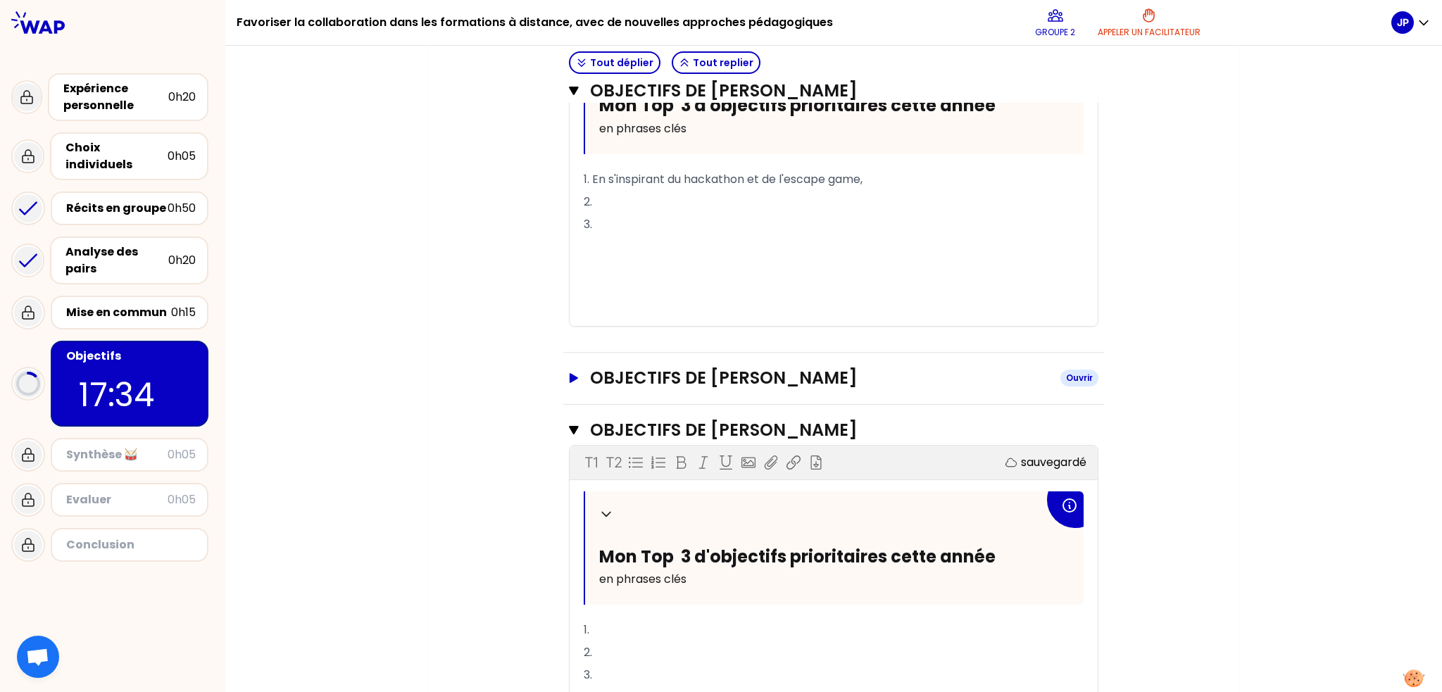
click at [570, 376] on icon "button" at bounding box center [574, 378] width 8 height 10
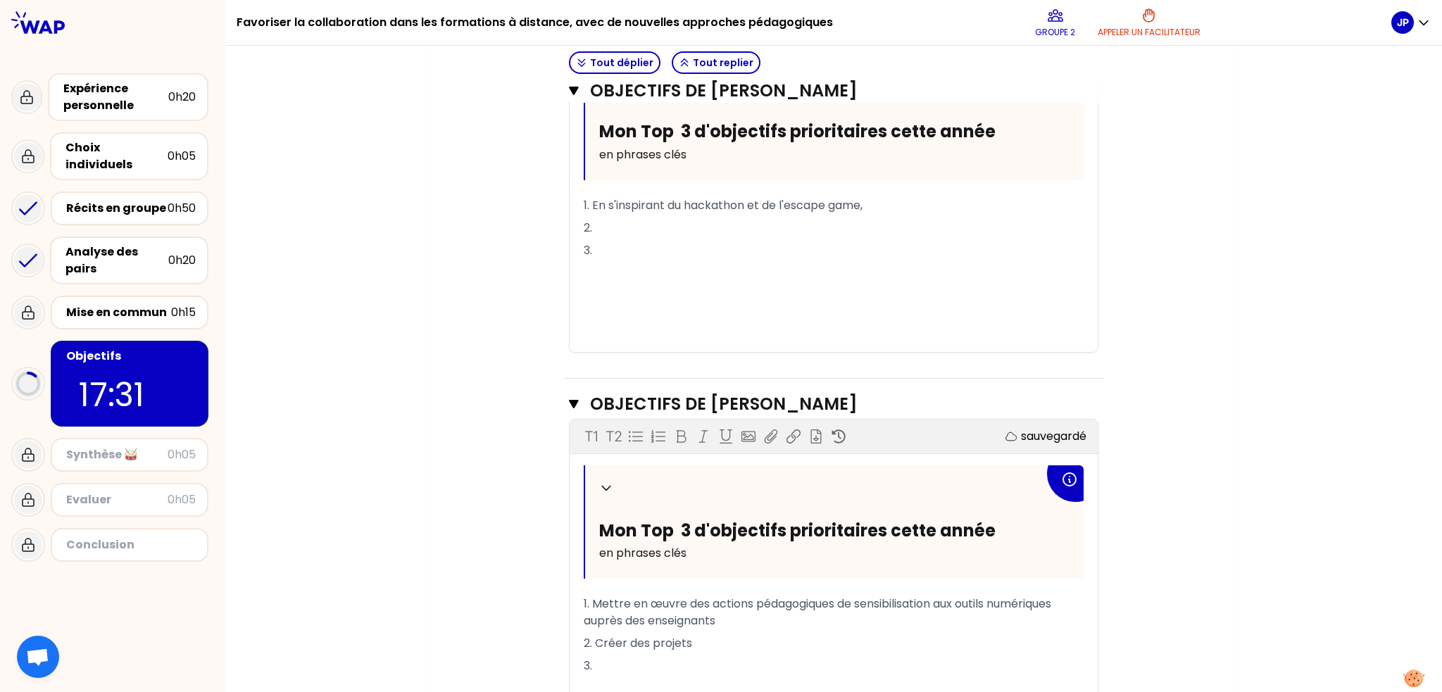
scroll to position [911, 0]
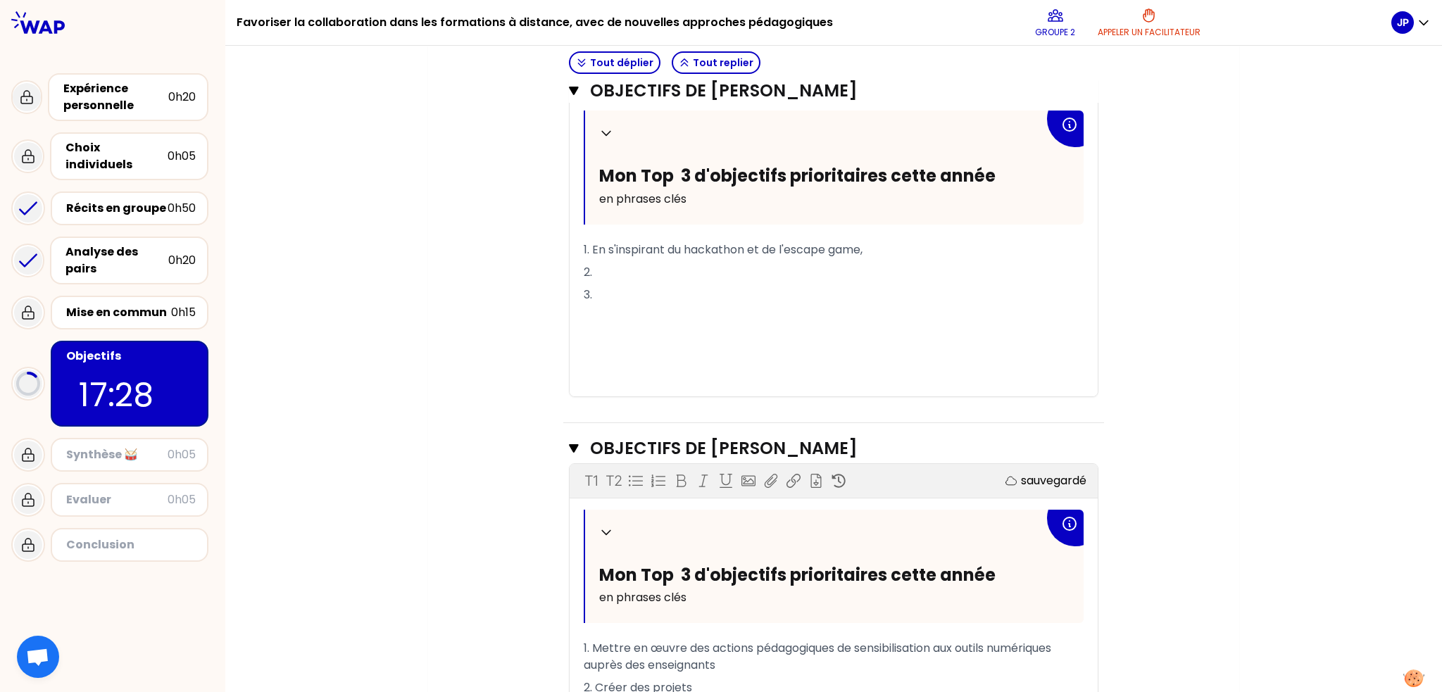
drag, startPoint x: 884, startPoint y: 242, endPoint x: 587, endPoint y: 240, distance: 296.5
click at [587, 240] on p "1. En s'inspirant du hackathon et de l'escape game," at bounding box center [834, 250] width 500 height 23
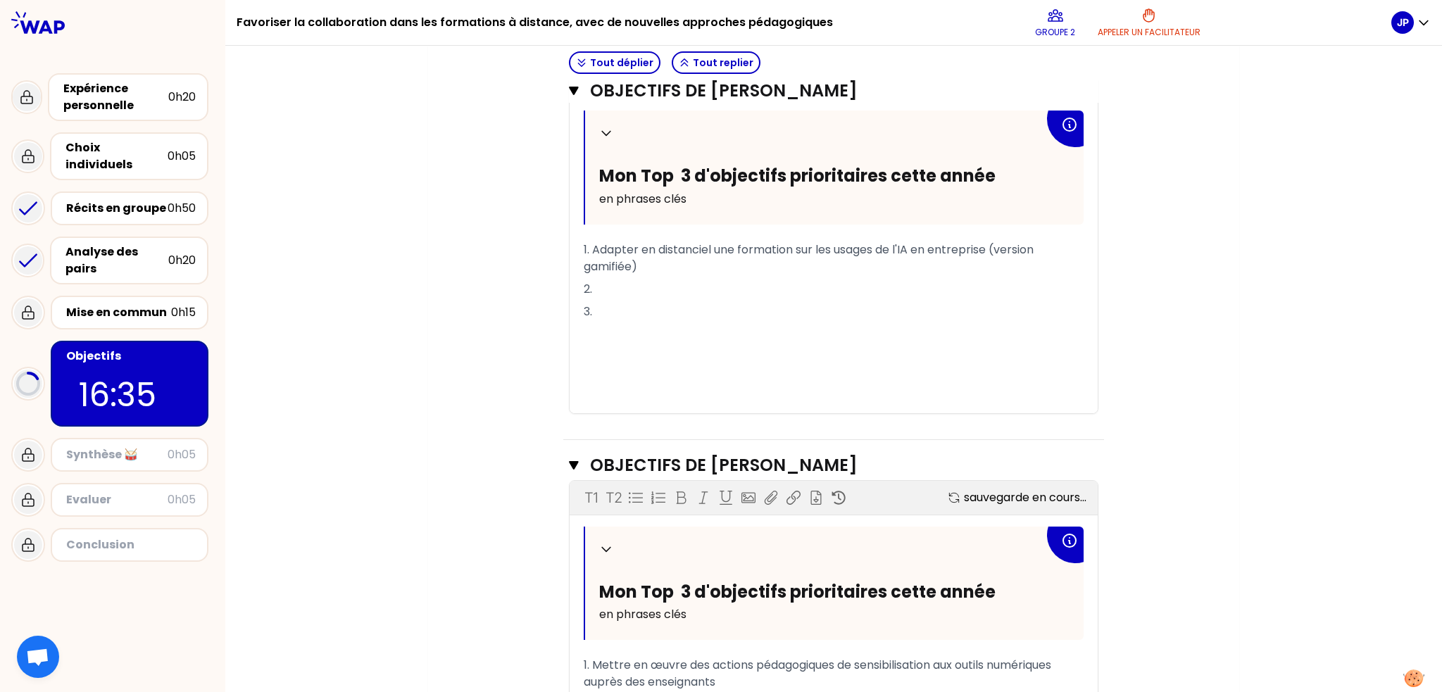
click at [631, 281] on p "2." at bounding box center [834, 289] width 500 height 23
click at [996, 247] on span "1. Adapter en distanciel une formation sur les usages de l'IA en entreprise (ve…" at bounding box center [810, 258] width 453 height 33
click at [625, 261] on span "1. Adapter en distanciel une formation sur les usages de l'IA en entreprise (en…" at bounding box center [819, 258] width 470 height 33
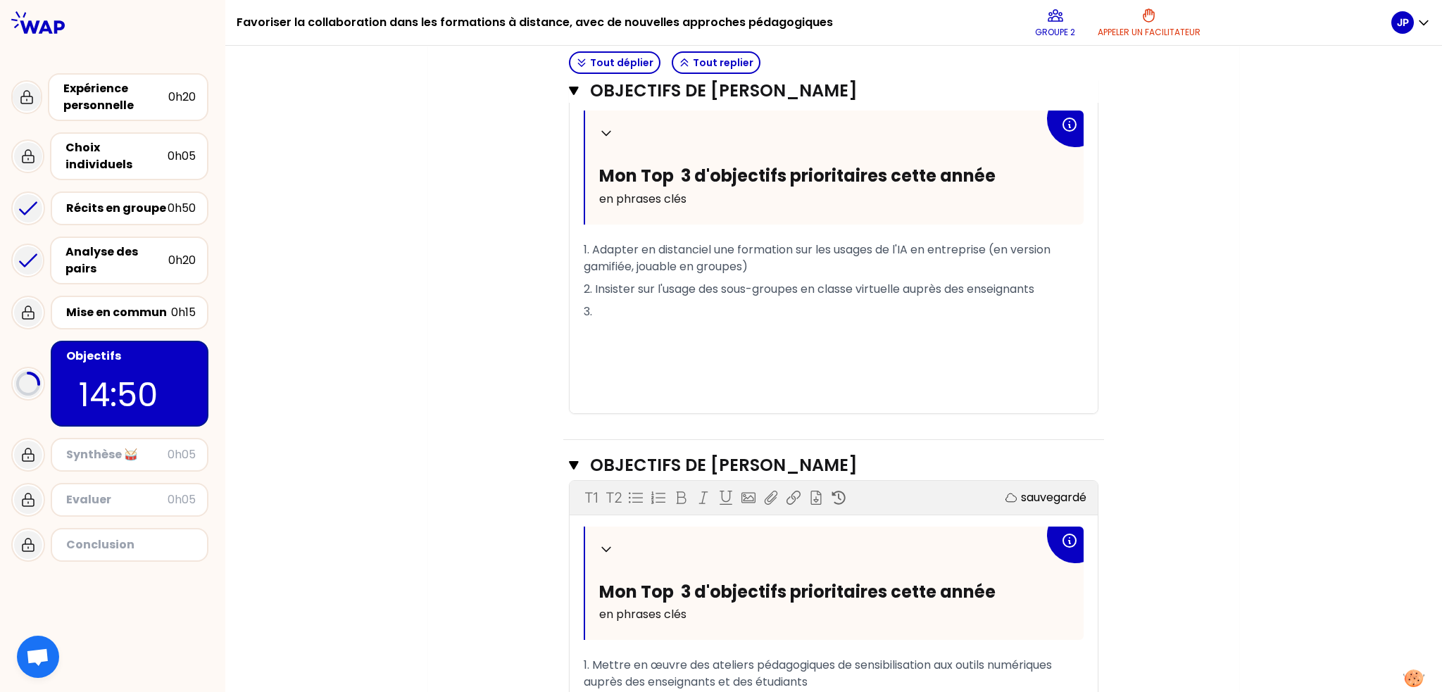
click at [683, 304] on p "3." at bounding box center [834, 312] width 500 height 23
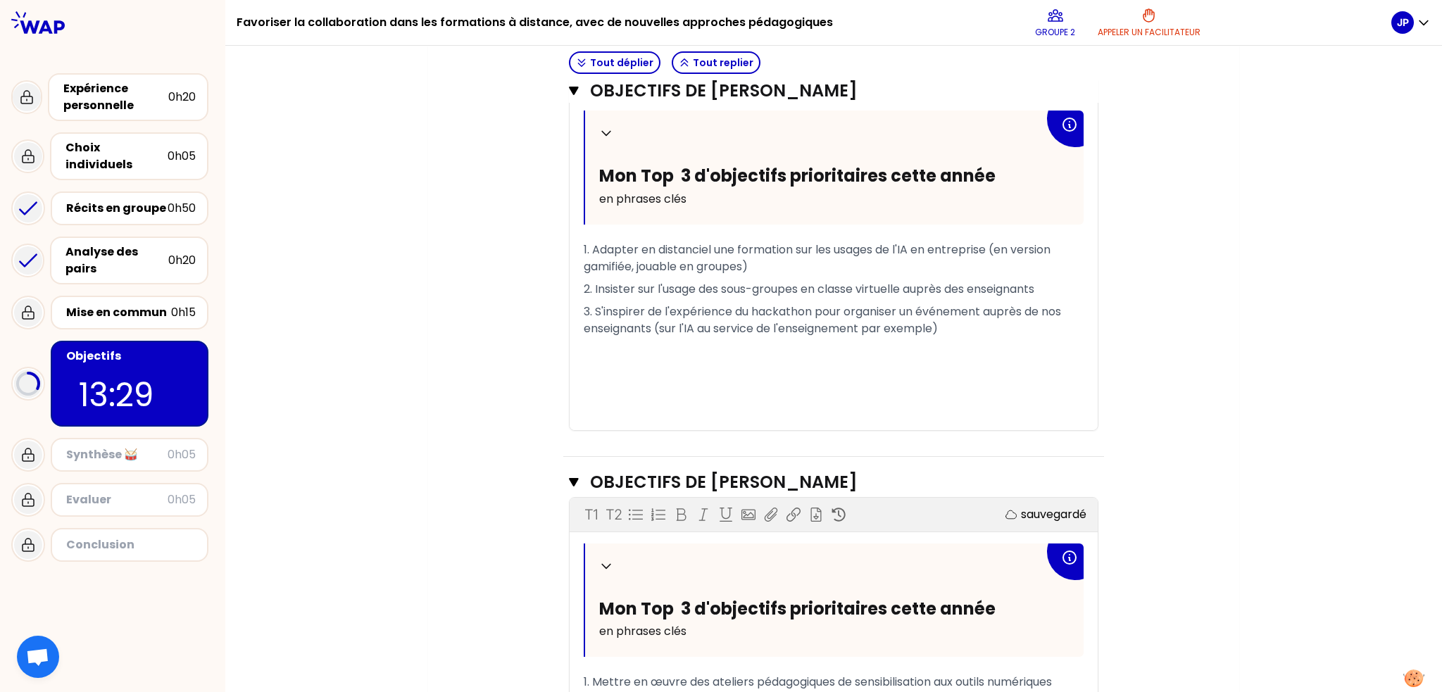
click at [480, 280] on div "Objectifs # Pour cibler les sessions futures, définissez vos trois objectifs pr…" at bounding box center [833, 288] width 755 height 2036
click at [787, 258] on p "1. Adapter en distanciel une formation sur les usages de l'IA en entreprise (en…" at bounding box center [834, 258] width 500 height 39
click at [456, 265] on div "Objectifs # Pour cibler les sessions futures, définissez vos trois objectifs pr…" at bounding box center [833, 288] width 755 height 2036
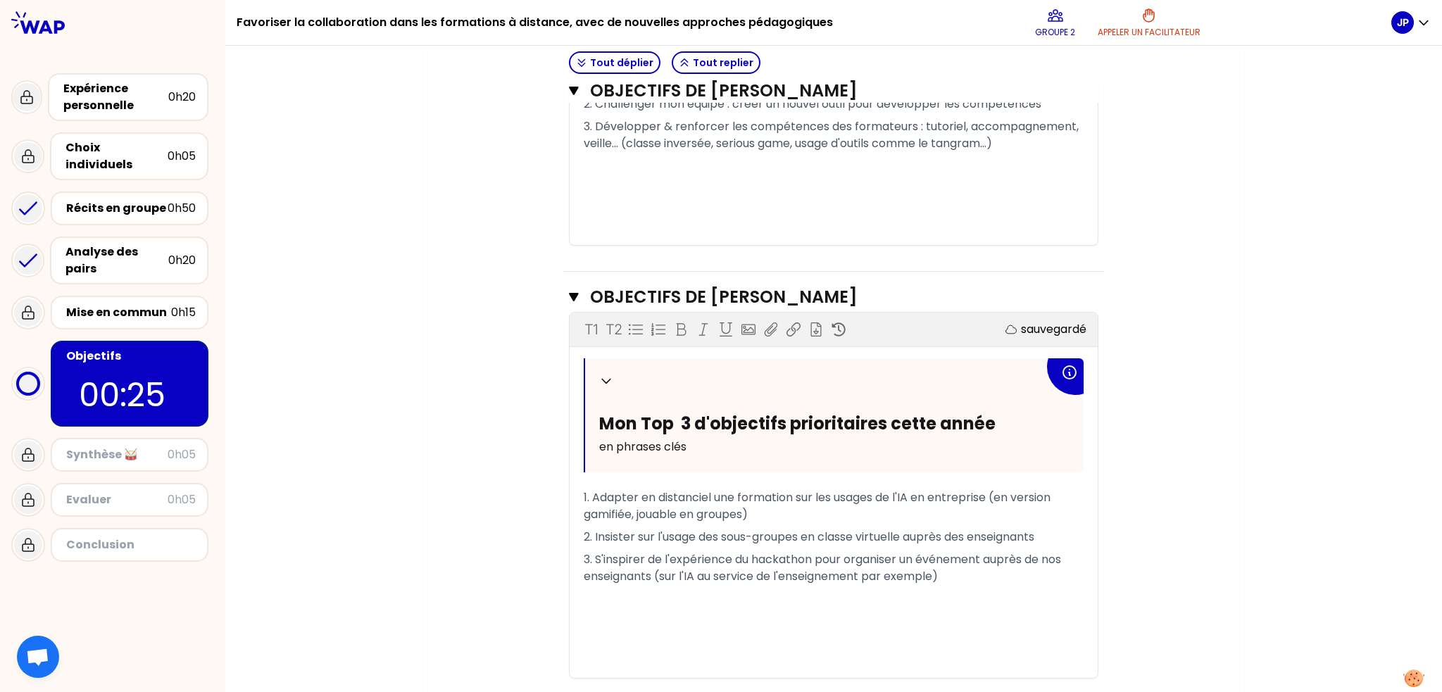
scroll to position [452, 0]
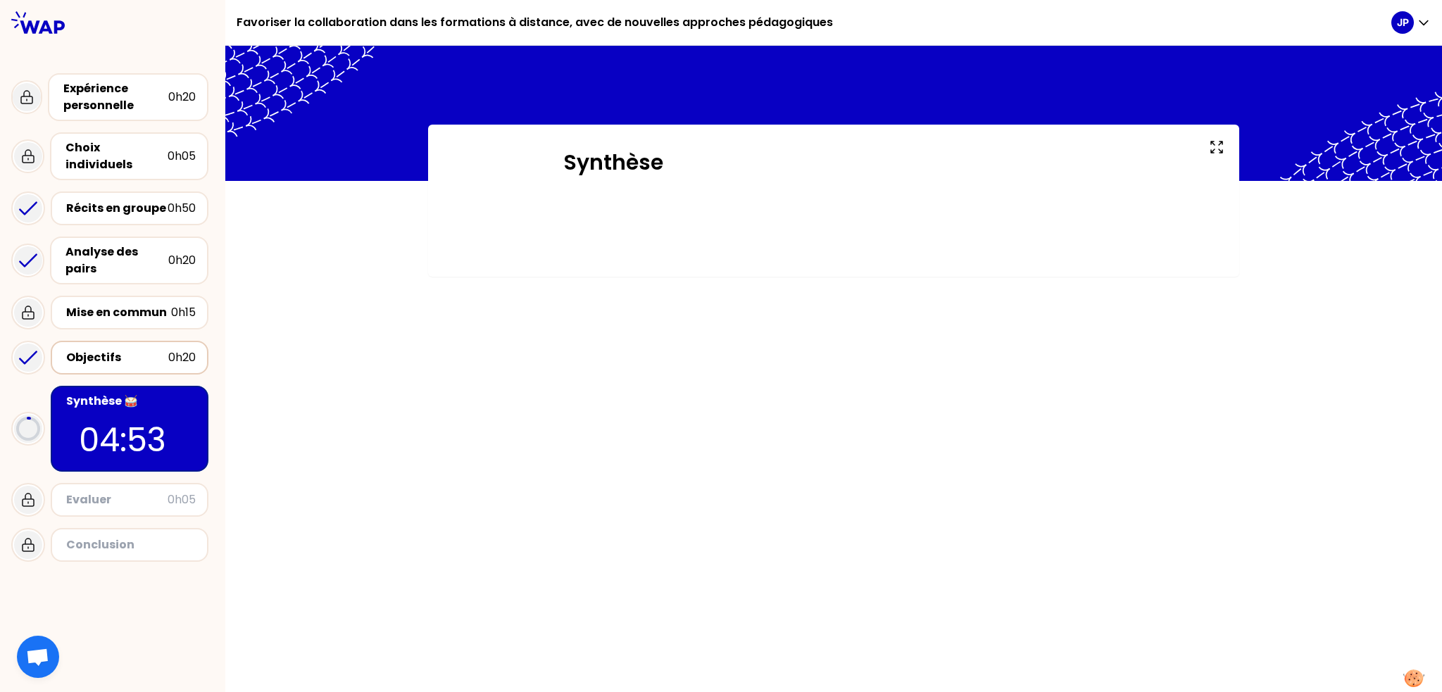
click at [135, 349] on div "Objectifs" at bounding box center [117, 357] width 102 height 17
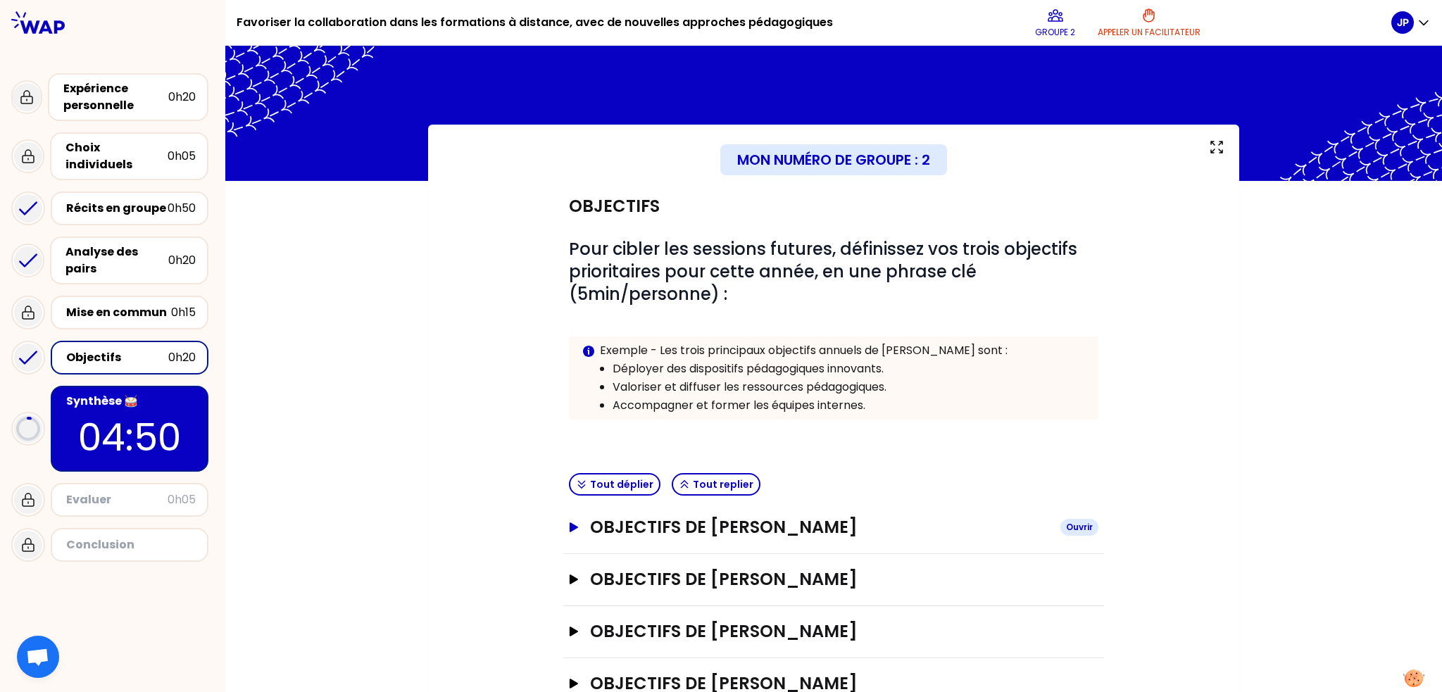
click at [568, 526] on icon "button" at bounding box center [573, 528] width 11 height 10
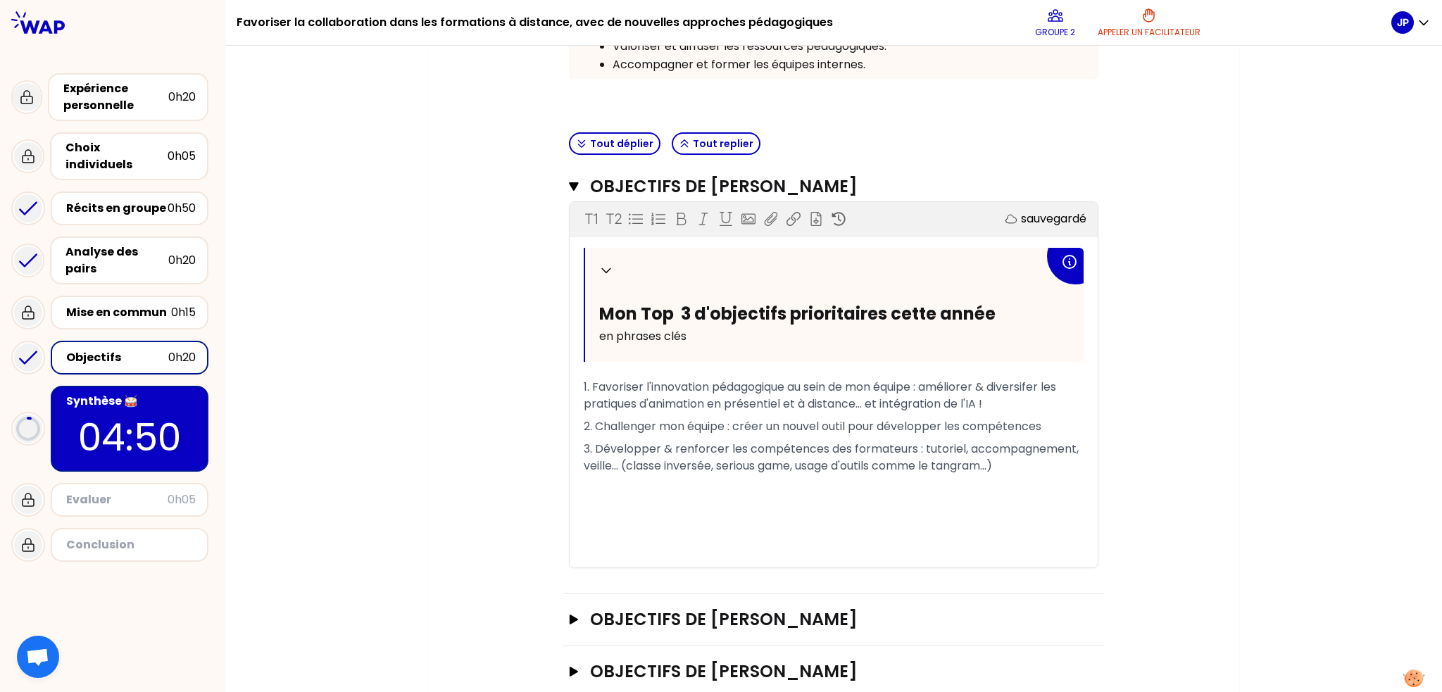
scroll to position [352, 0]
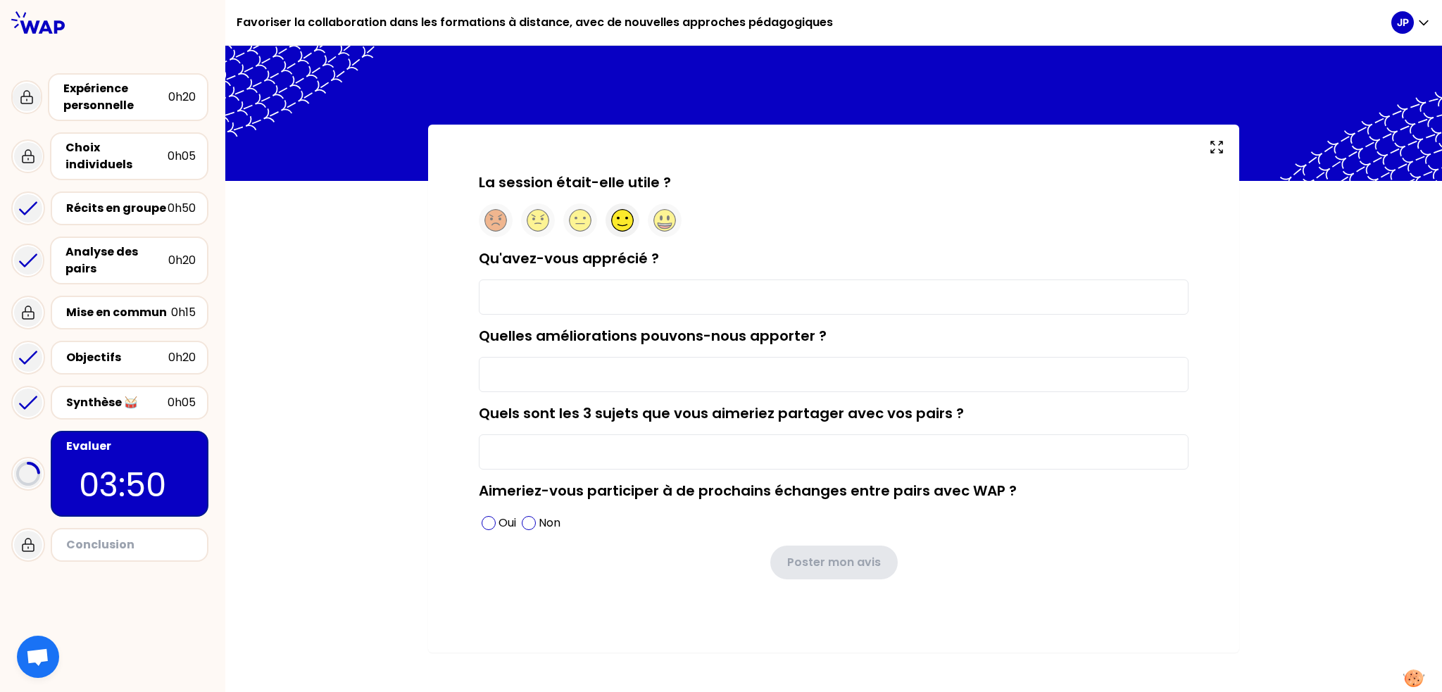
click at [620, 222] on circle at bounding box center [623, 221] width 22 height 22
click at [591, 308] on input "Qu'avez-vous apprécié ?" at bounding box center [834, 297] width 710 height 35
click at [378, 393] on div "La session était-elle utile ? Qu'avez-vous apprécié ? Quelles améliorations pou…" at bounding box center [833, 390] width 1217 height 531
click at [555, 298] on input "Qu'avez-vous apprécié ?" at bounding box center [834, 297] width 710 height 35
type input "Les échanges et retours d'expérience avec les collègues du réseau Living Lab"
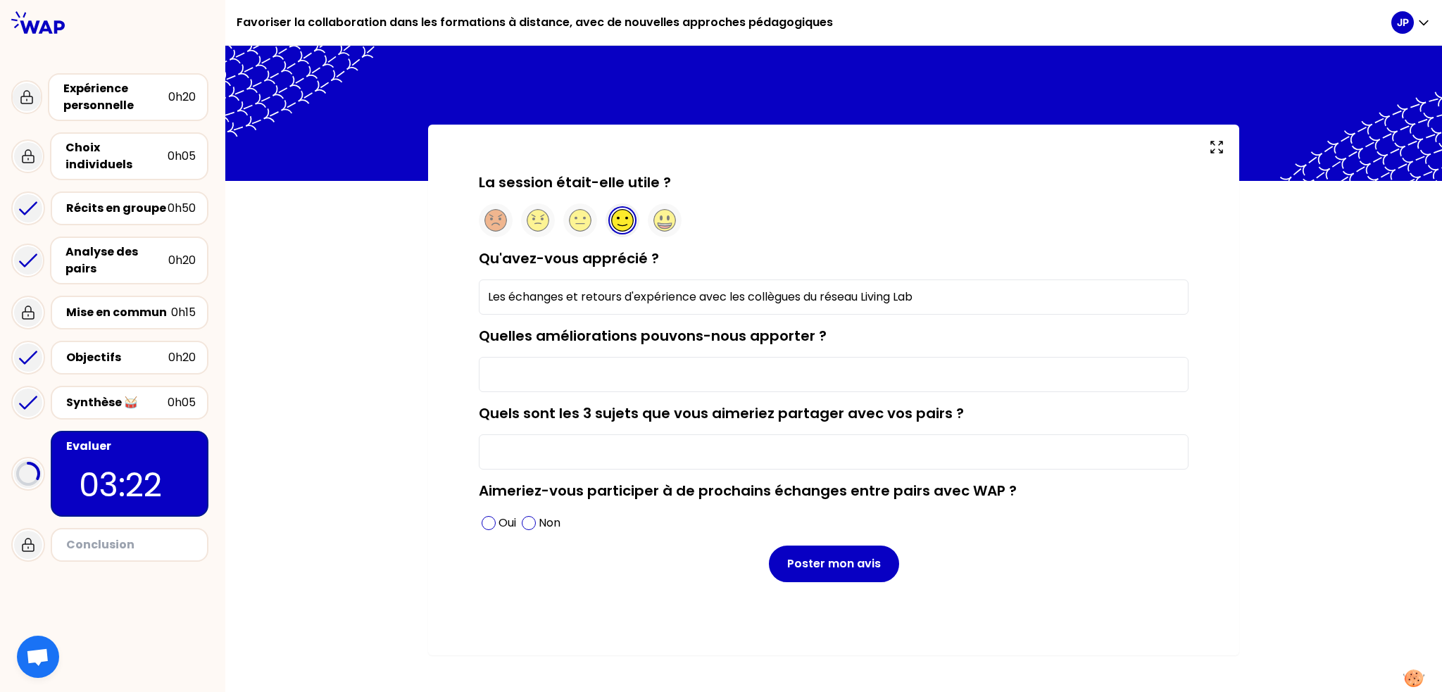
click at [730, 378] on input "Quelles améliorations pouvons-nous apporter ?" at bounding box center [834, 374] width 710 height 35
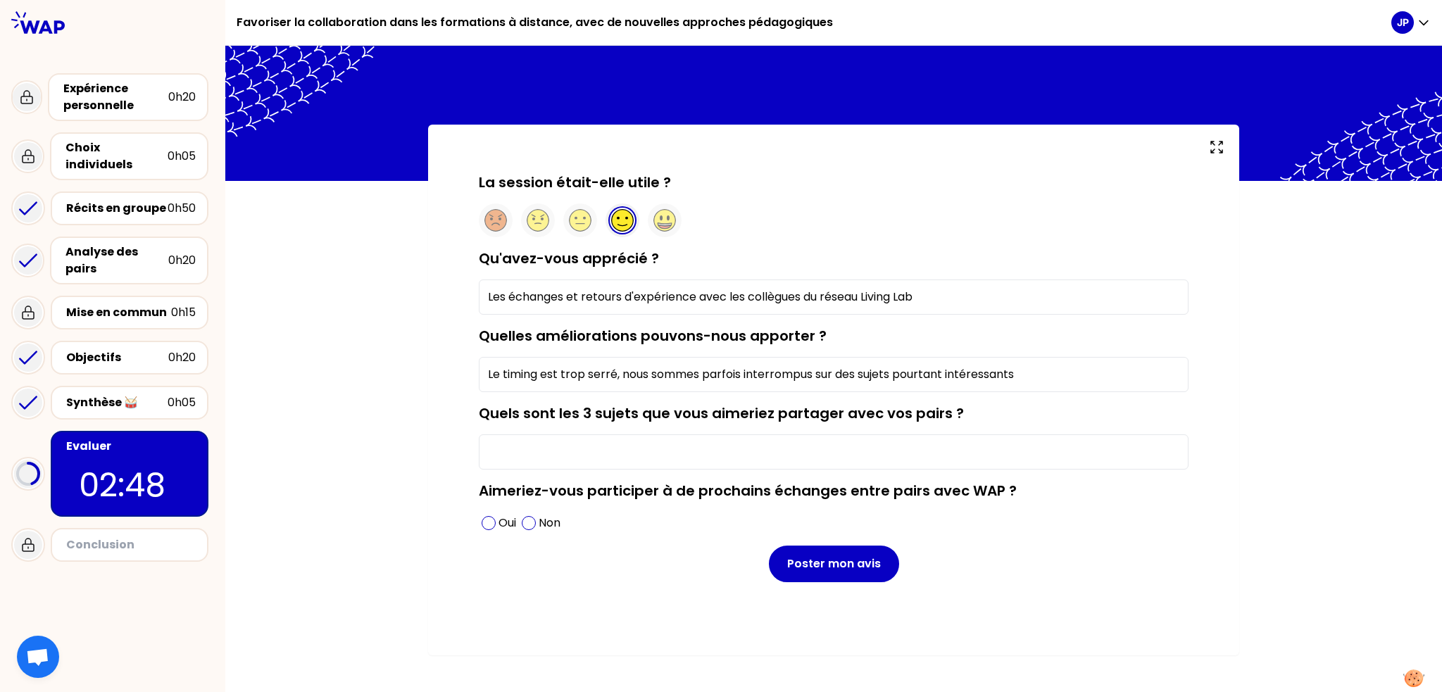
type input "Le timing est trop serré, nous sommes parfois interrompus sur des sujets pourta…"
click at [755, 449] on input "Quels sont les 3 sujets que vous aimeriez partager avec vos pairs ?" at bounding box center [834, 452] width 710 height 35
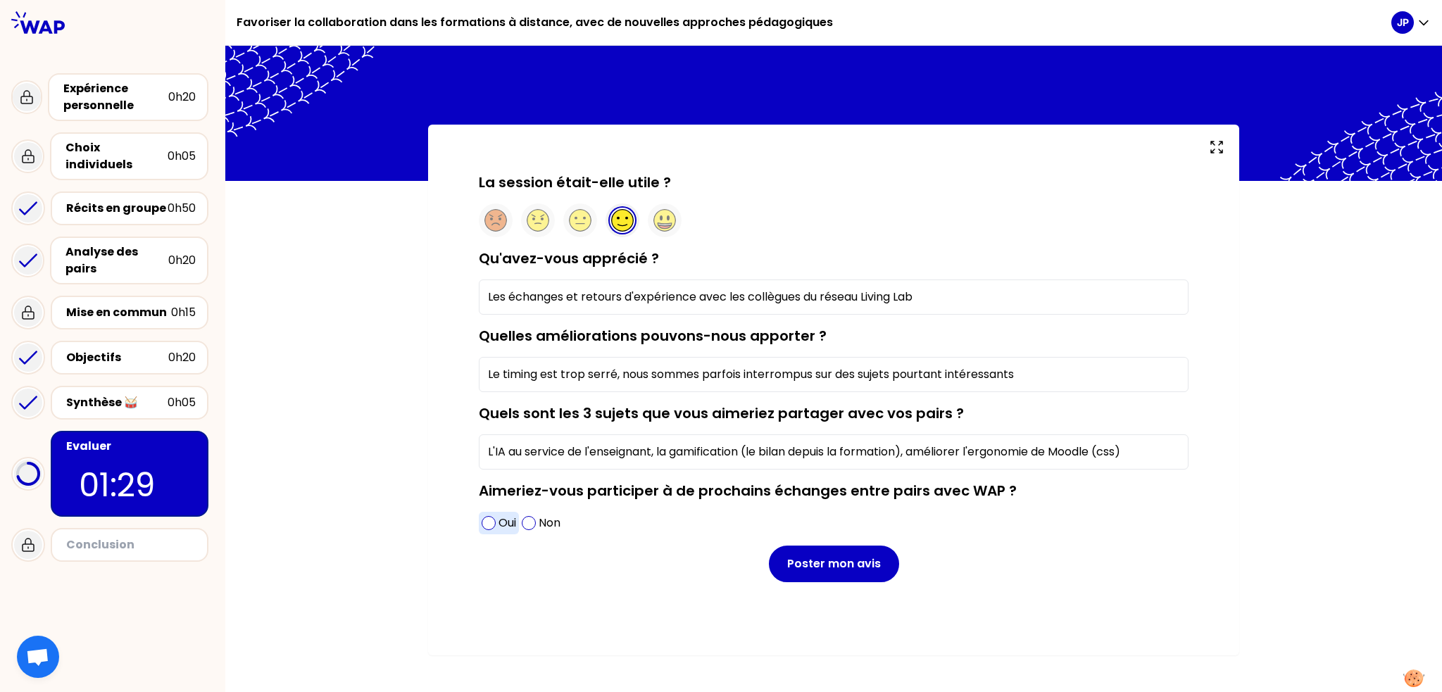
type input "L'IA au service de l'enseignant, la gamification (le bilan depuis la formation)…"
click at [487, 523] on span at bounding box center [489, 523] width 14 height 14
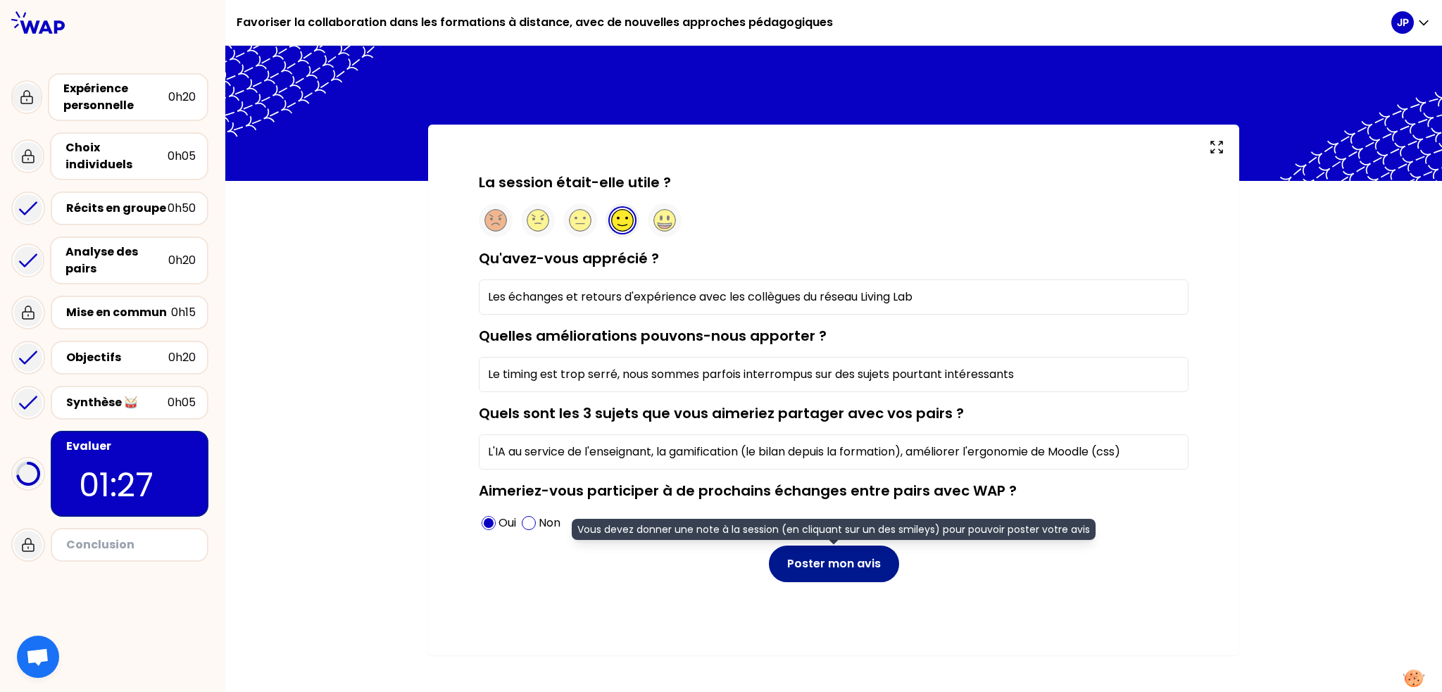
click at [829, 573] on button "Poster mon avis" at bounding box center [834, 564] width 130 height 37
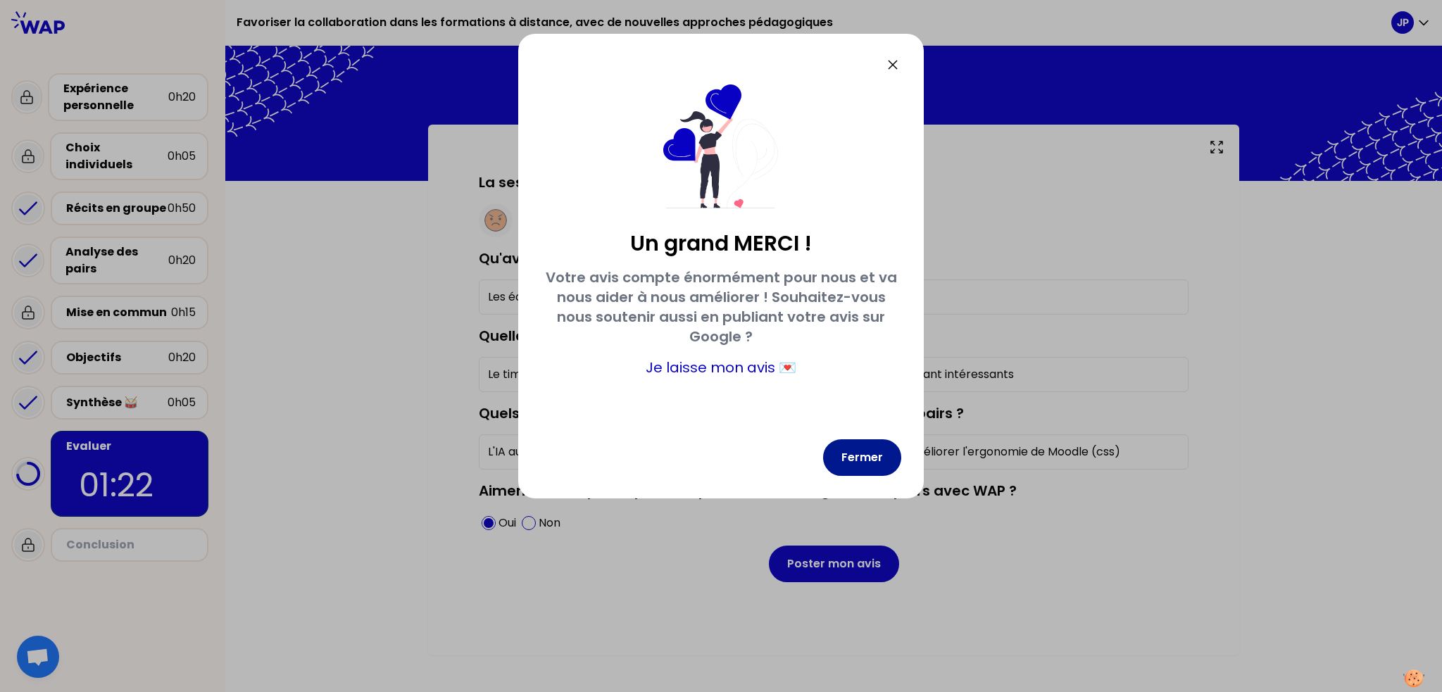
click at [870, 459] on button "Fermer" at bounding box center [862, 457] width 78 height 37
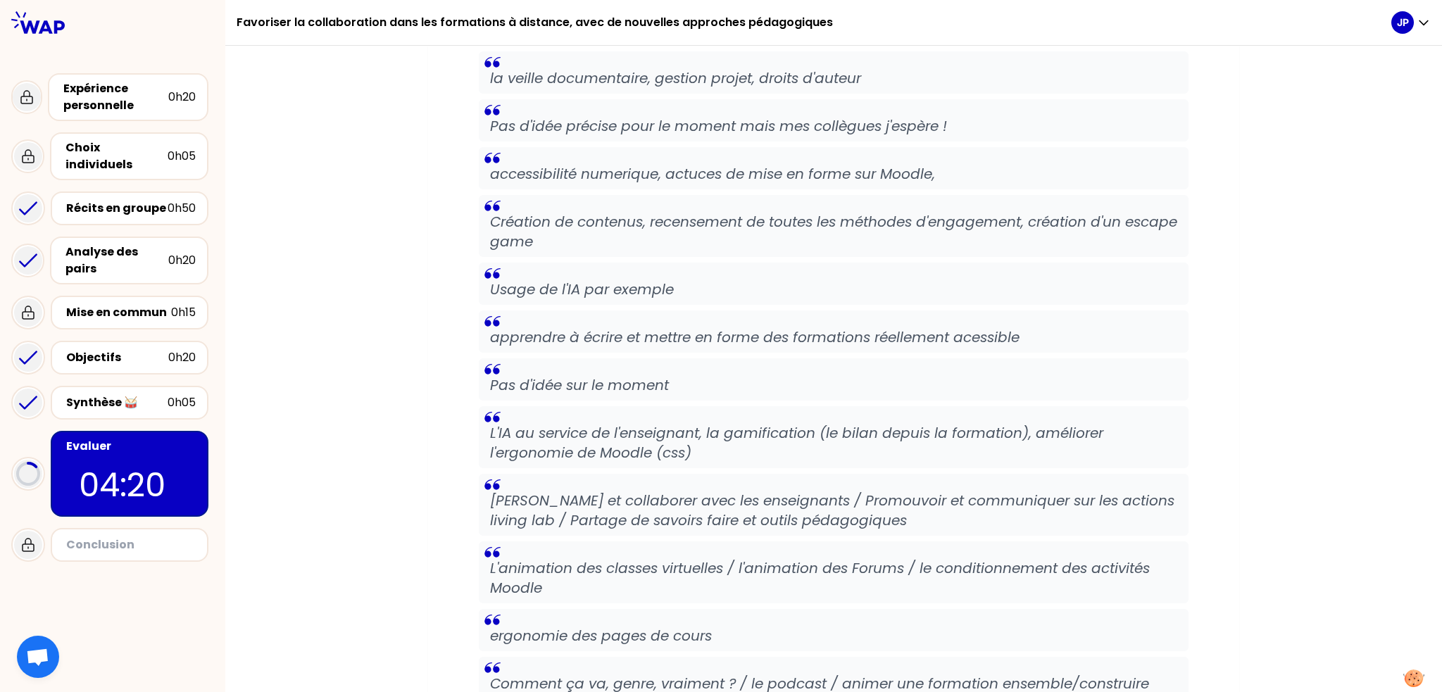
scroll to position [2119, 0]
